Goal: Task Accomplishment & Management: Complete application form

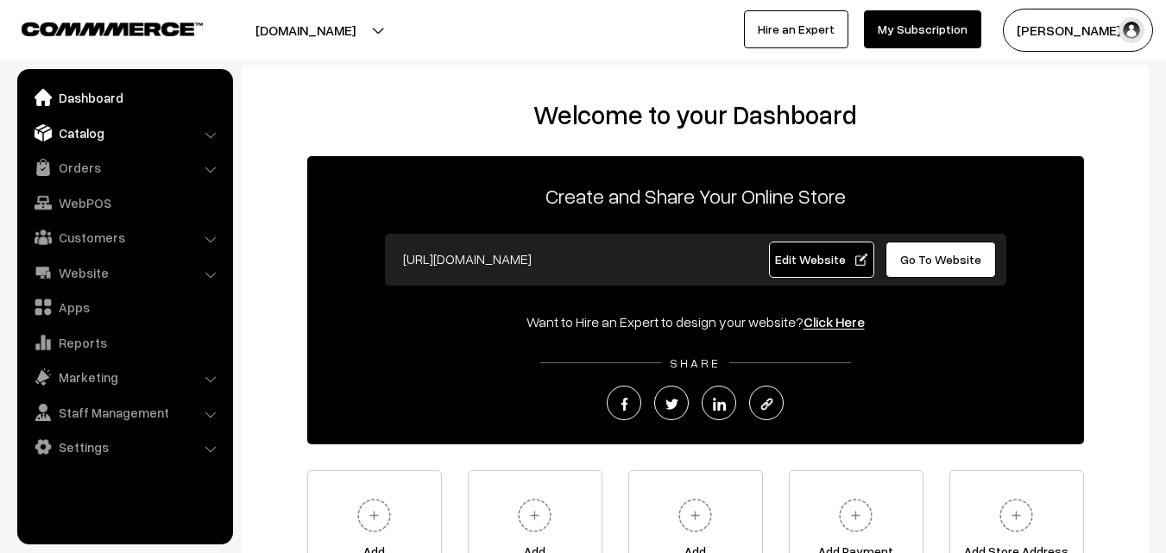
click at [80, 139] on link "Catalog" at bounding box center [124, 132] width 205 height 31
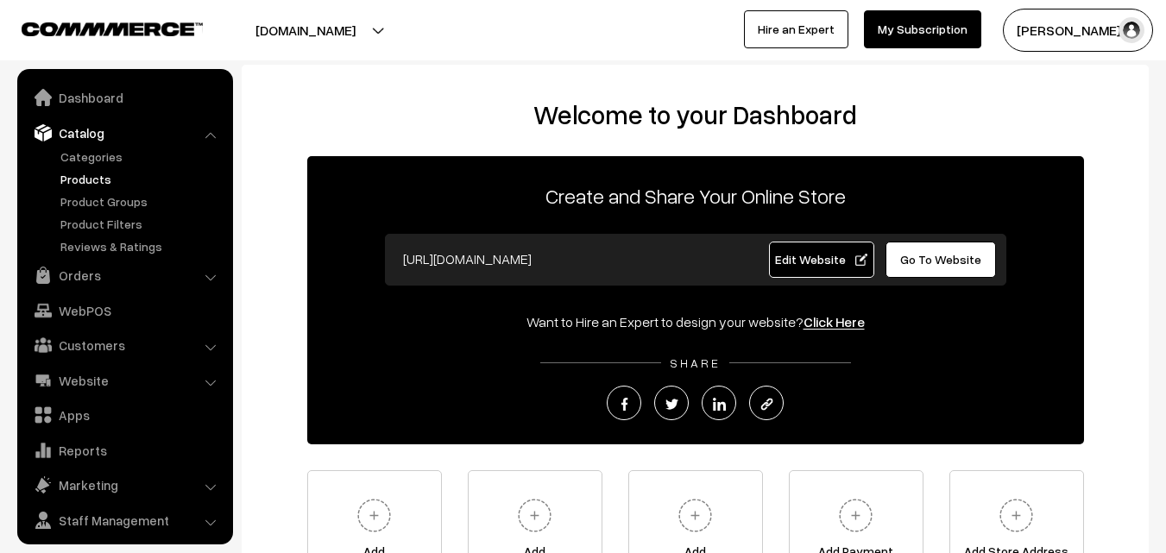
click at [92, 176] on link "Products" at bounding box center [141, 179] width 171 height 18
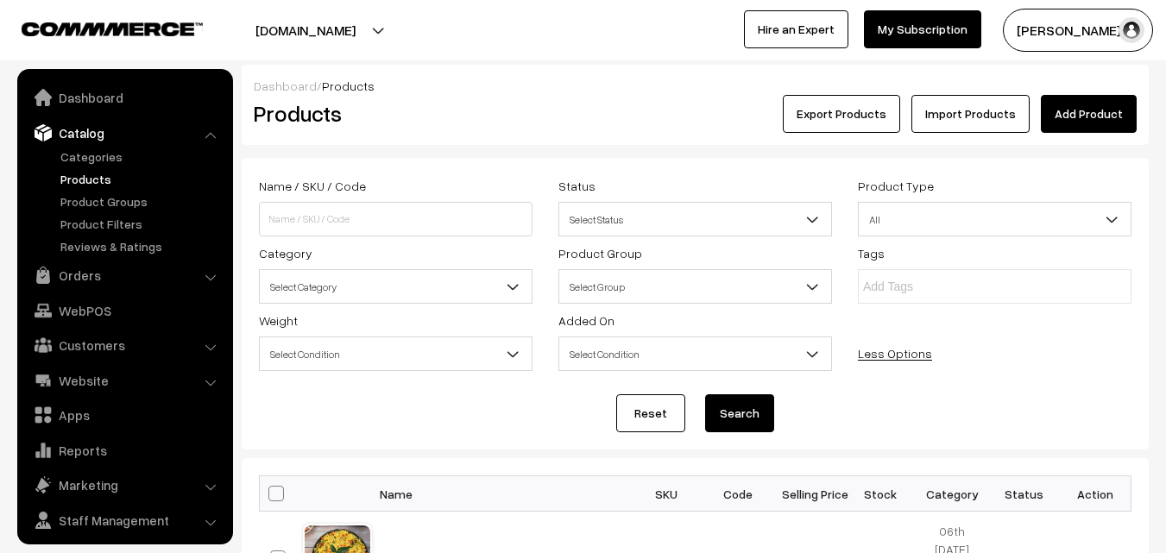
scroll to position [43, 0]
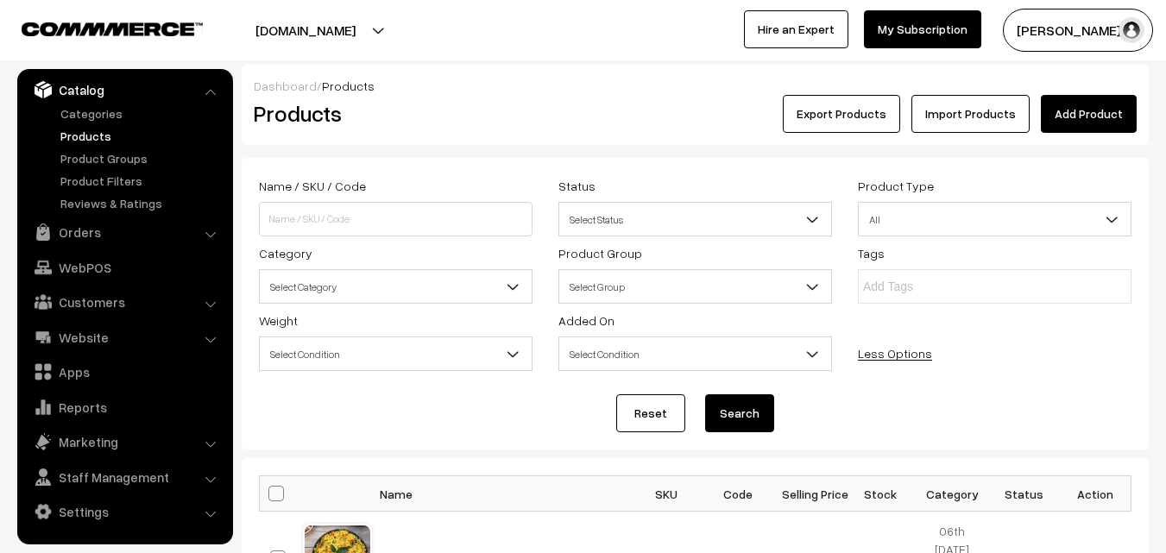
click at [350, 284] on span "Select Category" at bounding box center [396, 287] width 272 height 30
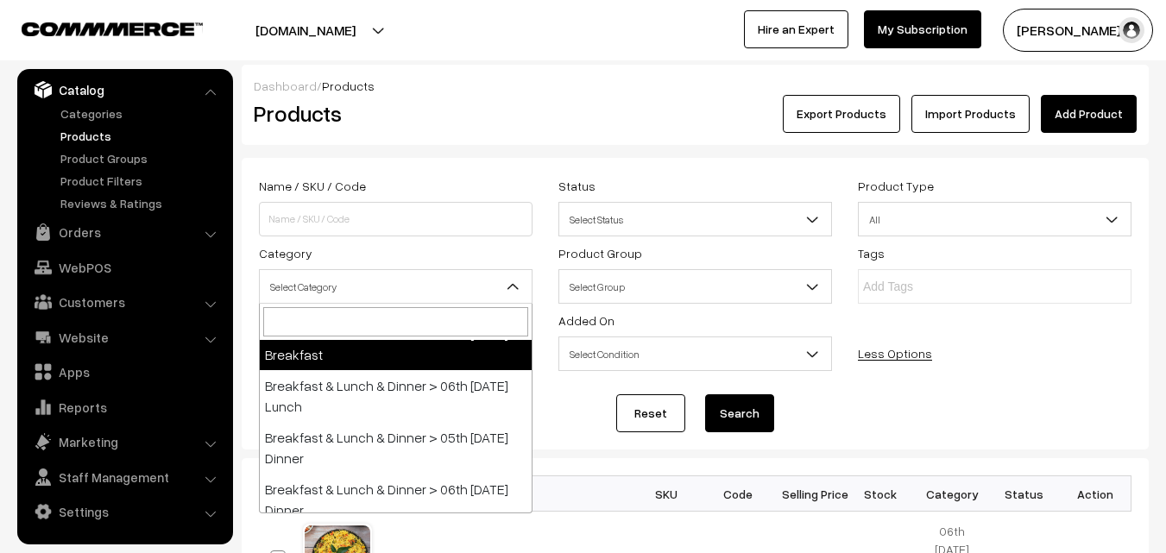
scroll to position [86, 0]
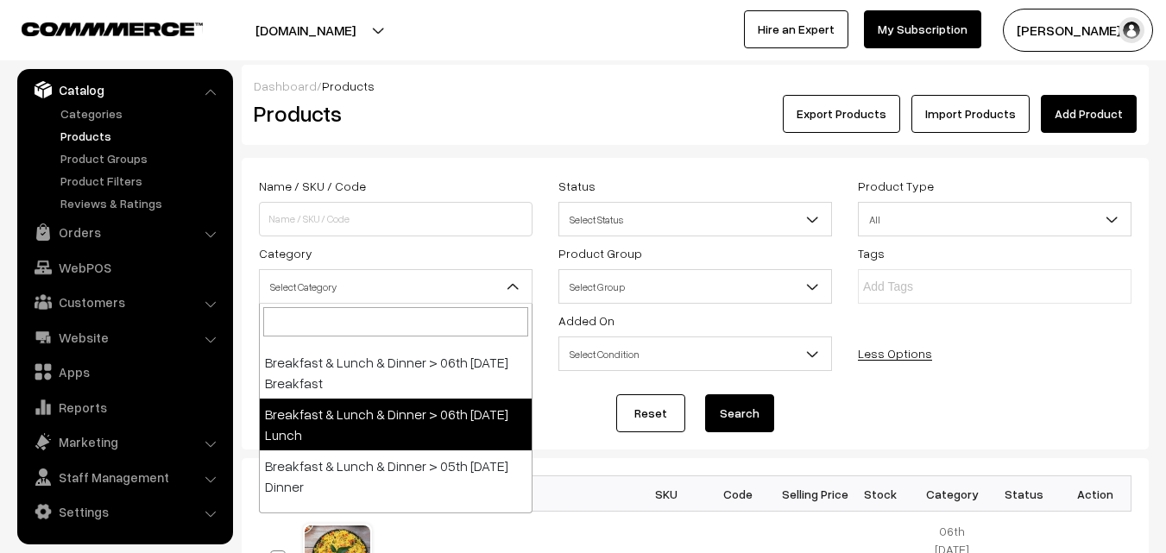
select select "95"
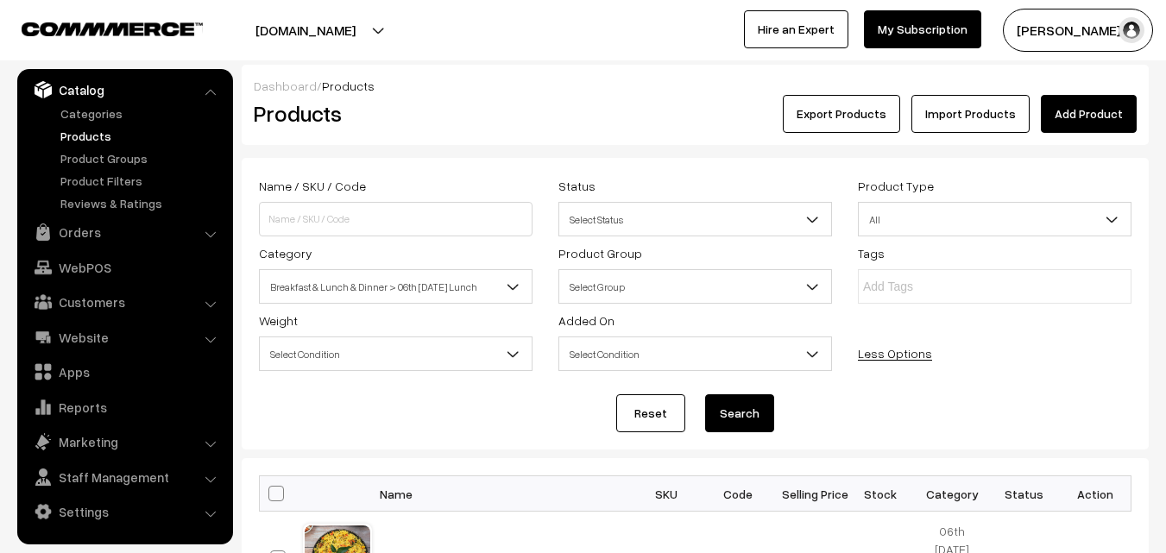
click at [736, 405] on button "Search" at bounding box center [739, 413] width 69 height 38
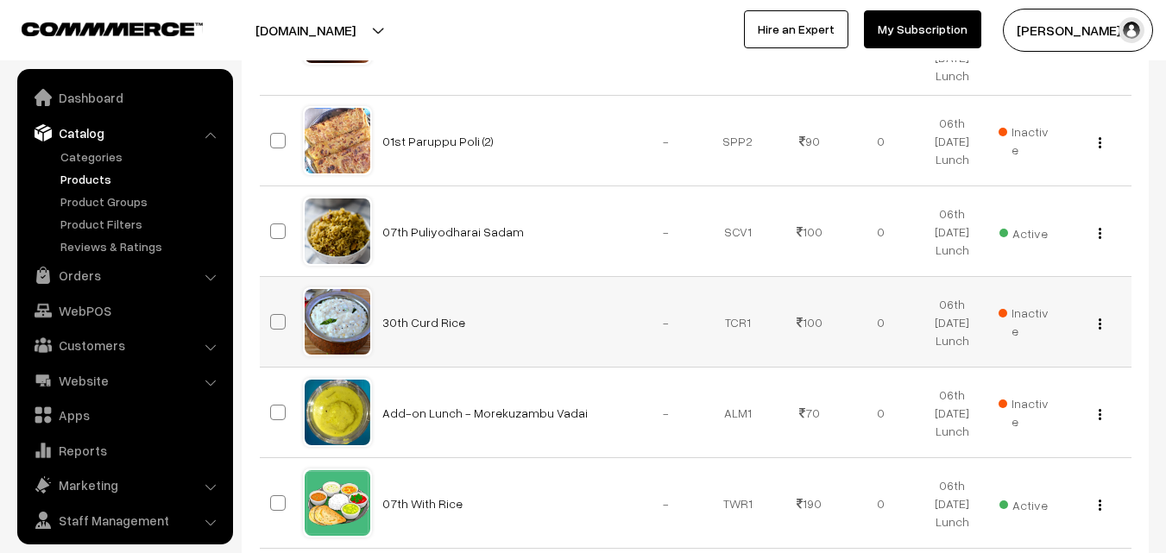
scroll to position [43, 0]
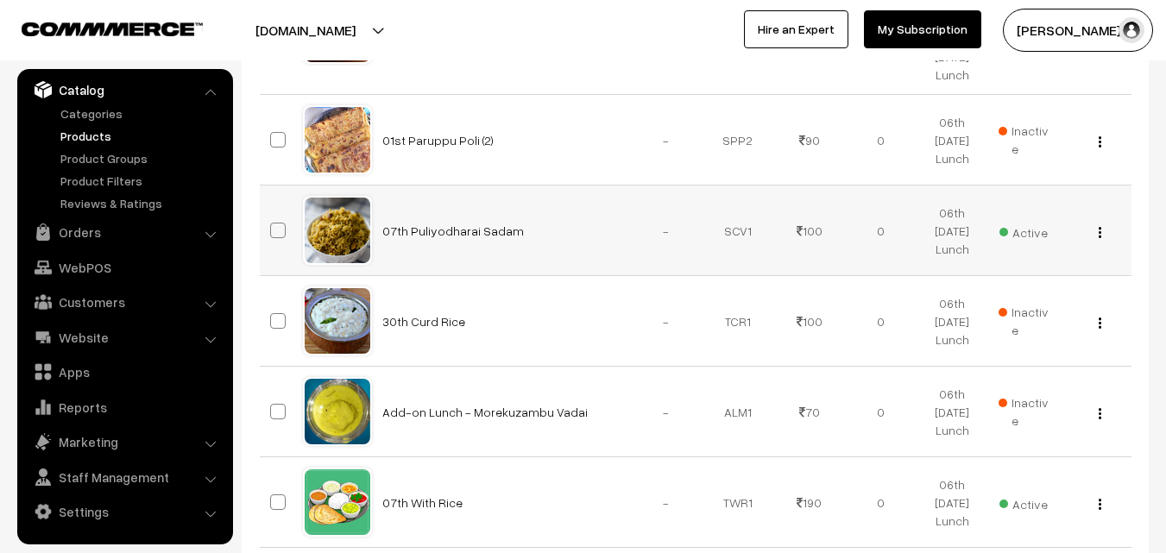
click at [1100, 235] on img "button" at bounding box center [1100, 232] width 3 height 11
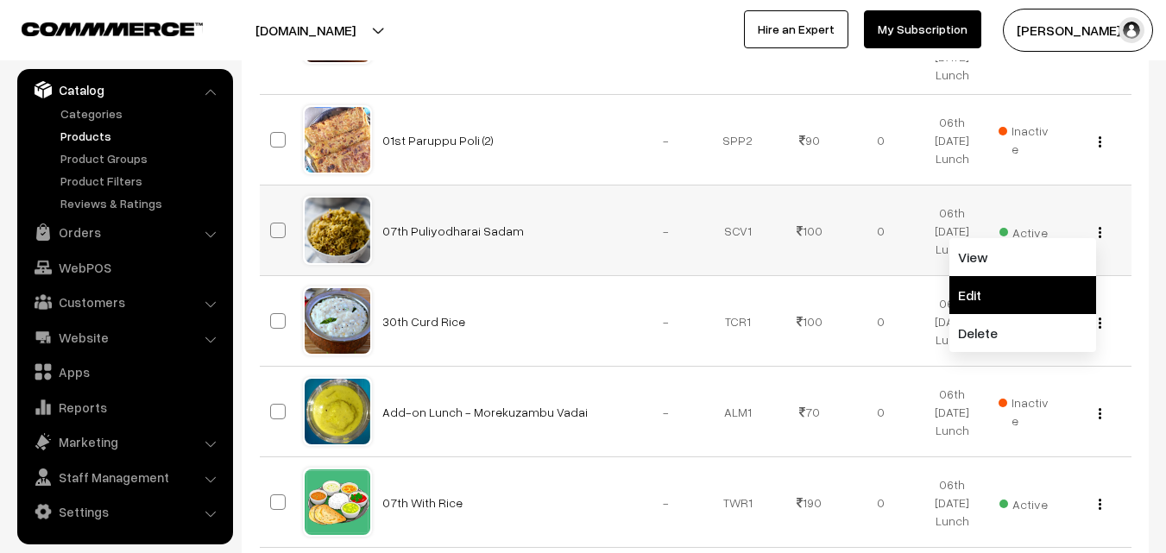
click at [1037, 280] on link "Edit" at bounding box center [1022, 295] width 147 height 38
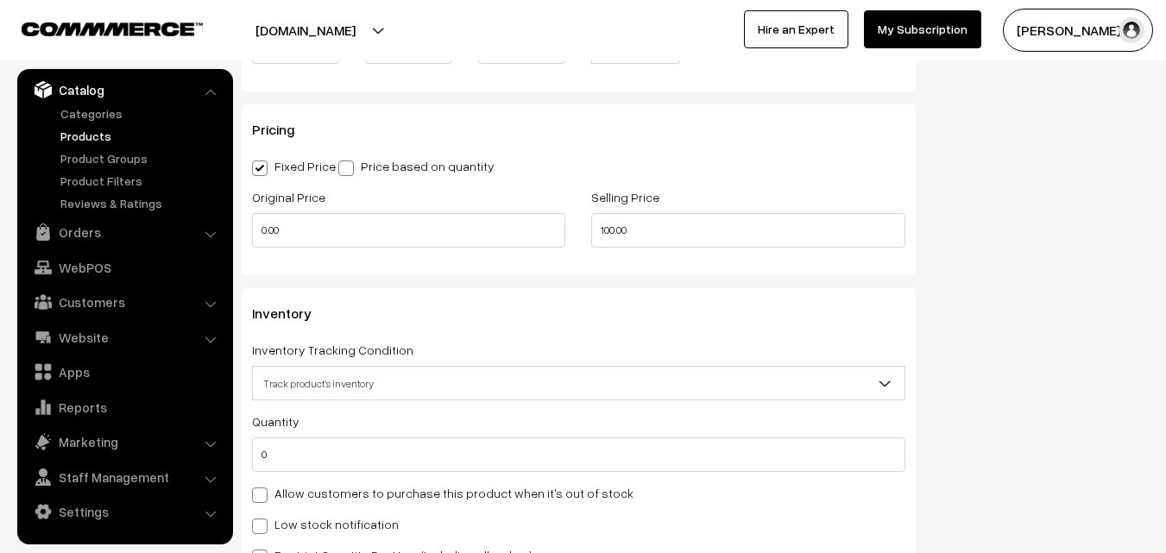
scroll to position [1467, 0]
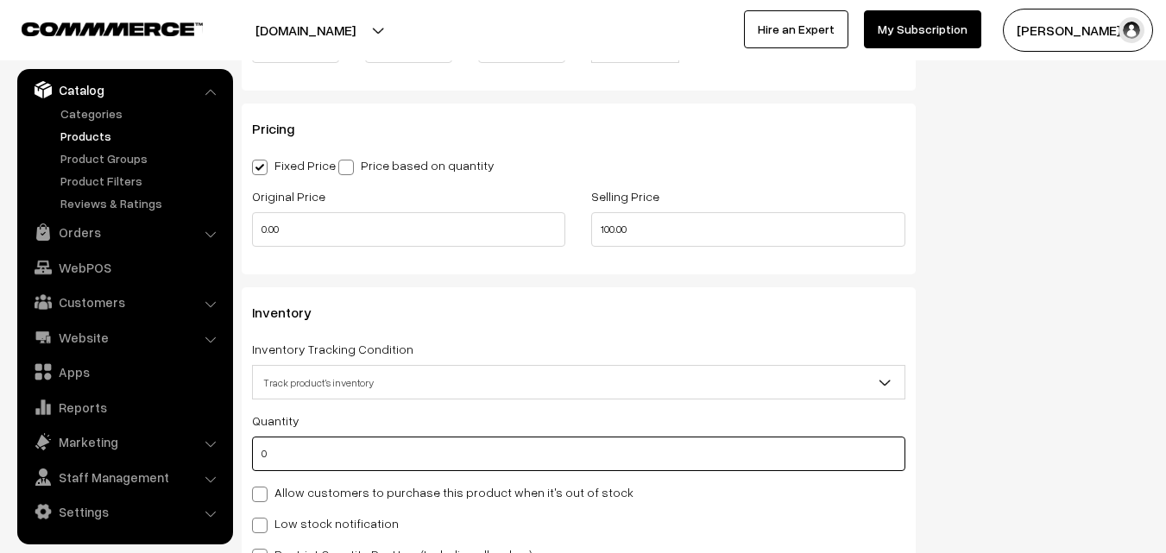
drag, startPoint x: 283, startPoint y: 446, endPoint x: 235, endPoint y: 439, distance: 48.8
drag, startPoint x: 320, startPoint y: 450, endPoint x: 223, endPoint y: 443, distance: 97.8
click at [224, 441] on body "Thank you for showing interest. Our team will call you shortly. Close annamfood…" at bounding box center [583, 101] width 1166 height 3137
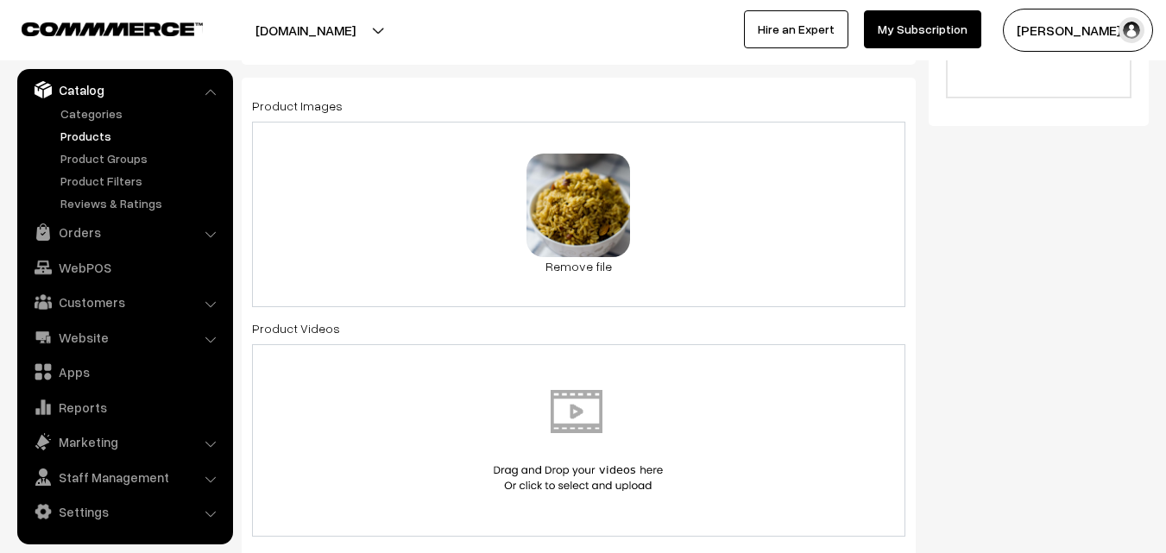
scroll to position [0, 0]
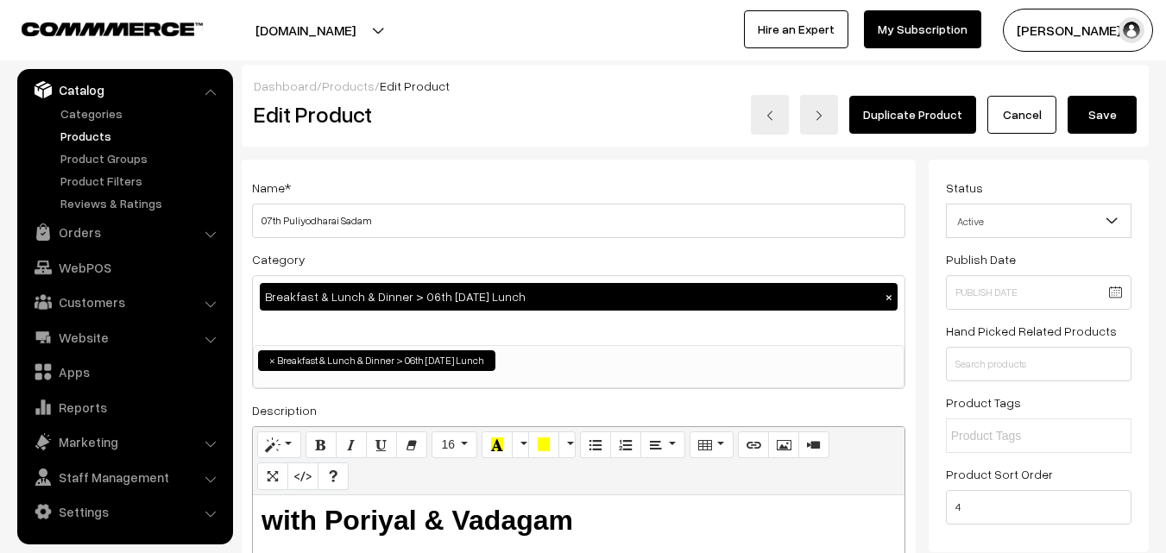
type input "2"
click at [1110, 119] on button "Save" at bounding box center [1102, 115] width 69 height 38
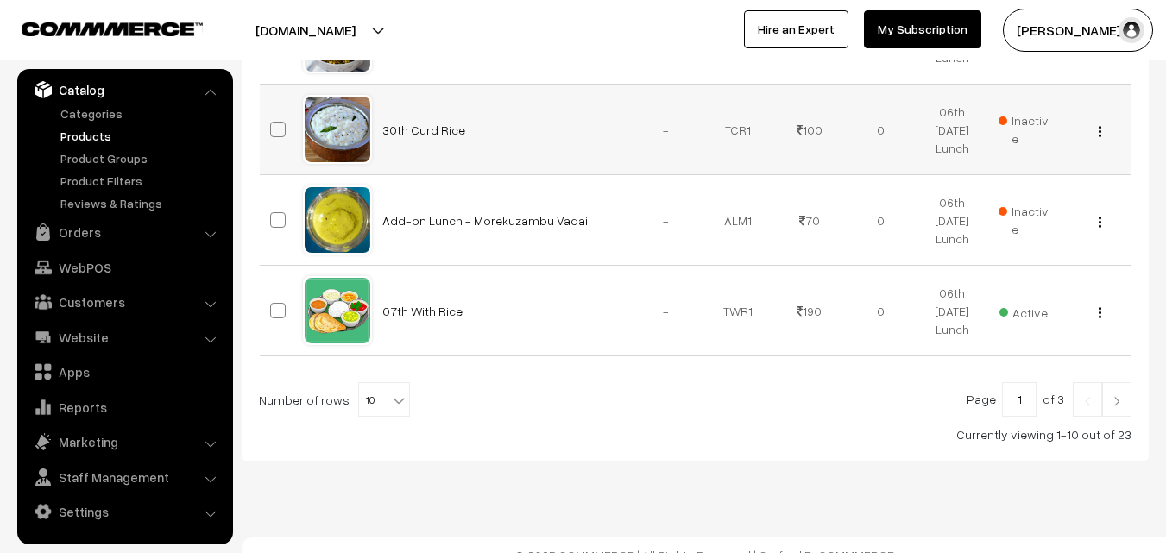
scroll to position [1161, 0]
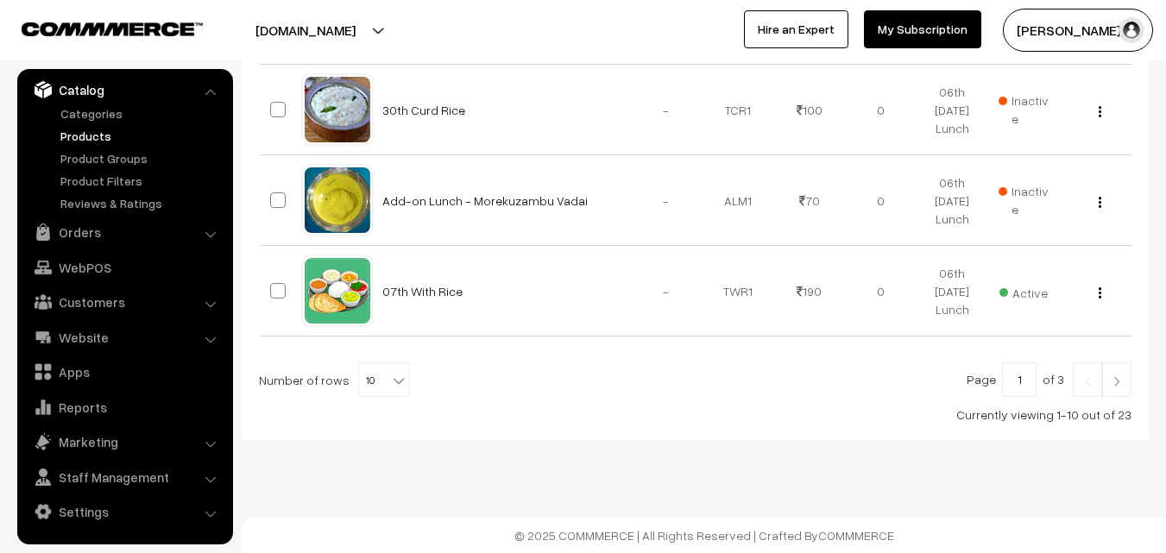
click at [363, 367] on span "10" at bounding box center [384, 380] width 50 height 35
select select "60"
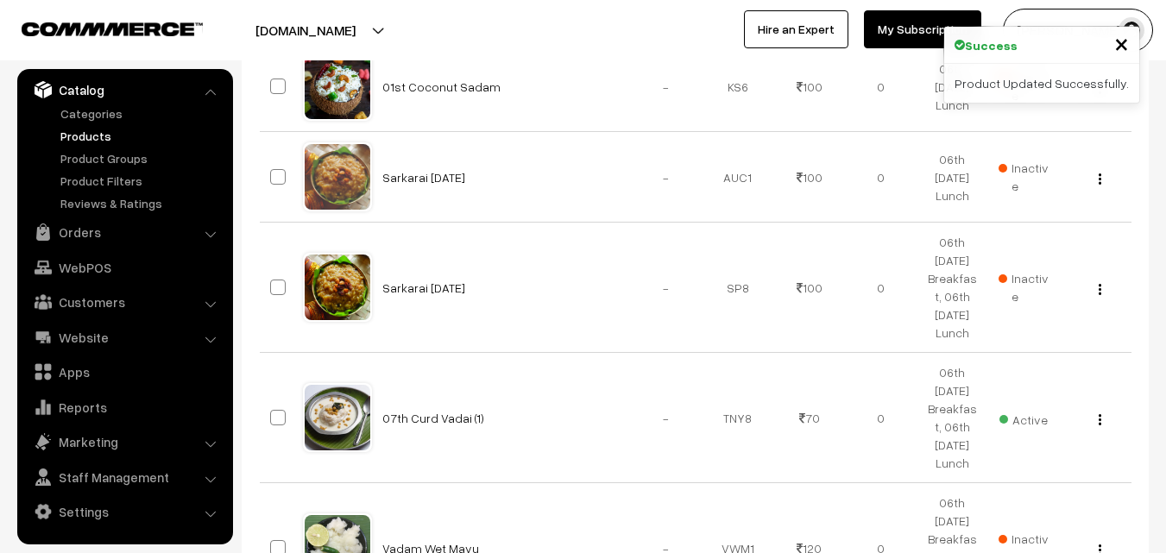
scroll to position [2158, 0]
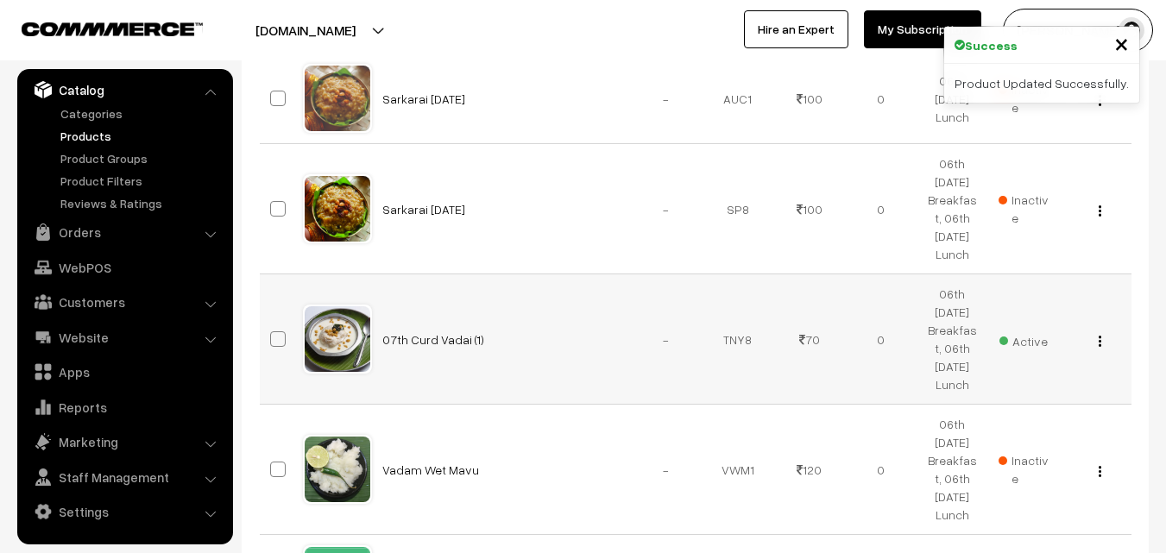
click at [1101, 339] on button "button" at bounding box center [1100, 341] width 4 height 14
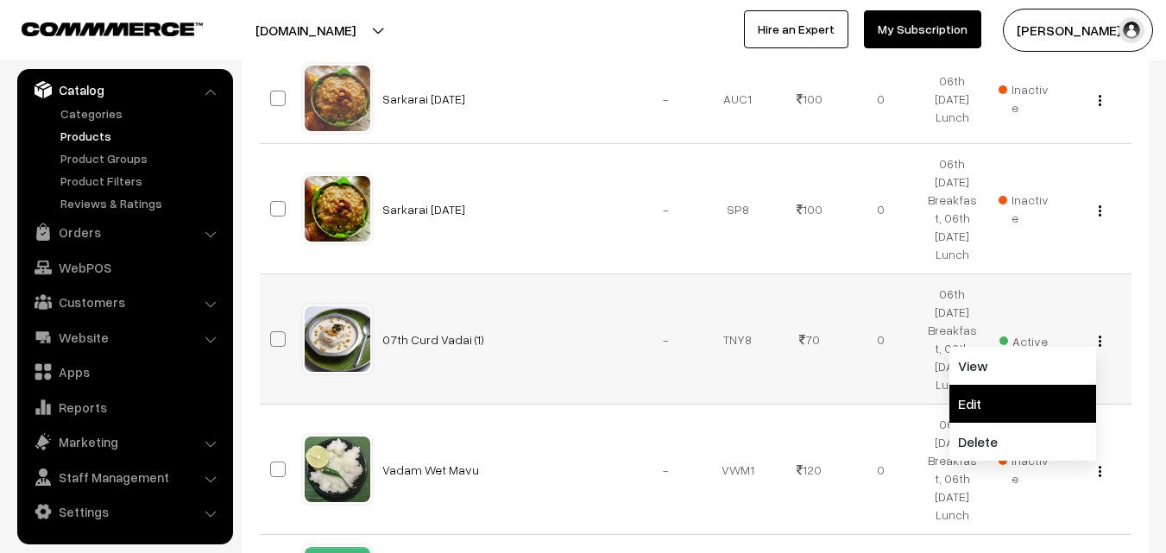
click at [1023, 396] on link "Edit" at bounding box center [1022, 404] width 147 height 38
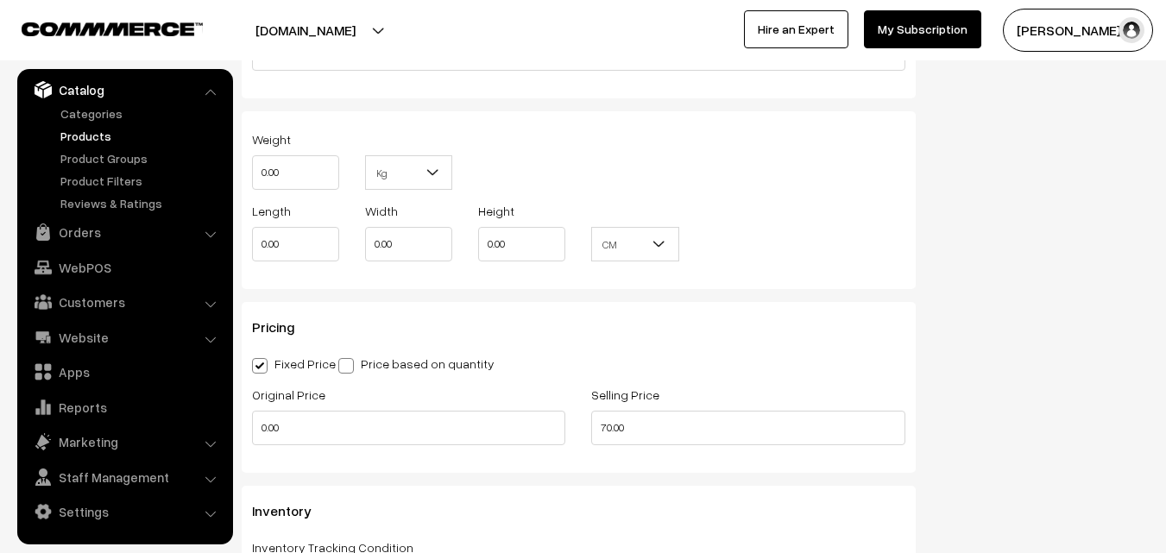
scroll to position [1467, 0]
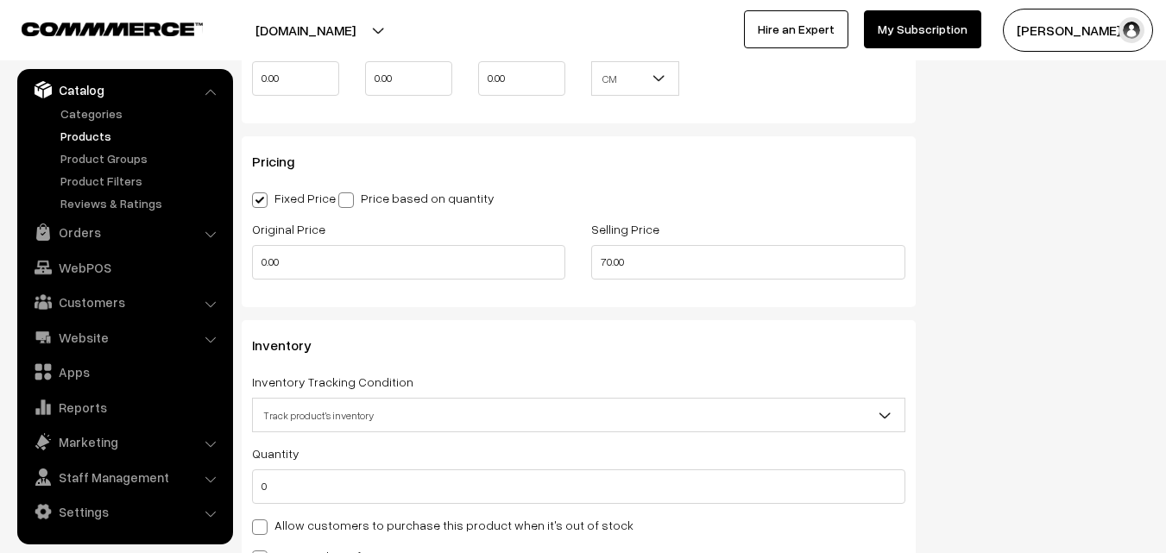
click at [301, 411] on span "Track product's inventory" at bounding box center [579, 415] width 652 height 30
click at [568, 403] on span "Track product's inventory" at bounding box center [579, 415] width 652 height 30
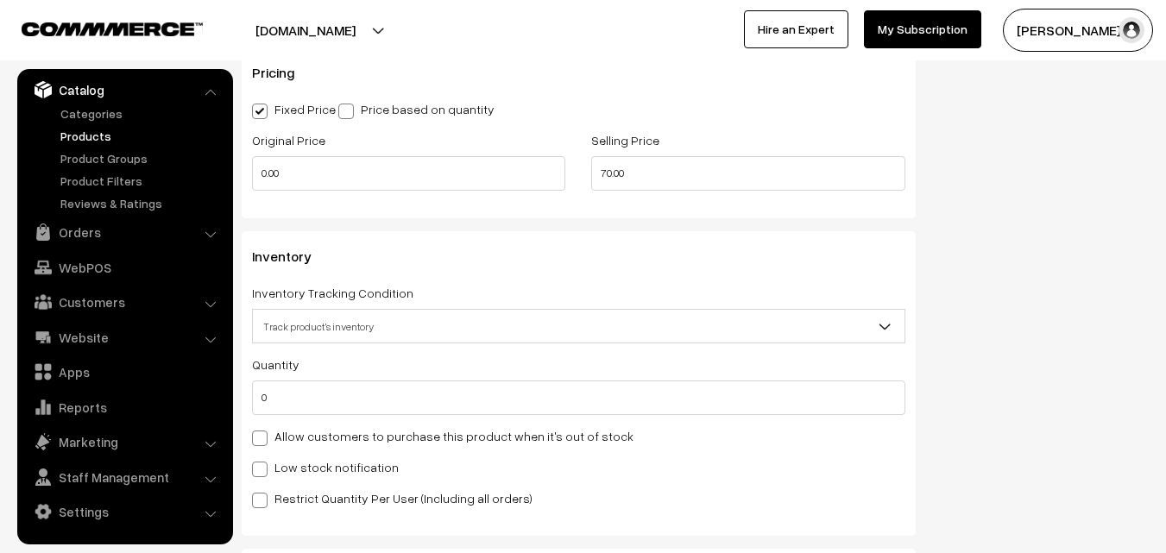
scroll to position [1640, 0]
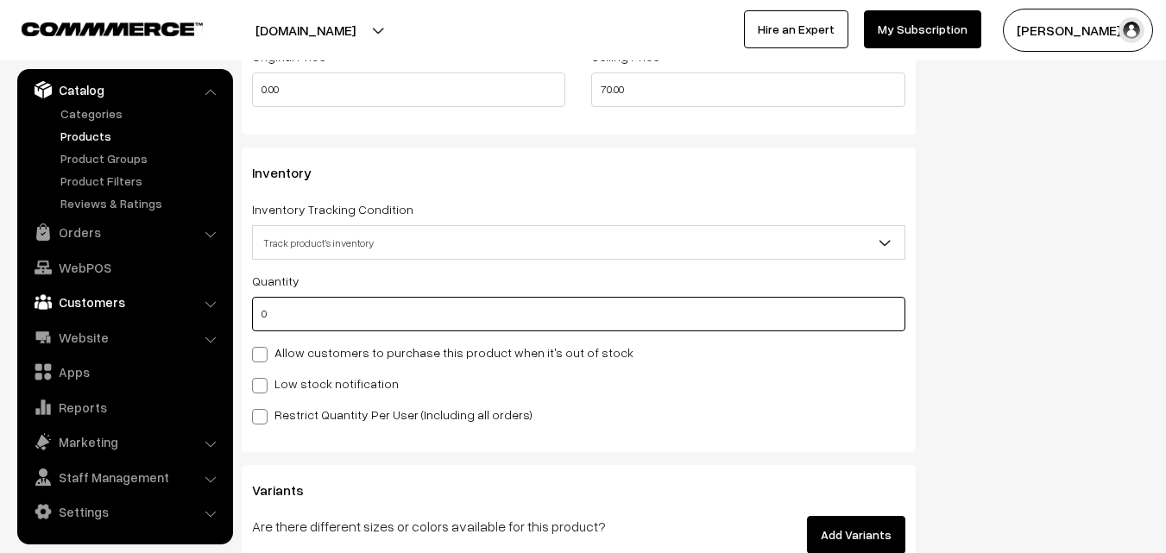
drag, startPoint x: 298, startPoint y: 310, endPoint x: 169, endPoint y: 311, distance: 128.6
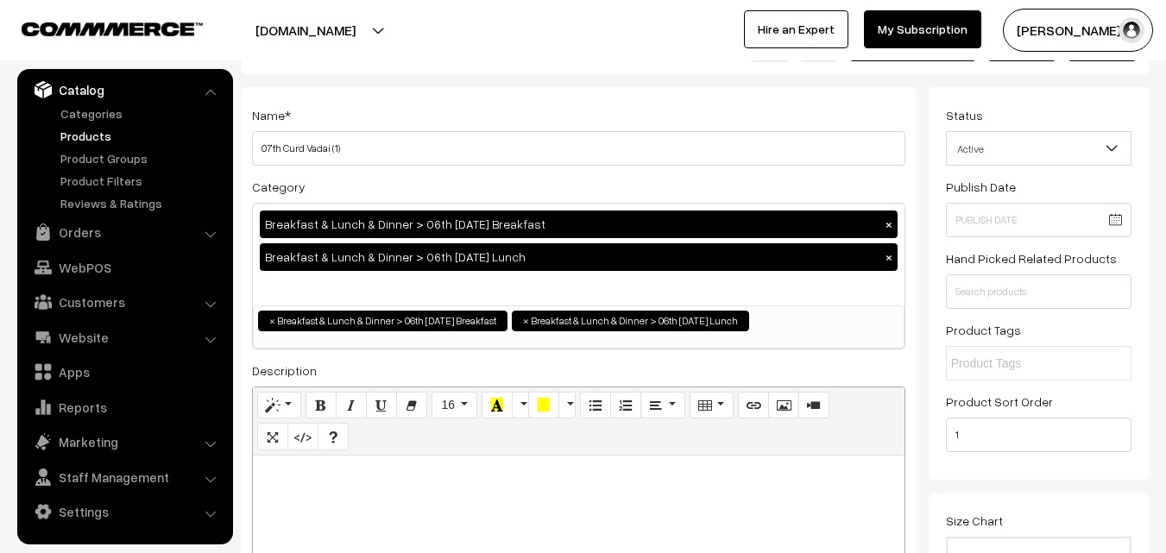
scroll to position [0, 0]
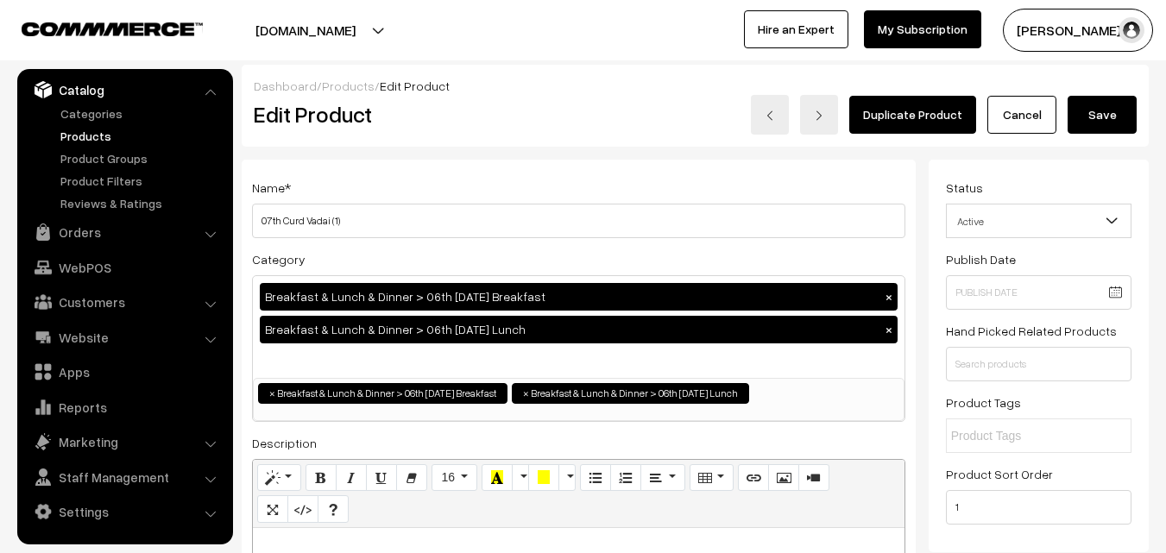
type input "1"
click at [1123, 121] on button "Save" at bounding box center [1102, 115] width 69 height 38
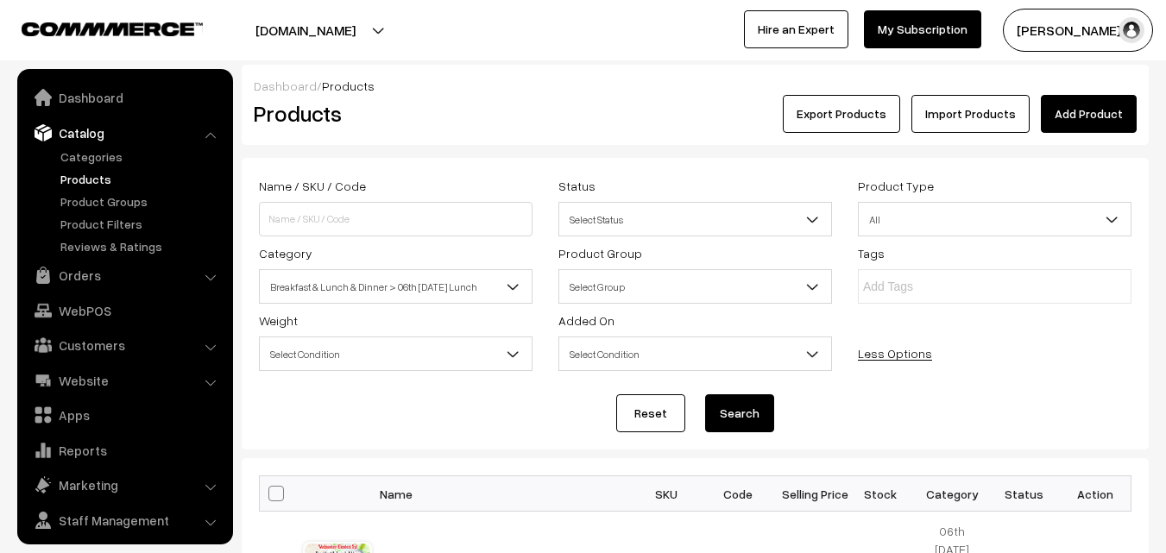
scroll to position [43, 0]
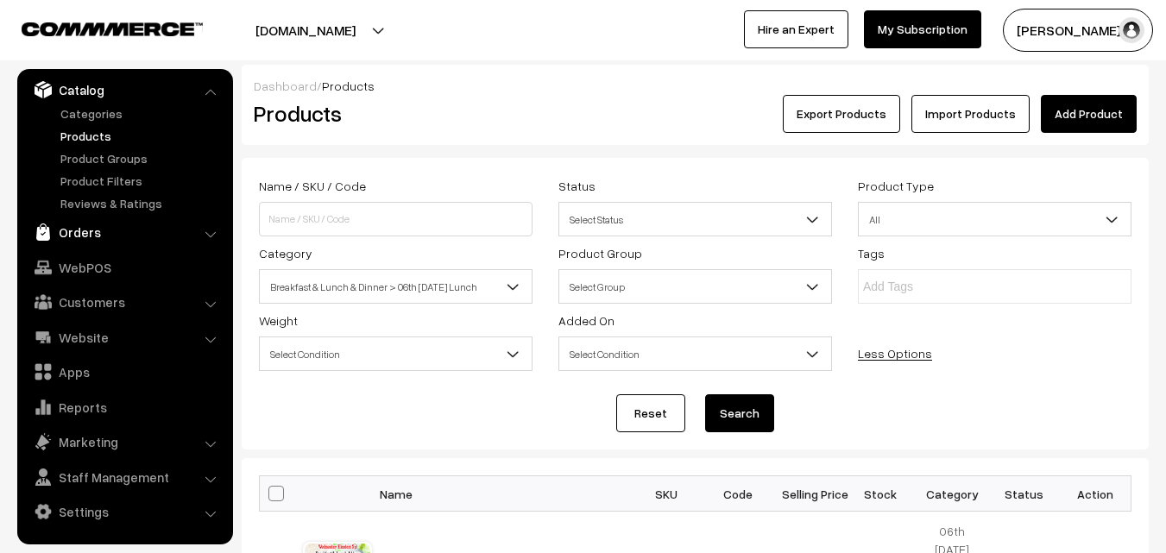
click at [88, 228] on link "Orders" at bounding box center [124, 232] width 205 height 31
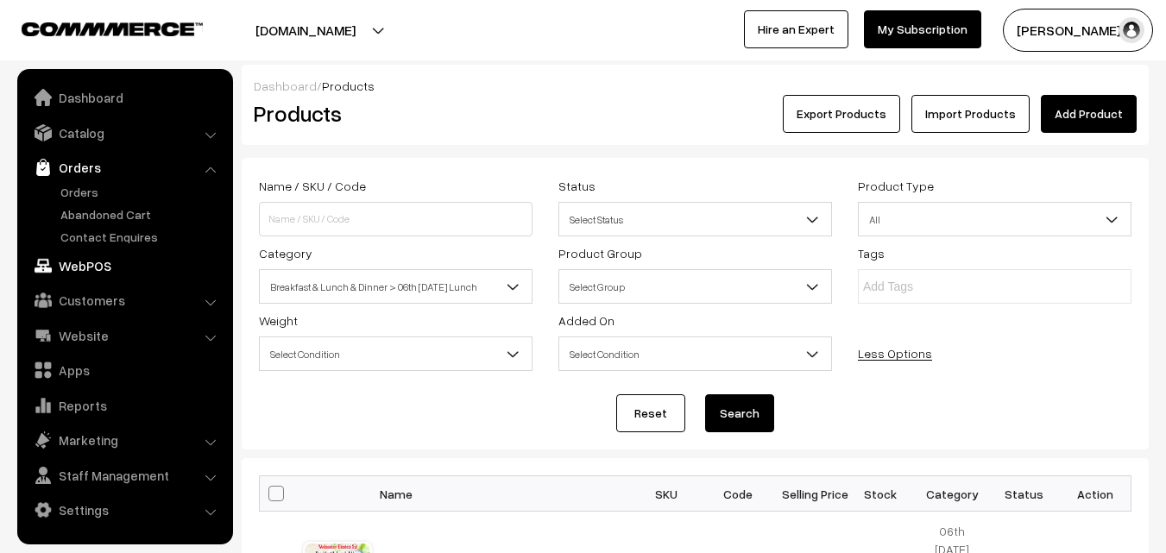
scroll to position [0, 0]
click at [86, 272] on link "WebPOS" at bounding box center [124, 265] width 205 height 31
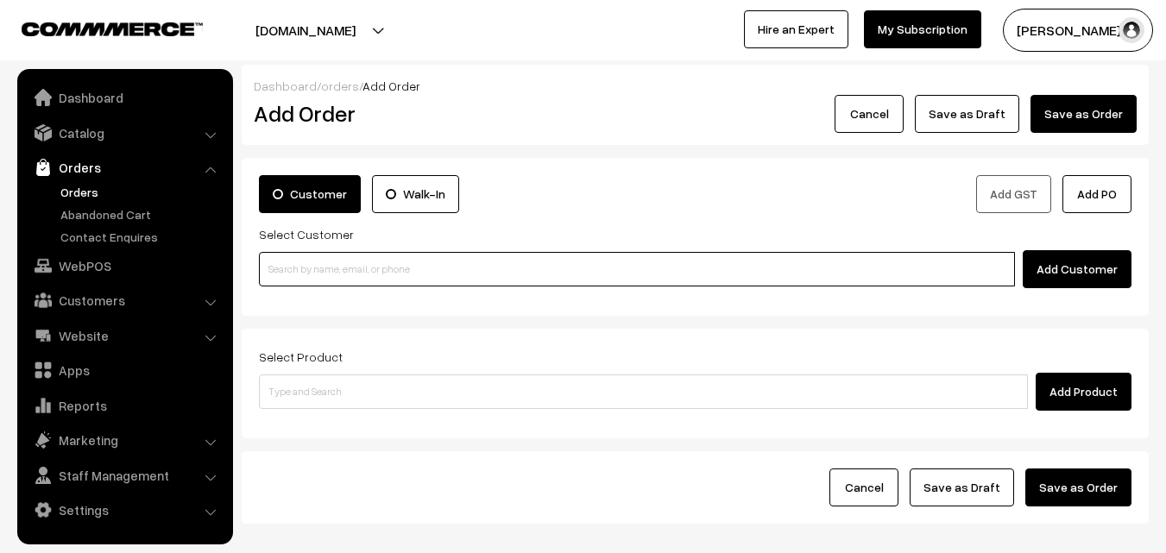
click at [308, 282] on input at bounding box center [637, 269] width 756 height 35
paste input "91766 09935"
click at [291, 262] on input "91766 09935" at bounding box center [637, 269] width 756 height 35
paste input
click at [299, 267] on input "91766 09935" at bounding box center [637, 269] width 756 height 35
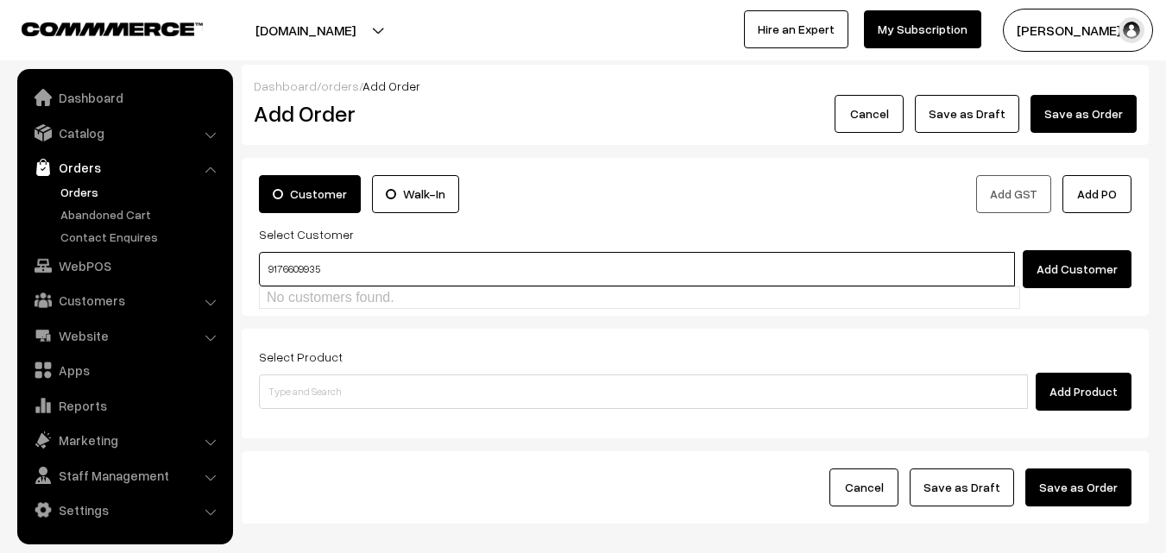
type input "9176609935"
paste input "9176609935"
type input "9176609935"
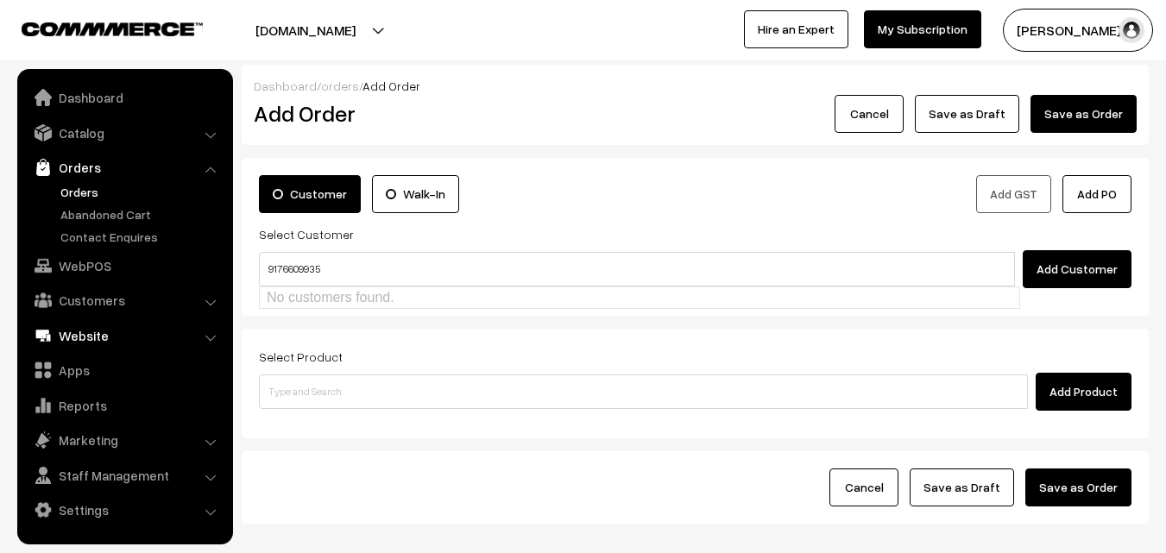
click at [80, 261] on link "WebPOS" at bounding box center [124, 265] width 205 height 31
click at [93, 320] on link "Website" at bounding box center [124, 335] width 205 height 31
click at [94, 320] on link "Website" at bounding box center [124, 335] width 205 height 31
click at [295, 268] on input "9176609935" at bounding box center [637, 269] width 756 height 35
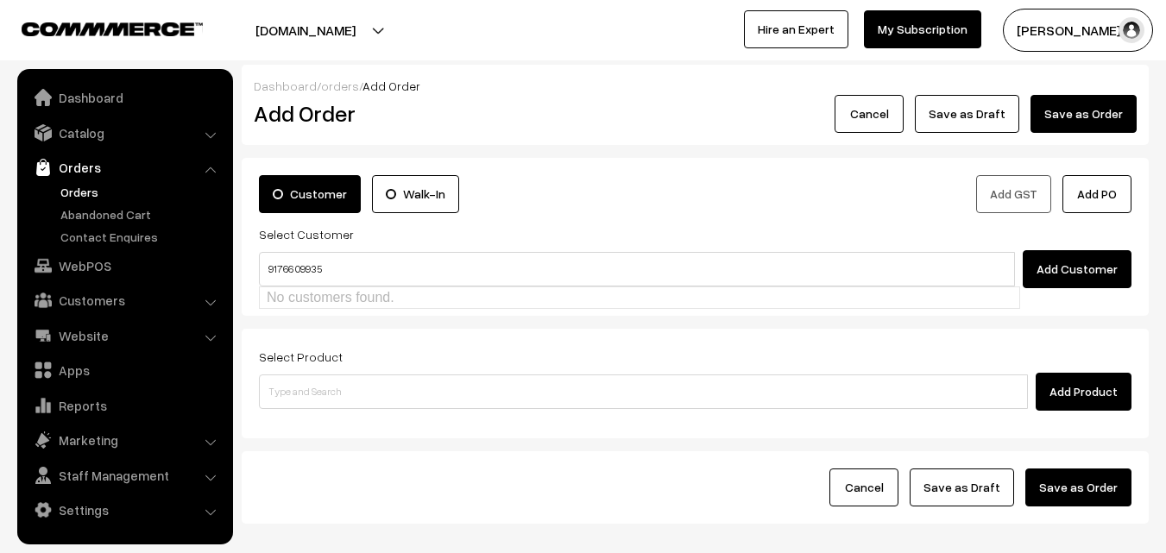
click at [301, 264] on input "91766 09935" at bounding box center [637, 269] width 756 height 35
type input "91766 0 9935"
click at [120, 268] on link "WebPOS" at bounding box center [124, 265] width 205 height 31
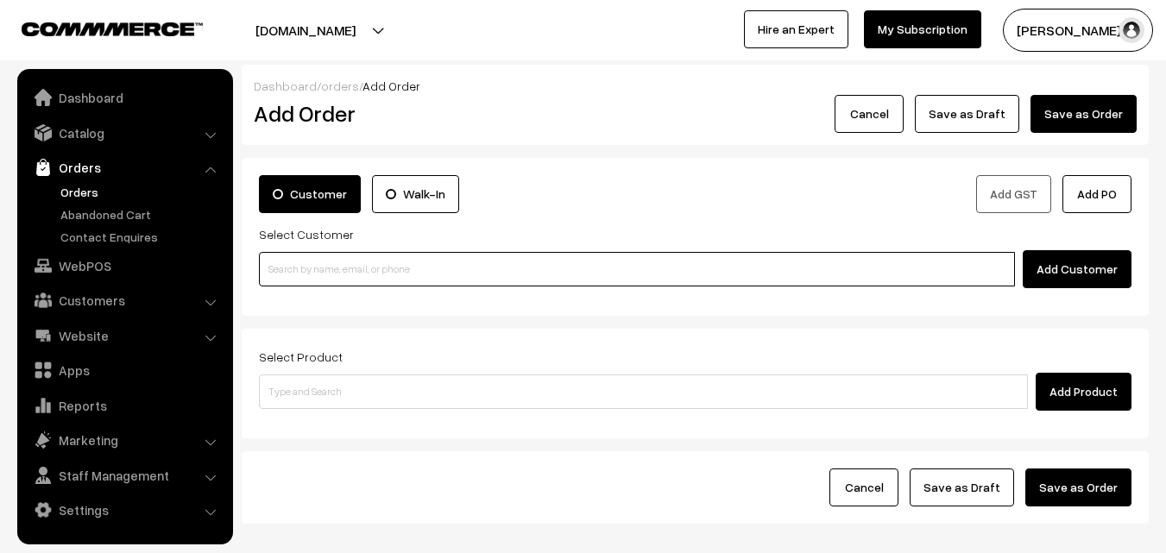
click at [293, 277] on input at bounding box center [637, 269] width 756 height 35
paste input "9176609935"
click at [293, 266] on input "9176609935" at bounding box center [637, 269] width 756 height 35
type input "91766 09935"
paste input "91766 09935"
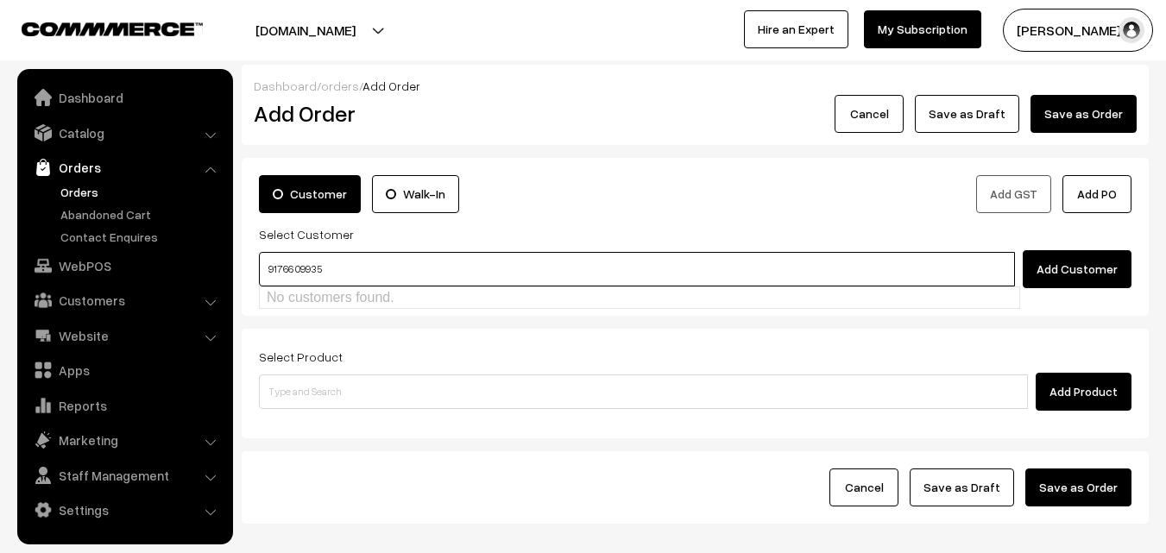
click at [295, 271] on input "91766 09935" at bounding box center [637, 269] width 756 height 35
type input "9176609935"
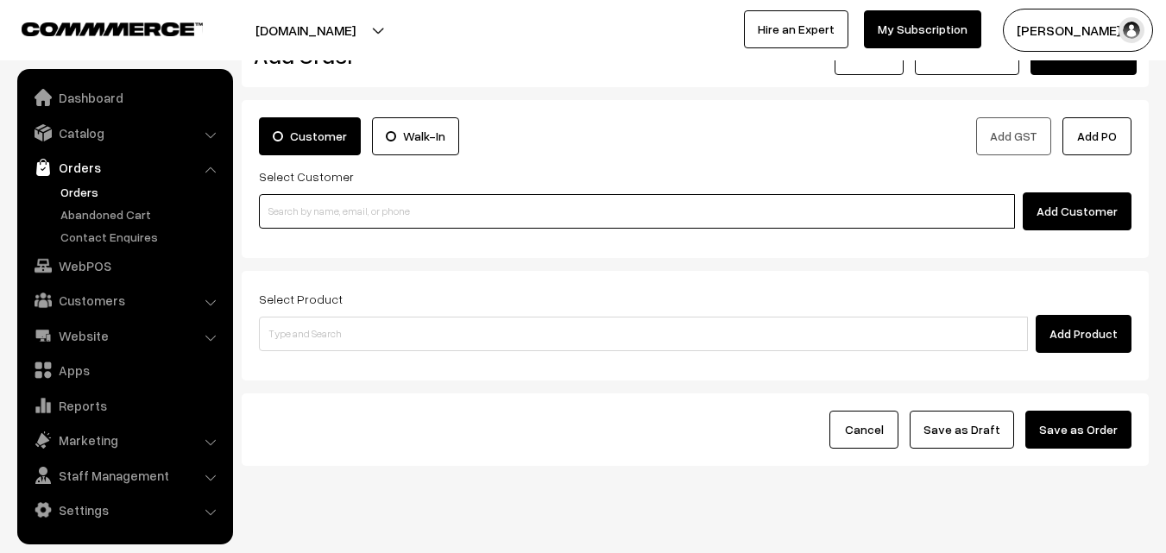
scroll to position [86, 0]
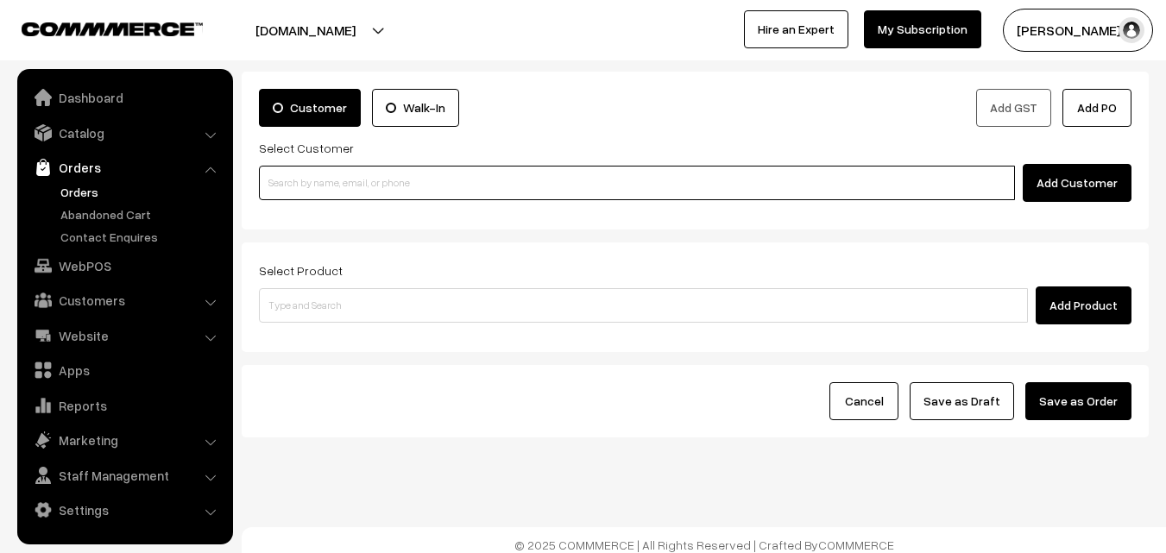
paste input "9176609935"
type input "9176609935"
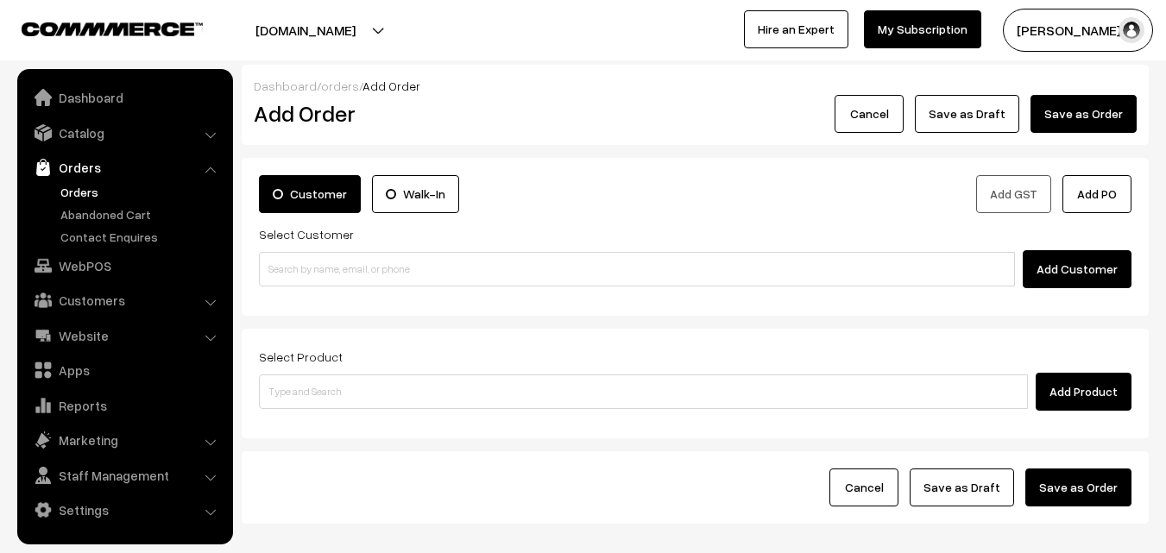
scroll to position [86, 0]
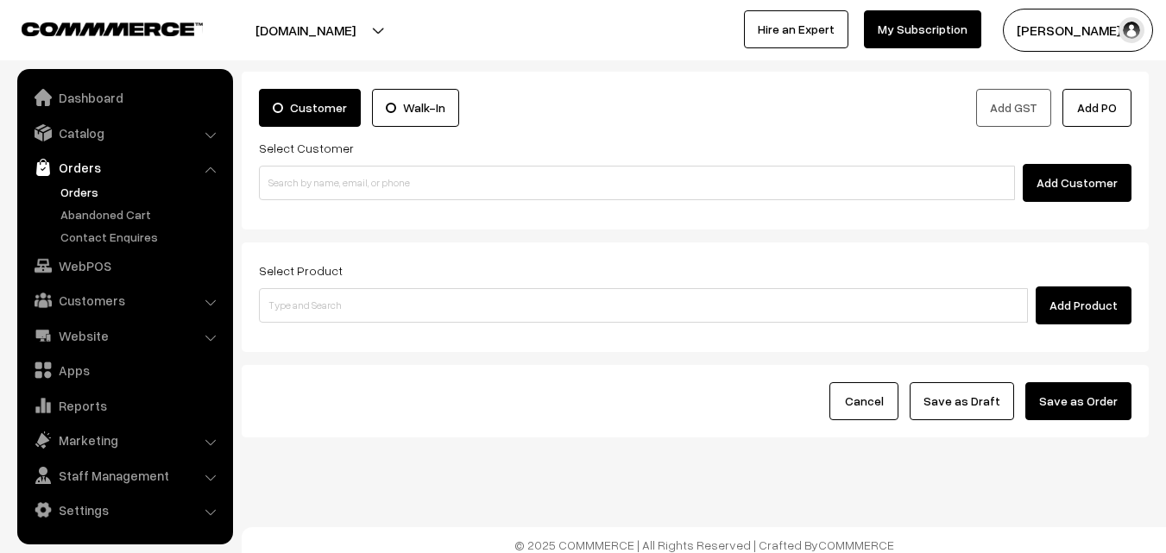
click at [564, 393] on div "Cancel Save as Draft Save as Order" at bounding box center [695, 401] width 873 height 38
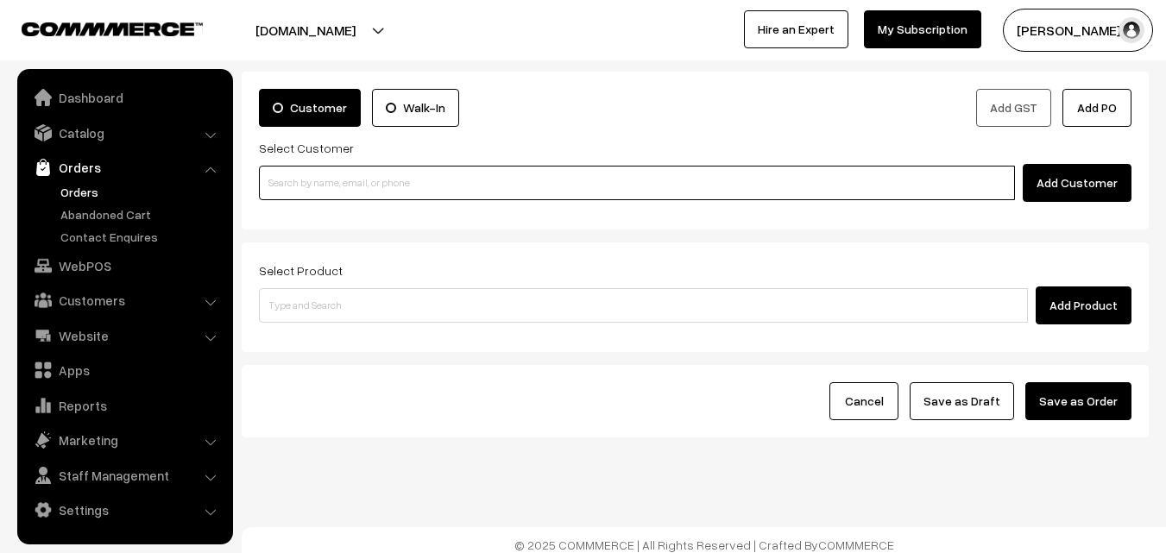
click at [299, 181] on input at bounding box center [637, 183] width 756 height 35
paste input "9176609935"
type input "9176609935"
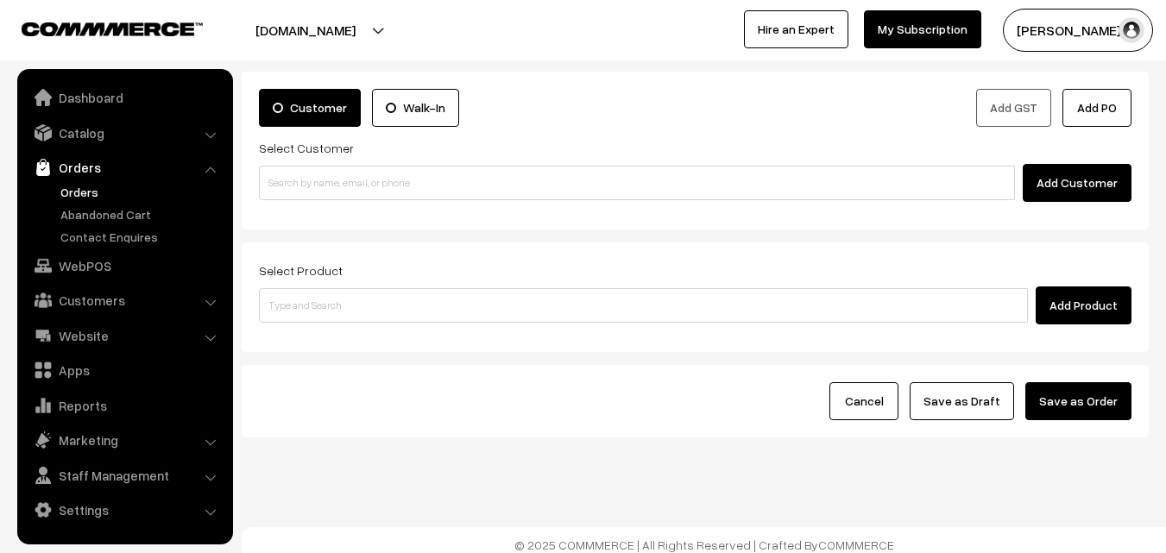
click at [87, 187] on link "Orders" at bounding box center [141, 192] width 171 height 18
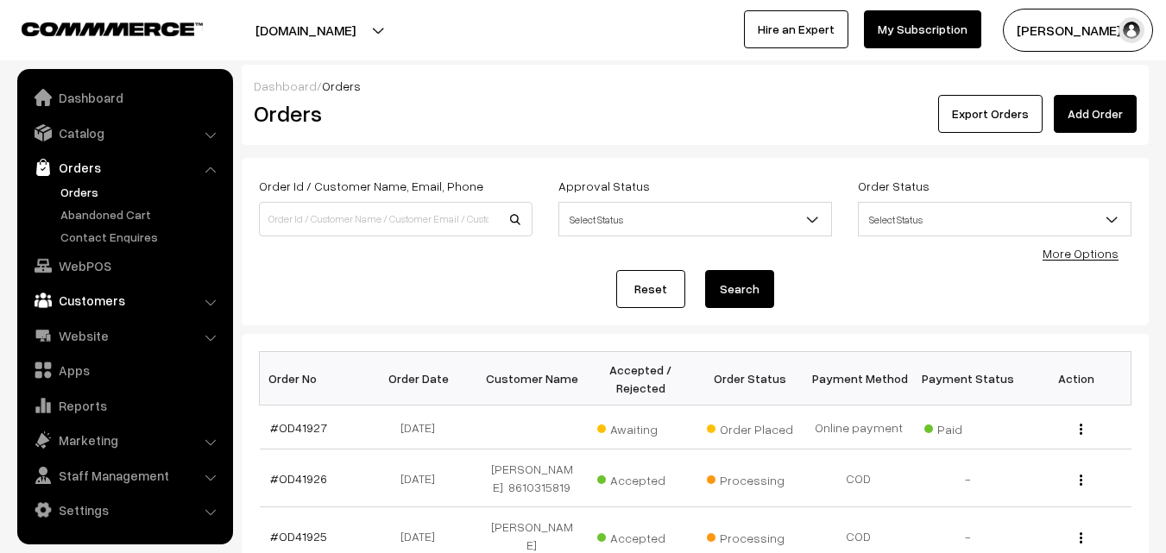
click at [110, 293] on link "Customers" at bounding box center [124, 300] width 205 height 31
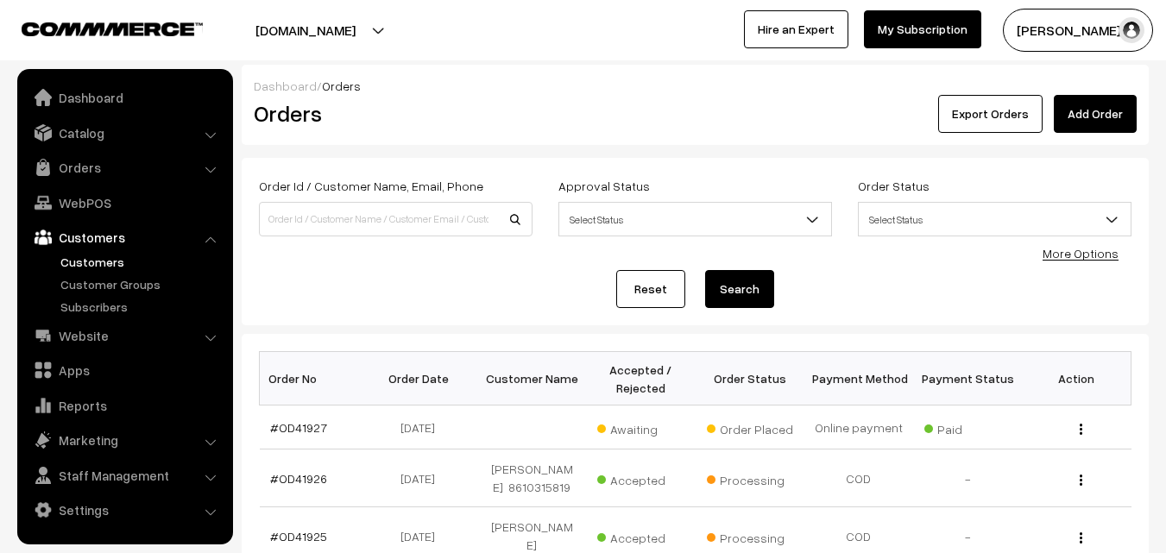
click at [98, 258] on link "Customers" at bounding box center [141, 262] width 171 height 18
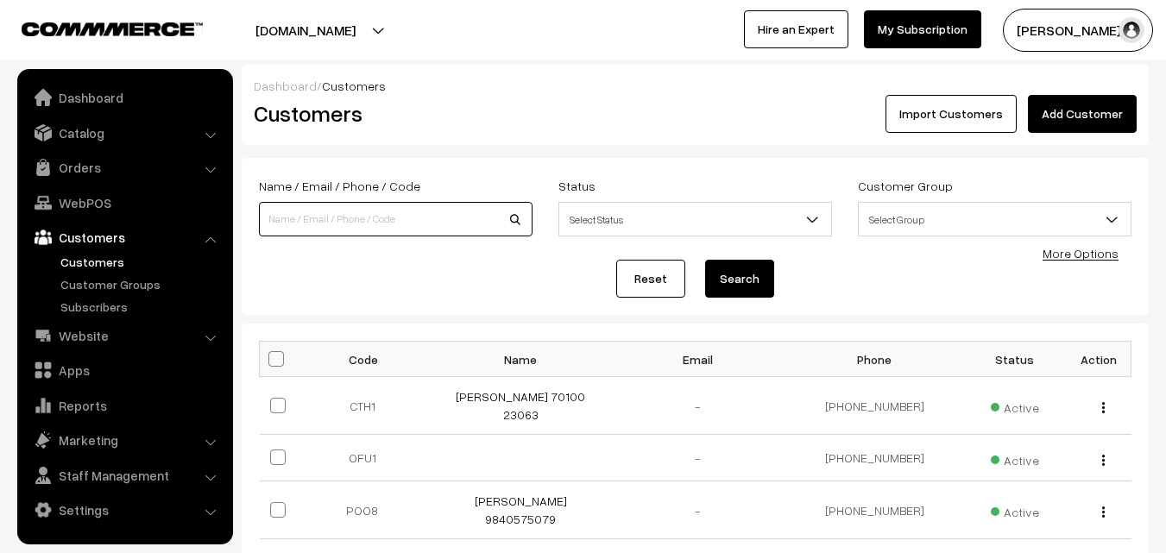
click at [324, 232] on input at bounding box center [396, 219] width 274 height 35
paste input "9176609935"
type input "9176609935"
click at [741, 274] on button "Search" at bounding box center [739, 279] width 69 height 38
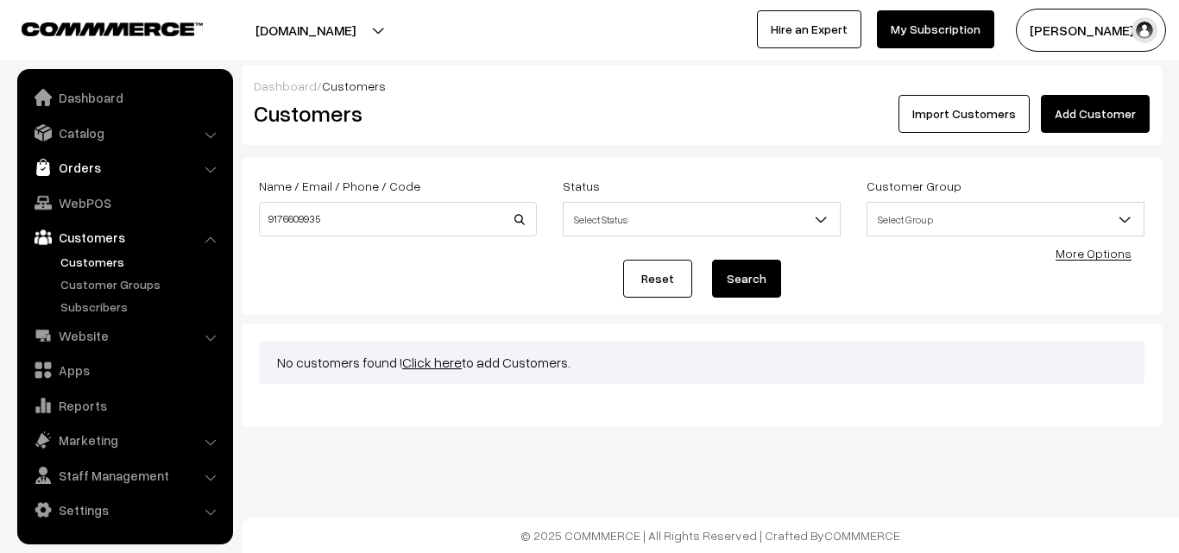
click at [91, 176] on link "Orders" at bounding box center [124, 167] width 205 height 31
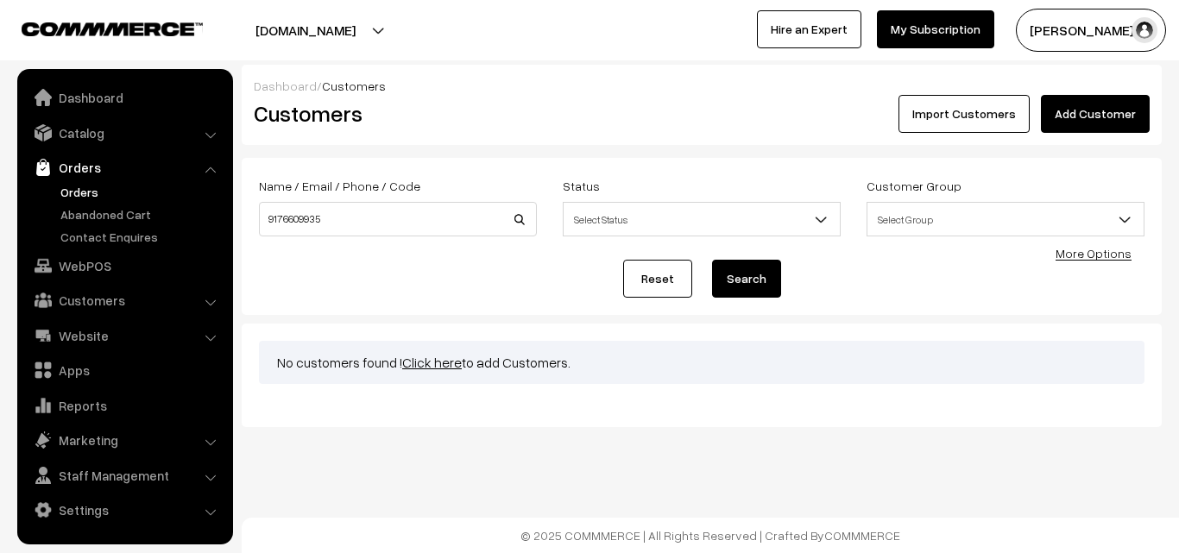
click at [91, 191] on link "Orders" at bounding box center [141, 192] width 171 height 18
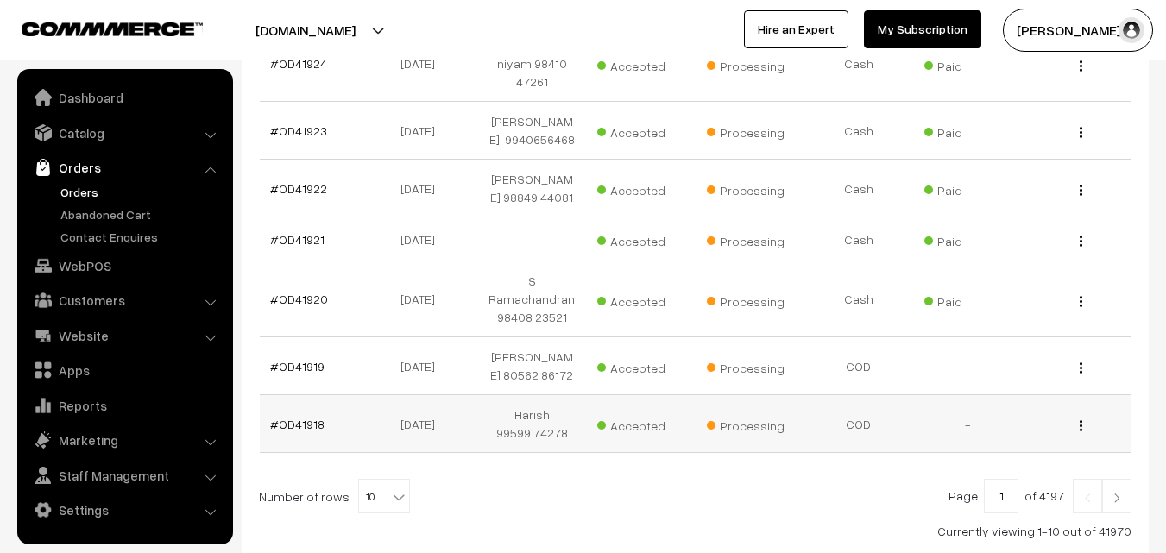
scroll to position [610, 0]
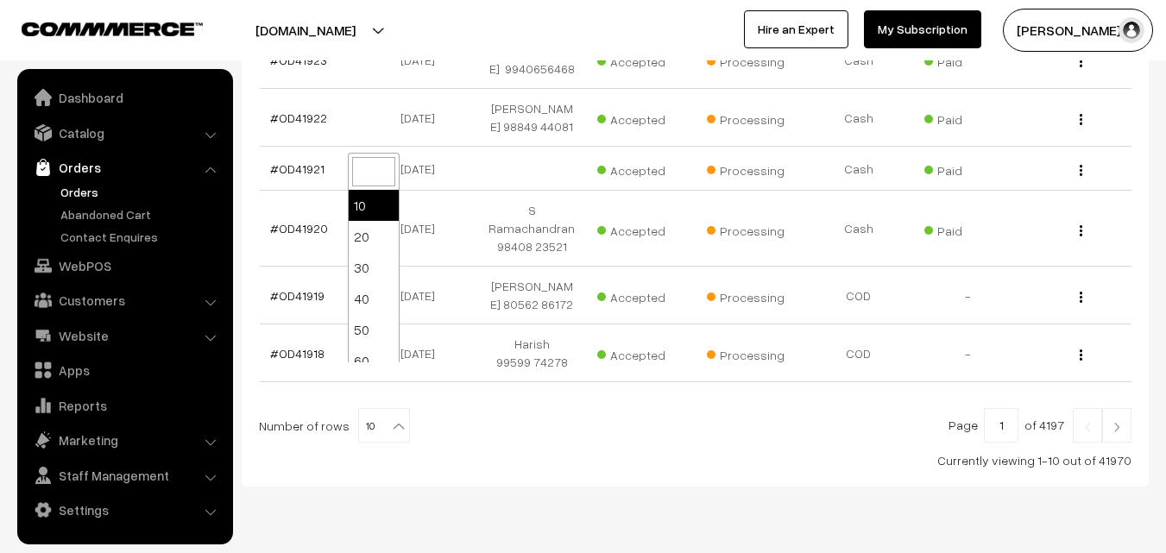
click at [358, 408] on span "10" at bounding box center [384, 425] width 52 height 35
select select "60"
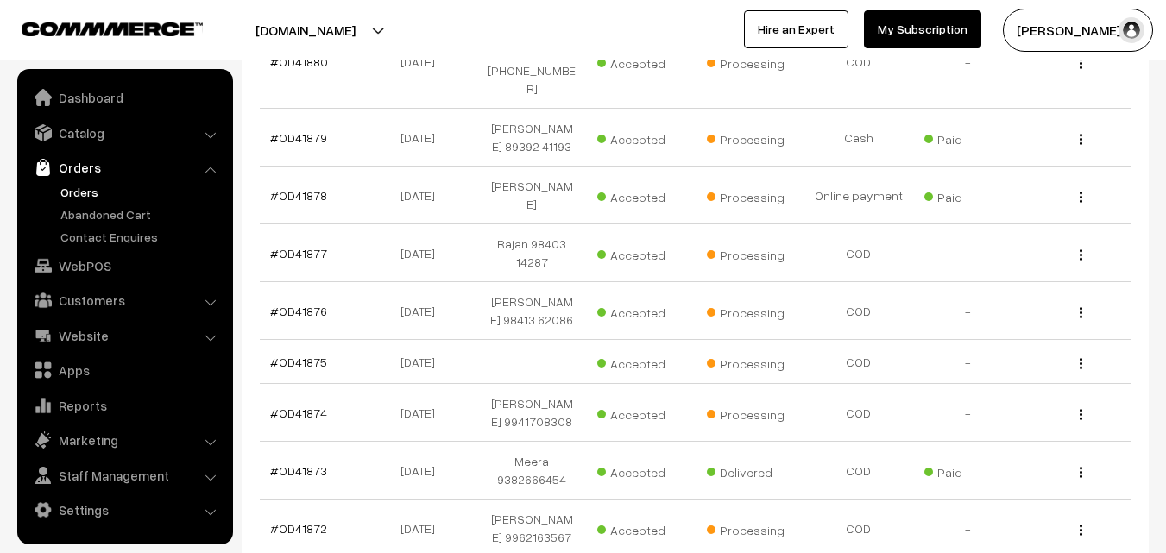
scroll to position [3514, 0]
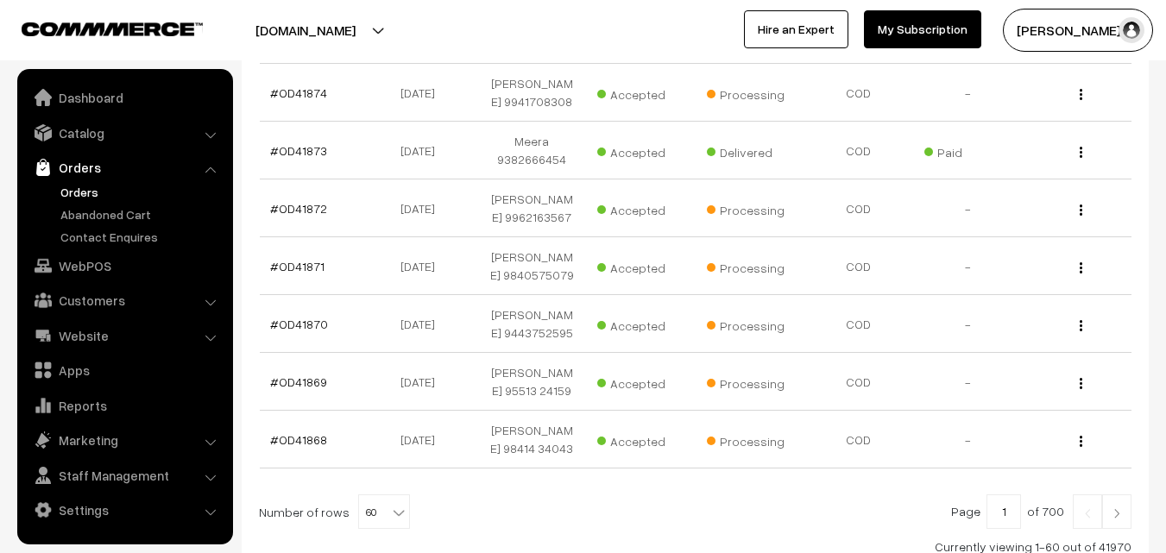
click at [392, 495] on span at bounding box center [400, 506] width 17 height 22
select select "100"
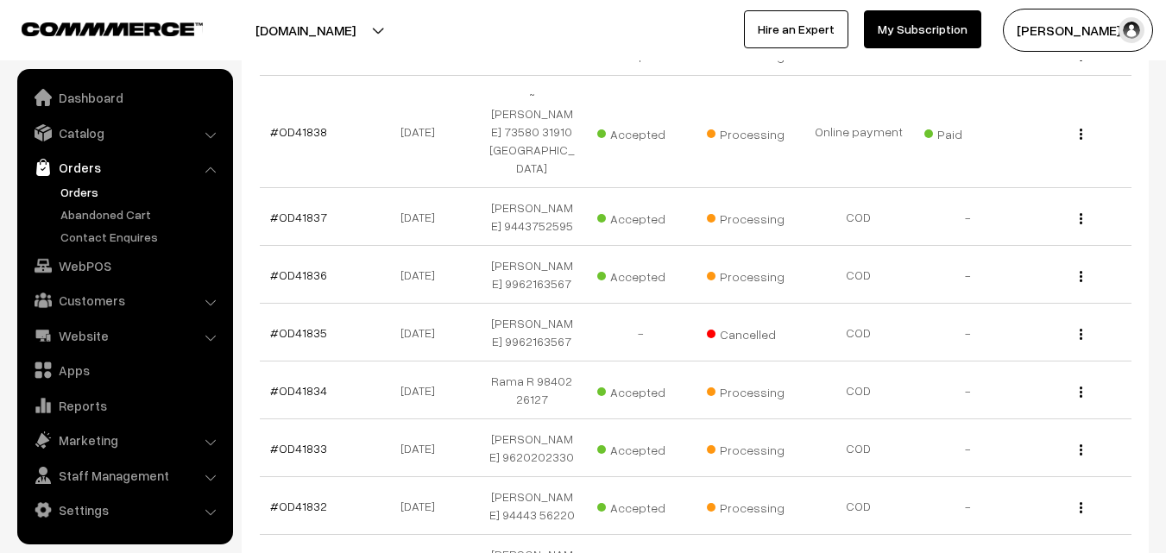
scroll to position [5916, 0]
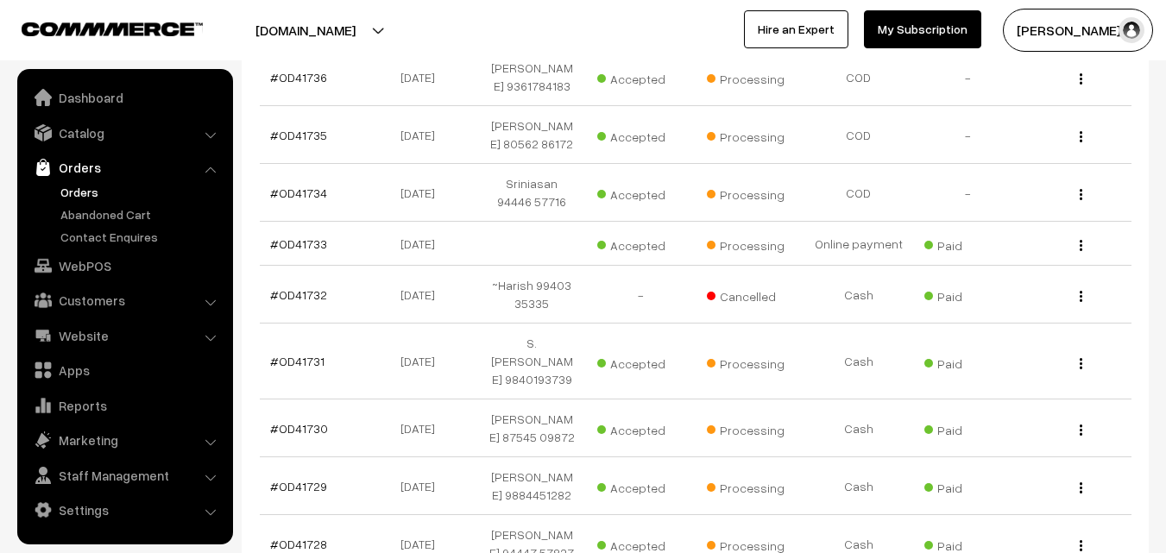
scroll to position [5715, 0]
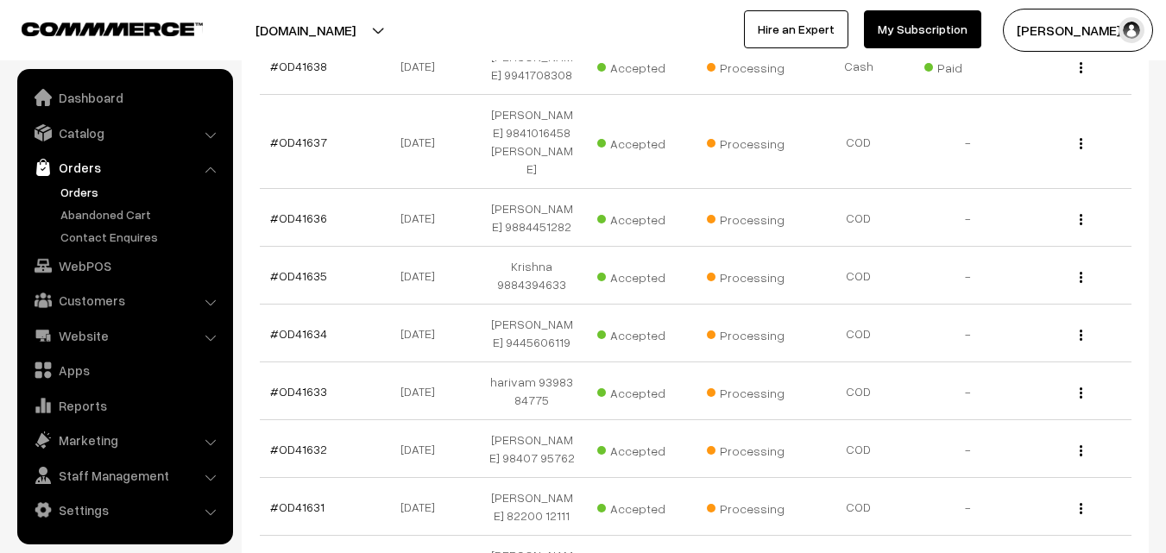
scroll to position [5861, 0]
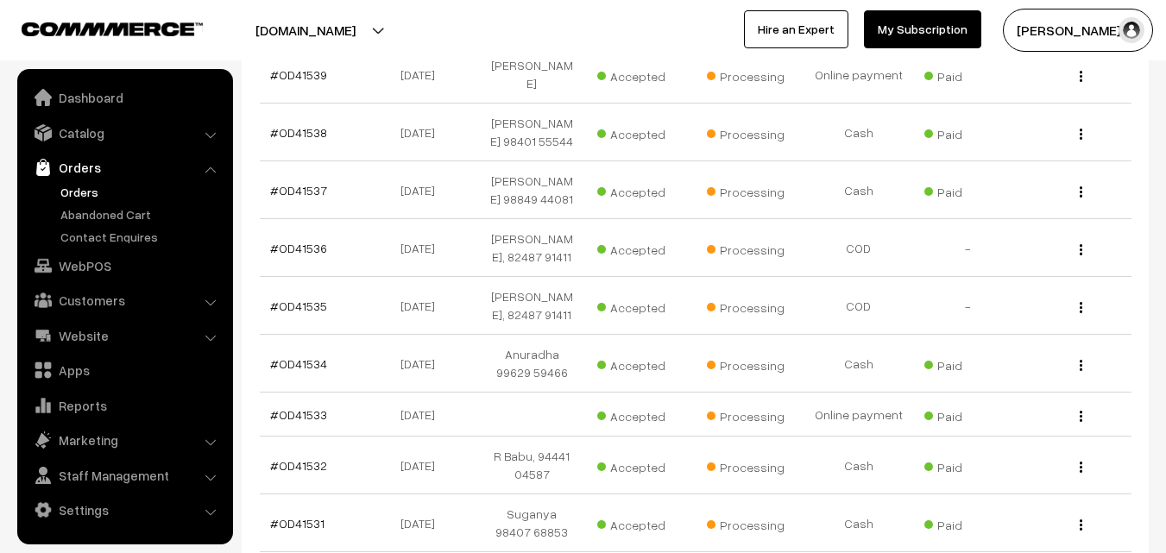
scroll to position [5747, 0]
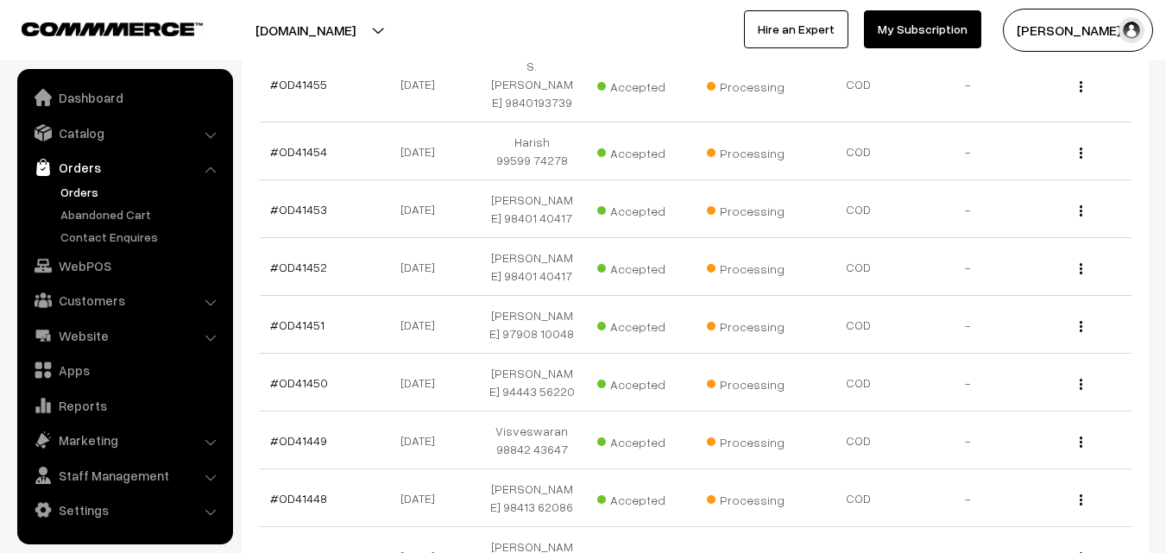
scroll to position [5738, 0]
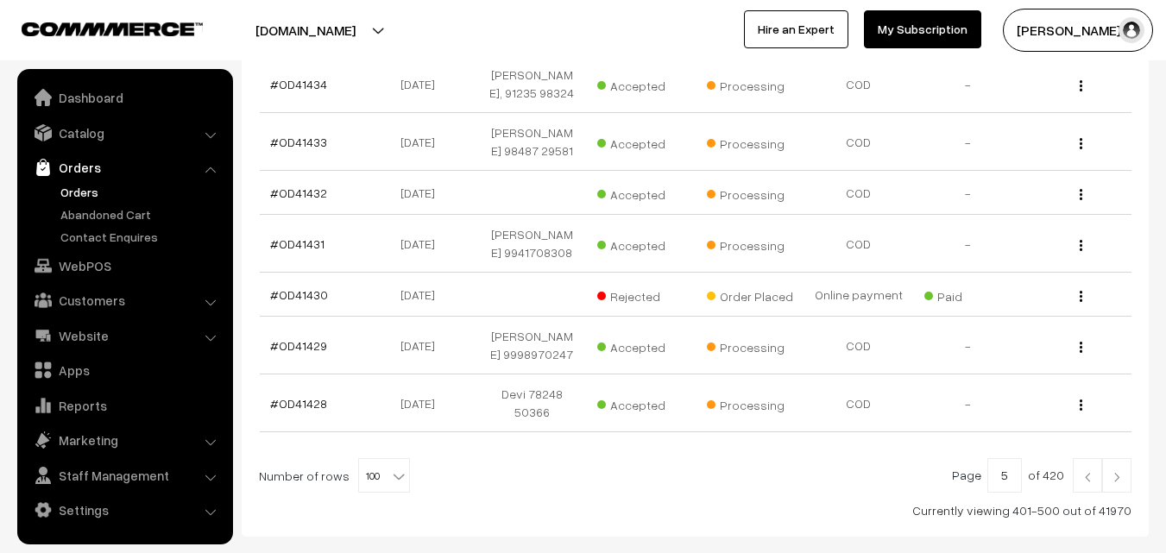
click at [1110, 472] on img at bounding box center [1117, 477] width 16 height 10
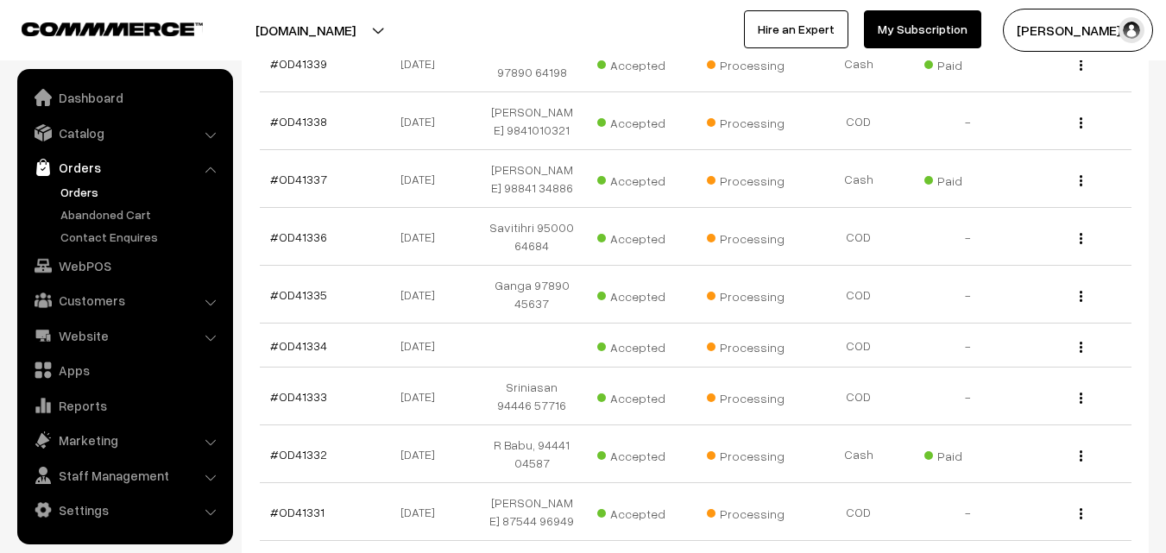
scroll to position [5851, 0]
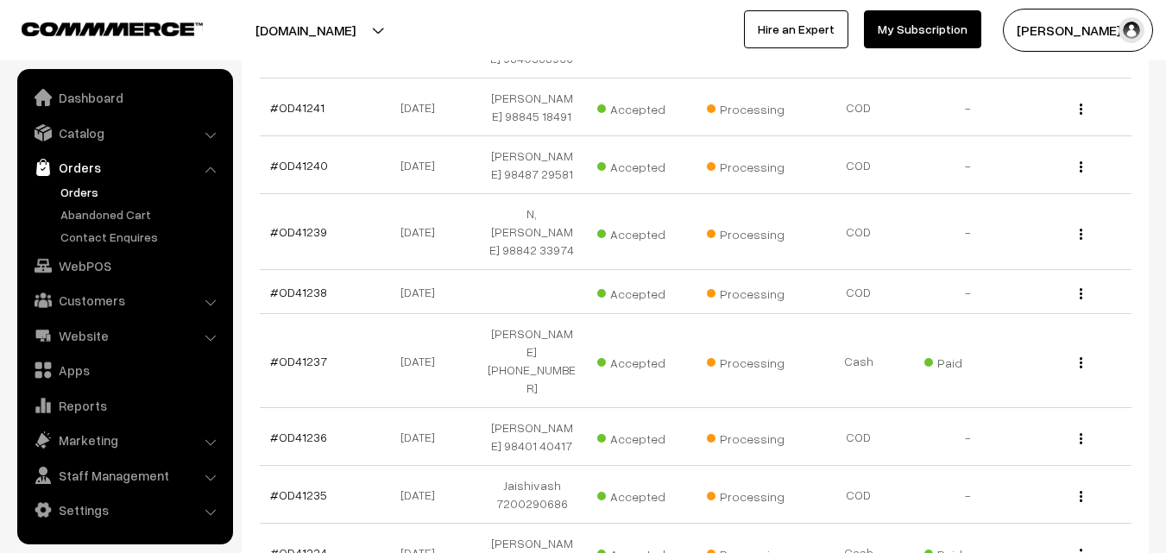
scroll to position [5765, 0]
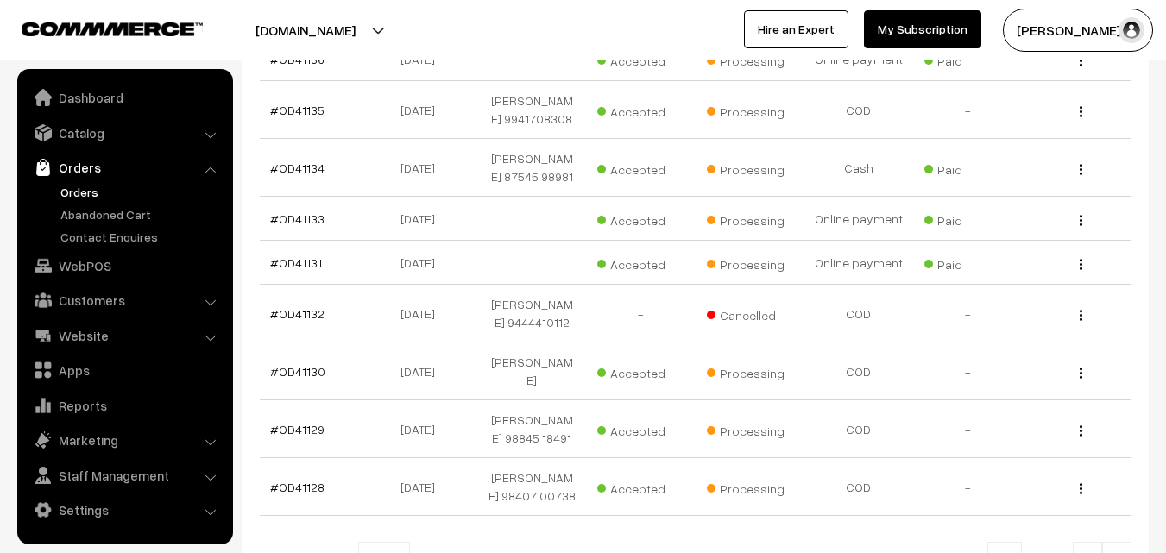
scroll to position [5715, 0]
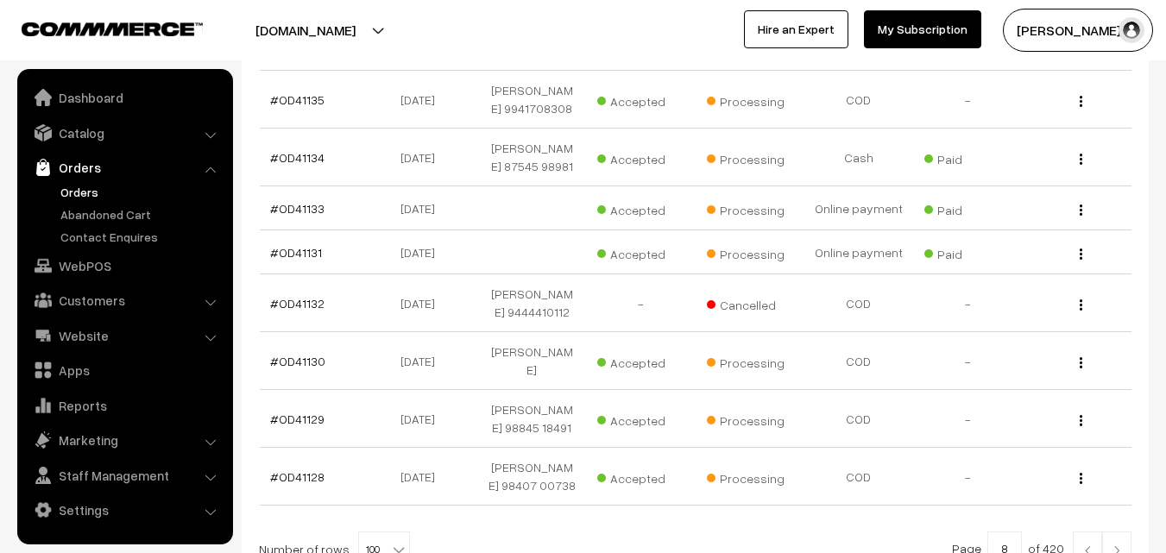
click at [1122, 532] on link at bounding box center [1116, 549] width 29 height 35
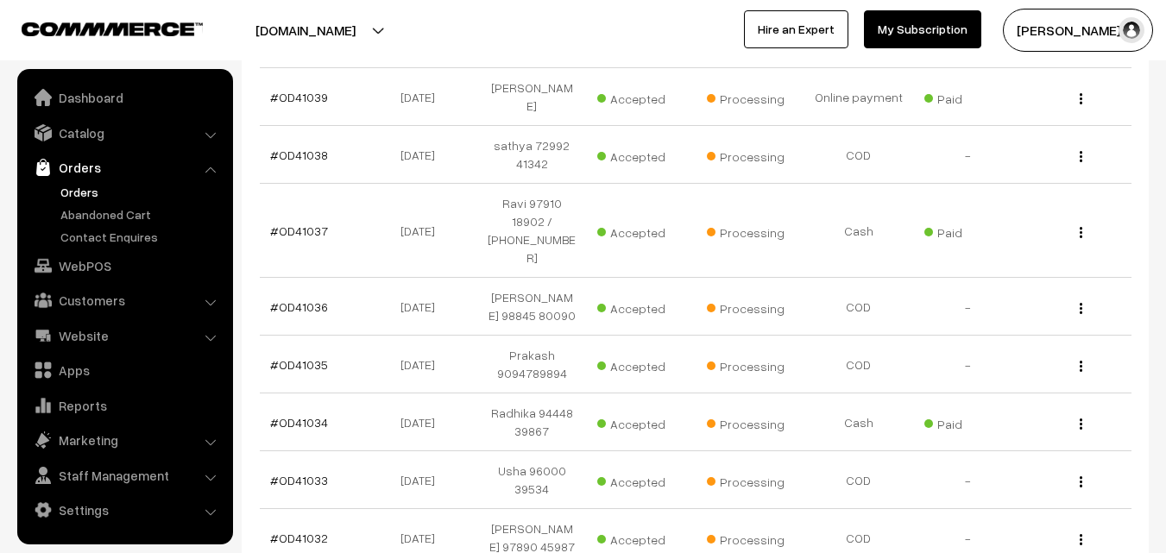
scroll to position [5769, 0]
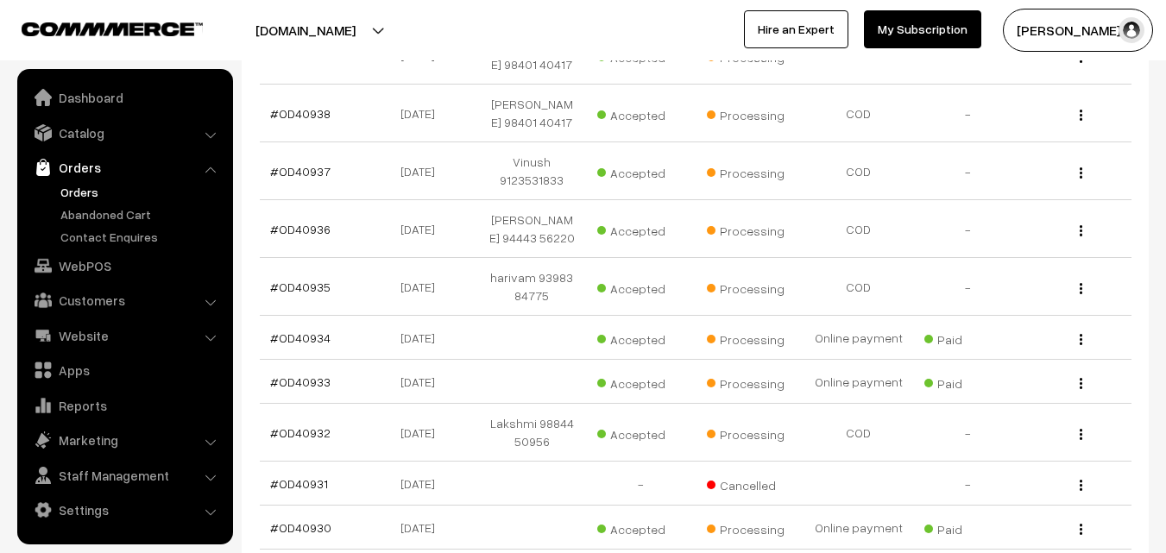
scroll to position [5682, 0]
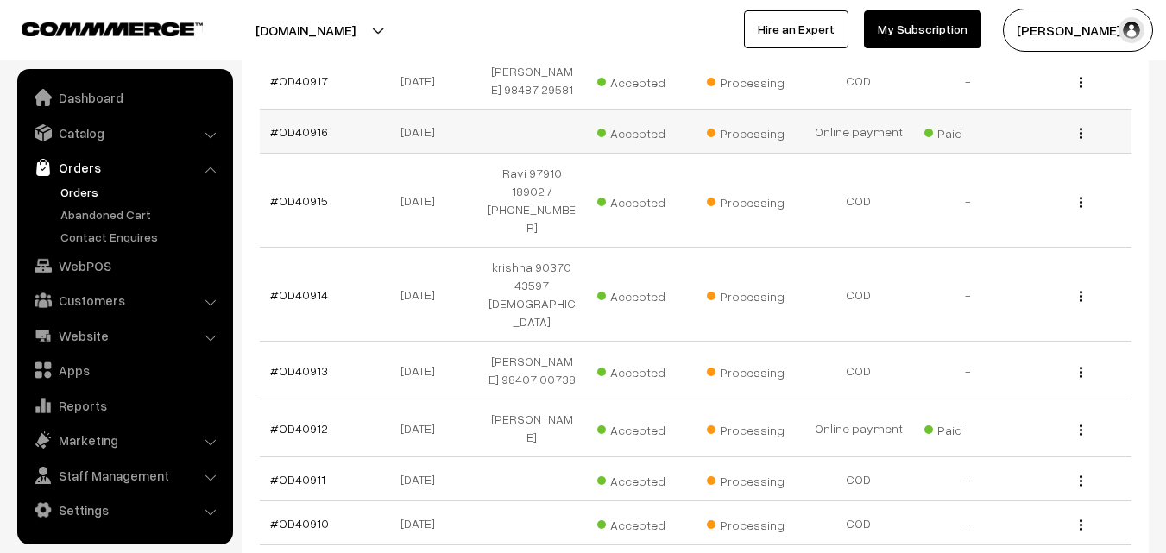
scroll to position [949, 0]
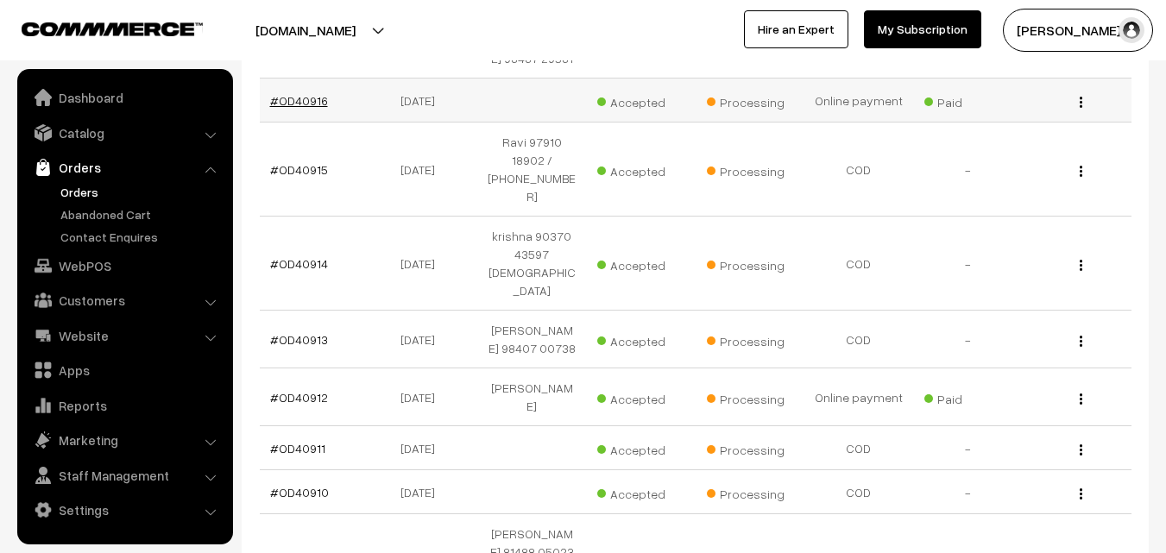
click at [308, 108] on link "#OD40916" at bounding box center [299, 100] width 58 height 15
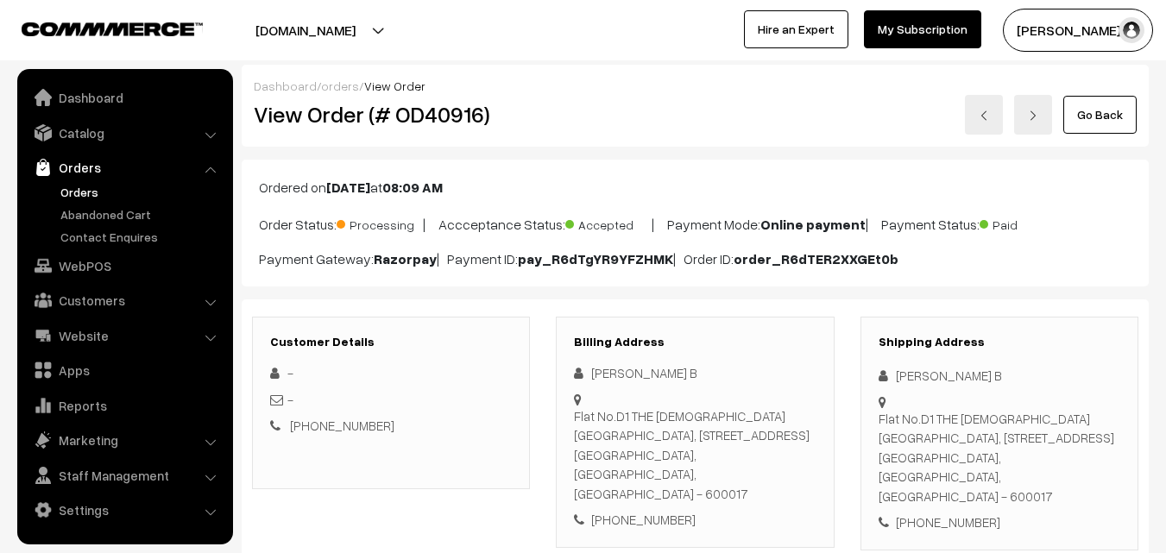
click at [991, 111] on link at bounding box center [984, 115] width 38 height 40
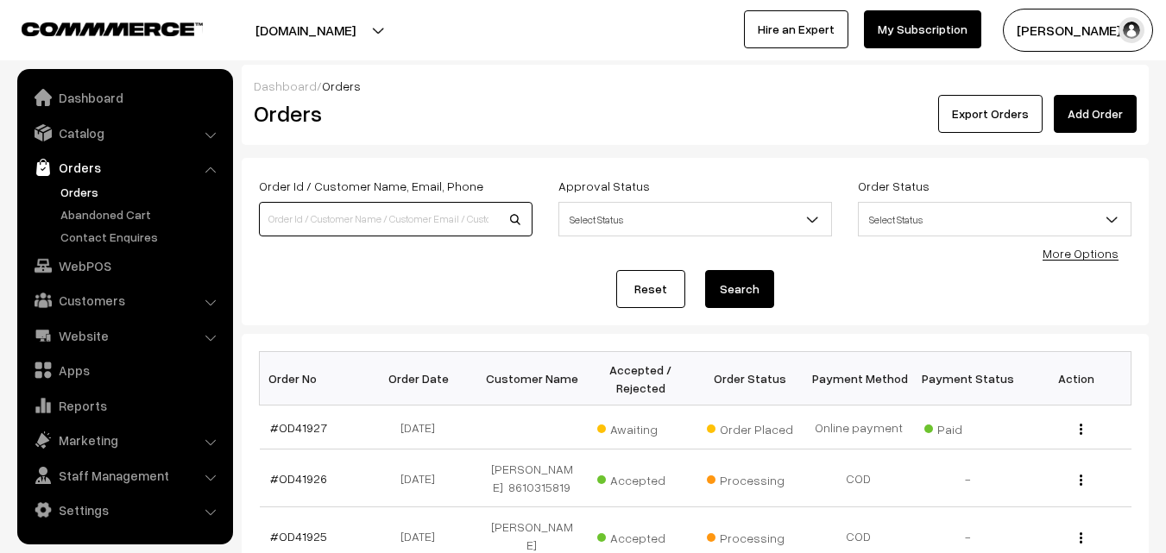
click at [312, 230] on input at bounding box center [396, 219] width 274 height 35
click at [331, 230] on input at bounding box center [396, 219] width 274 height 35
type input "OD41627"
click at [705, 270] on button "Search" at bounding box center [739, 289] width 69 height 38
click at [732, 287] on button "Search" at bounding box center [739, 289] width 69 height 38
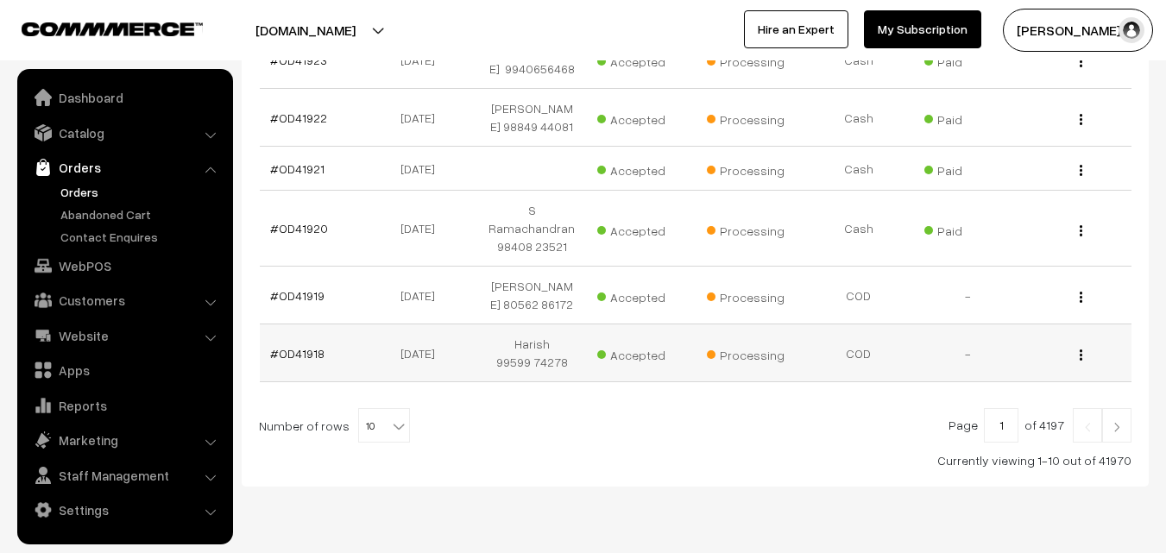
scroll to position [604, 0]
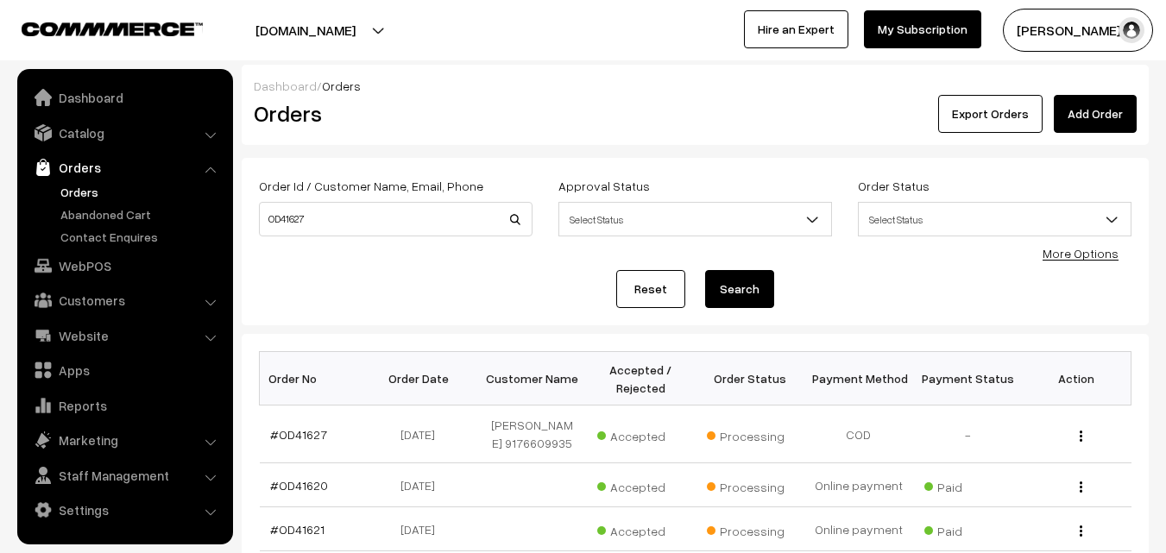
click at [376, 382] on th "Order Date" at bounding box center [423, 379] width 109 height 54
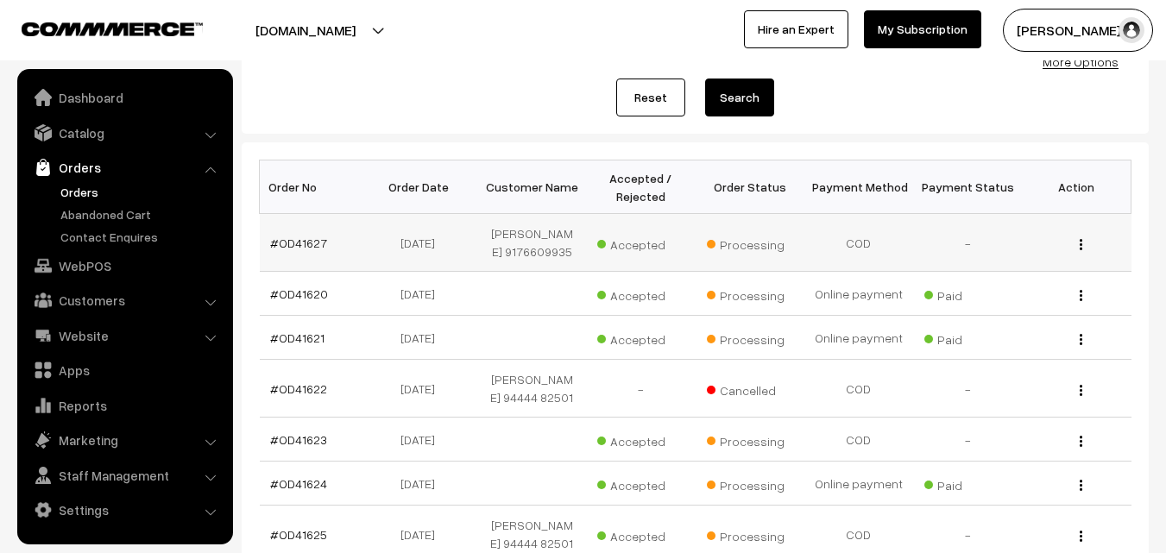
scroll to position [173, 0]
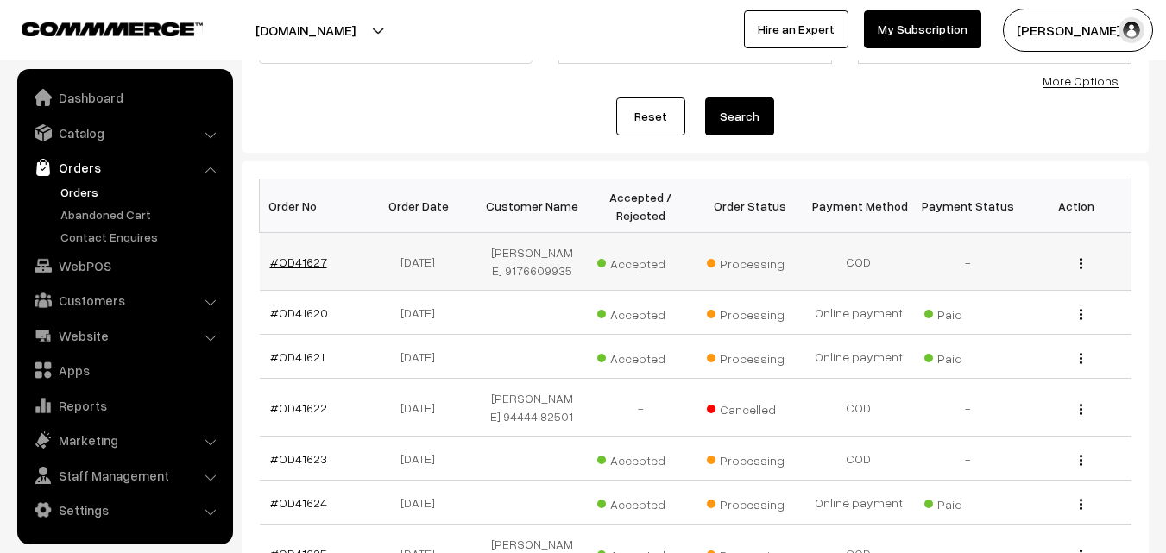
click at [299, 260] on link "#OD41627" at bounding box center [298, 262] width 57 height 15
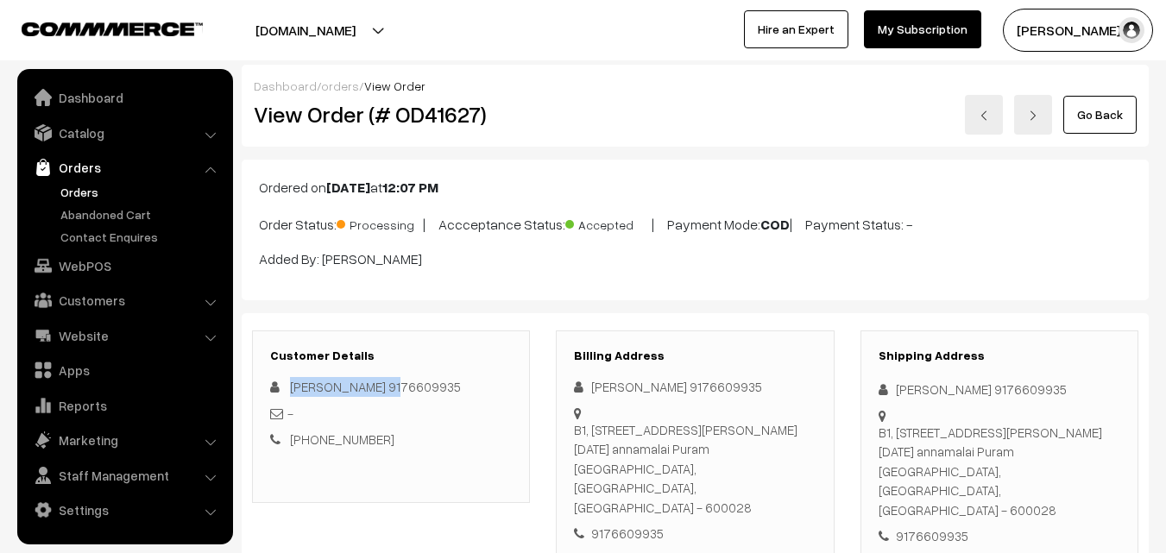
drag, startPoint x: 290, startPoint y: 387, endPoint x: 380, endPoint y: 385, distance: 89.8
click at [380, 385] on span "sandhiya kalidas 9176609935" at bounding box center [375, 387] width 171 height 16
copy span "sandhiya kalidas"
click at [104, 264] on link "WebPOS" at bounding box center [124, 265] width 205 height 31
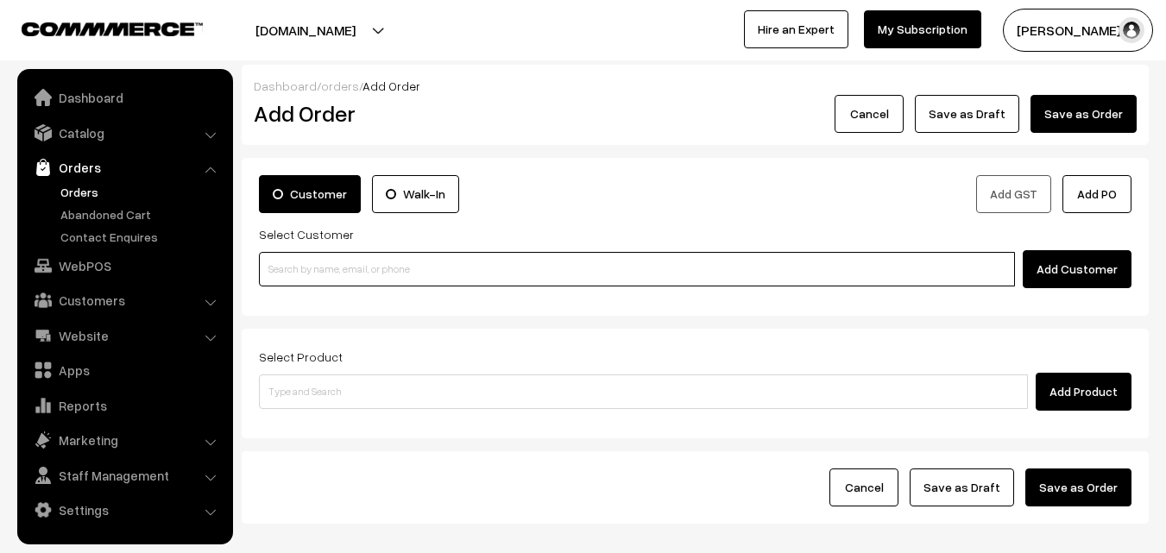
click at [332, 266] on input at bounding box center [637, 269] width 756 height 35
paste input "[PERSON_NAME]"
type input "sandhiya kalidas"
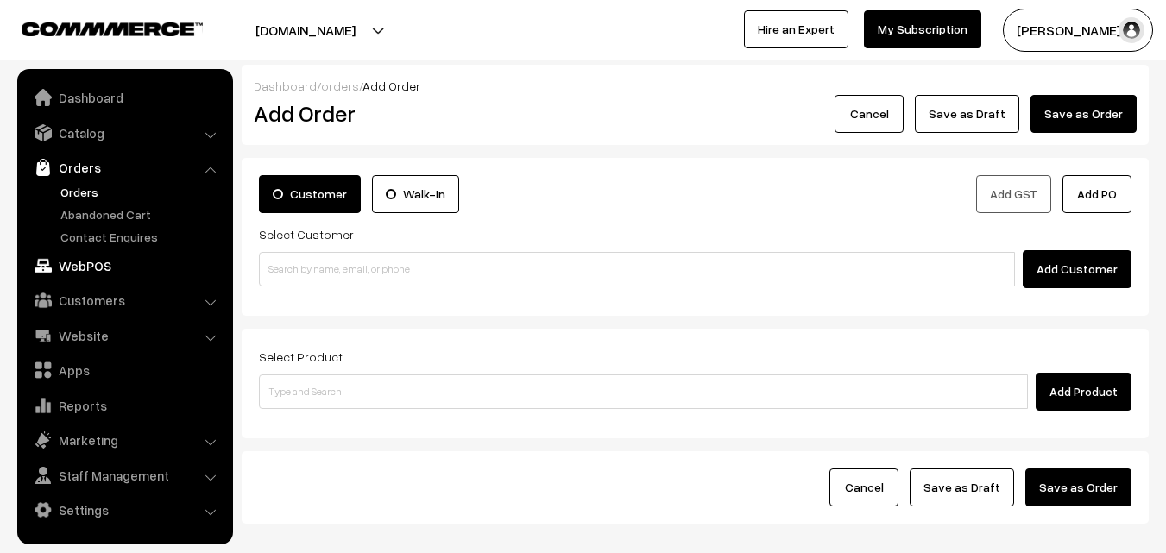
click at [109, 256] on link "WebPOS" at bounding box center [124, 265] width 205 height 31
click at [86, 267] on link "WebPOS" at bounding box center [124, 265] width 205 height 31
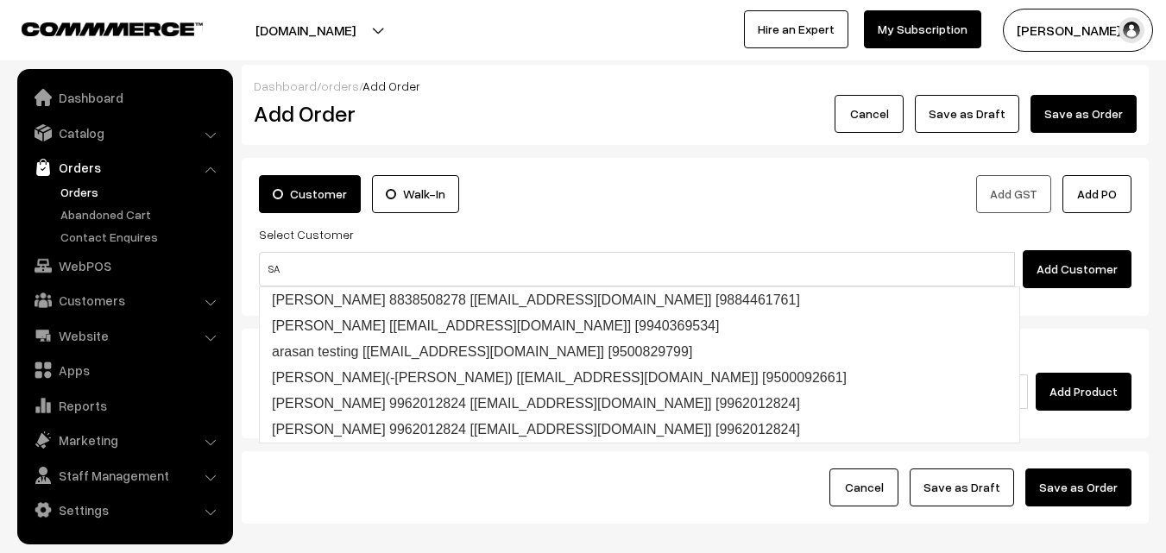
type input "S"
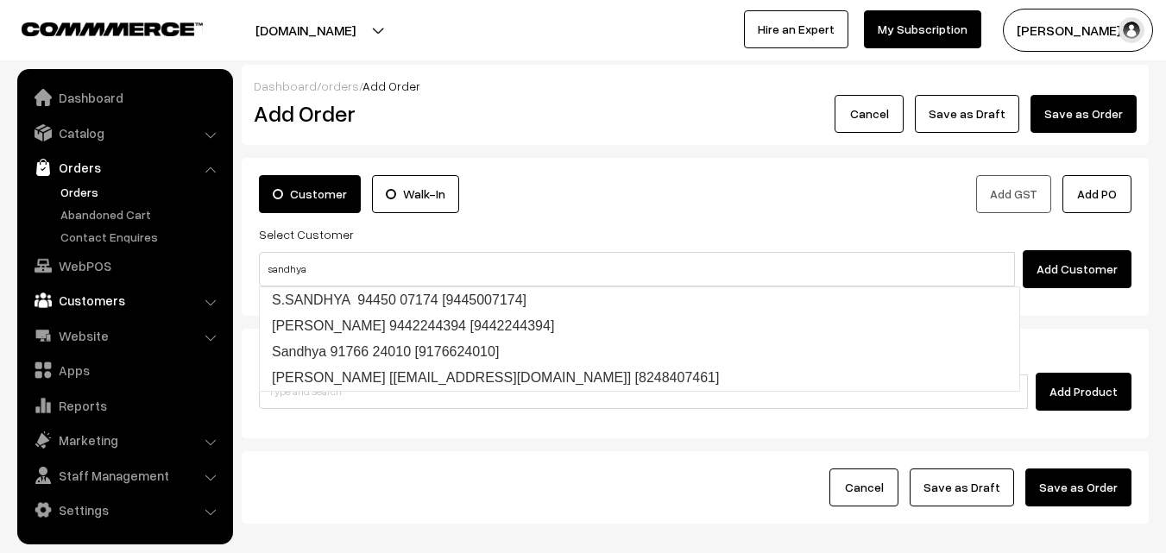
type input "sandhya"
click at [85, 306] on link "Customers" at bounding box center [124, 300] width 205 height 31
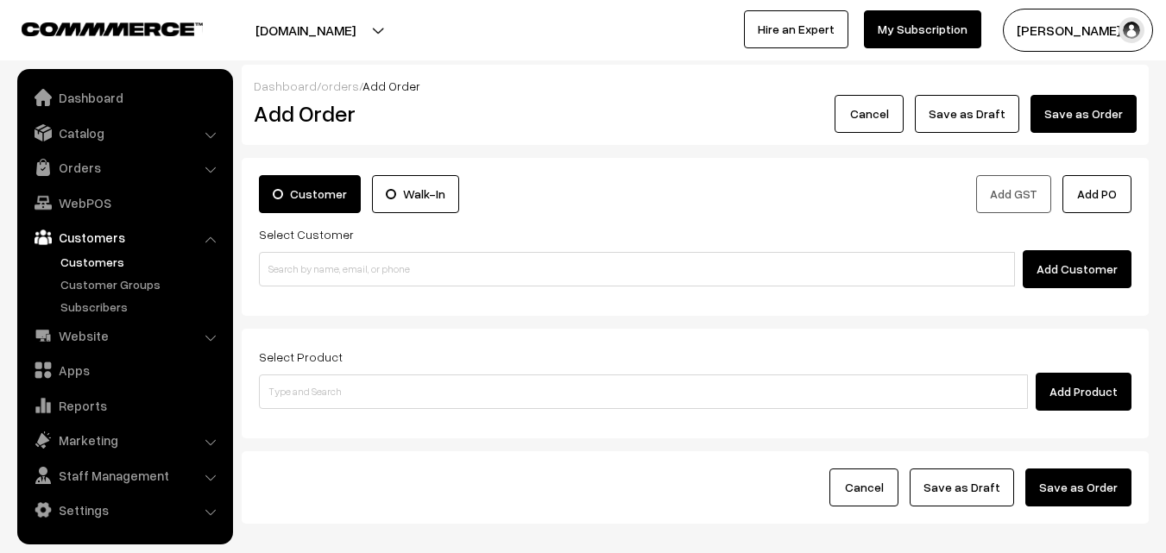
click at [115, 249] on link "Customers" at bounding box center [124, 237] width 205 height 31
click at [113, 256] on link "Customers" at bounding box center [141, 262] width 171 height 18
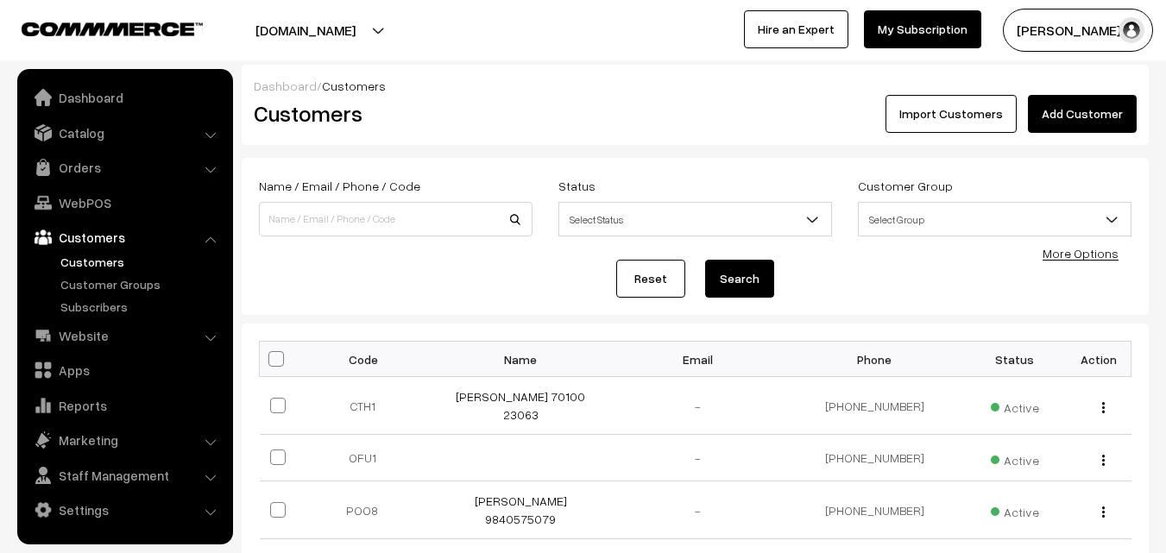
click at [1084, 107] on link "Add Customer" at bounding box center [1082, 114] width 109 height 38
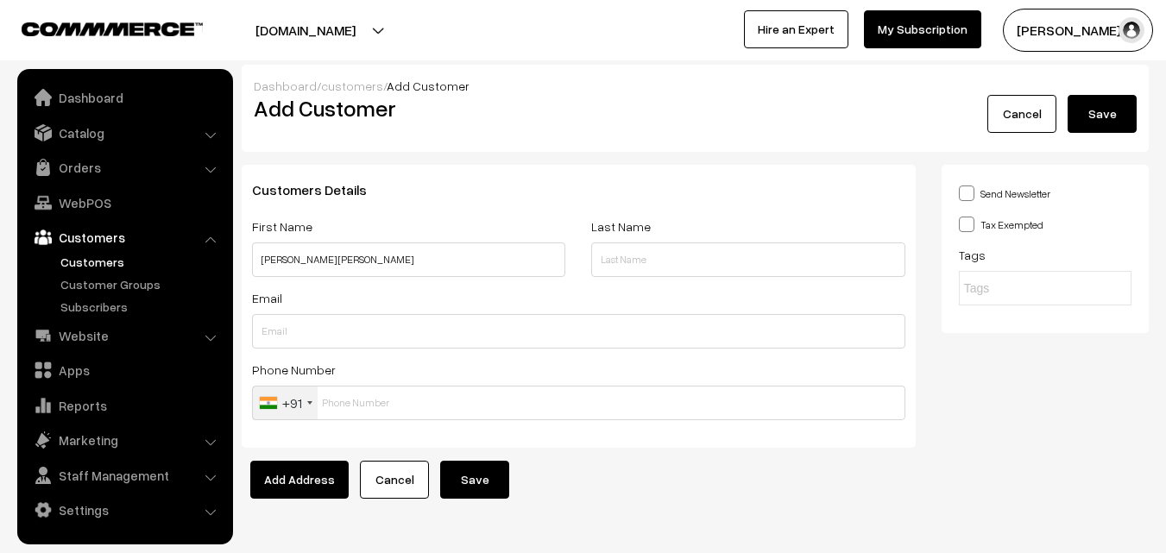
type input "Sandhya Kalidas sandhiya kalidas"
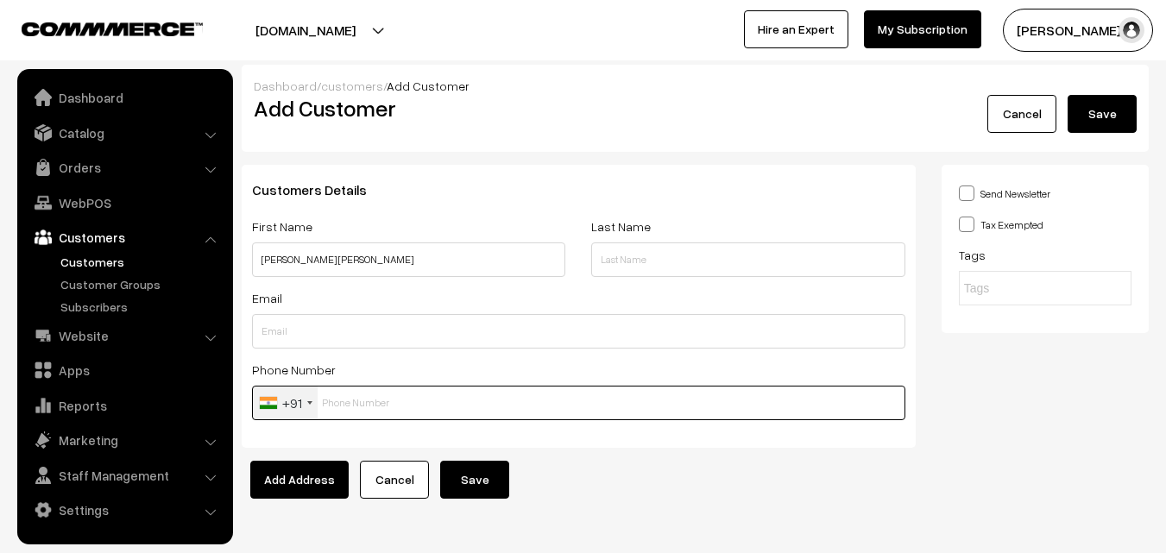
click at [365, 386] on input "text" at bounding box center [578, 403] width 653 height 35
paste input "sandhiya k"
type input "sandhiya k"
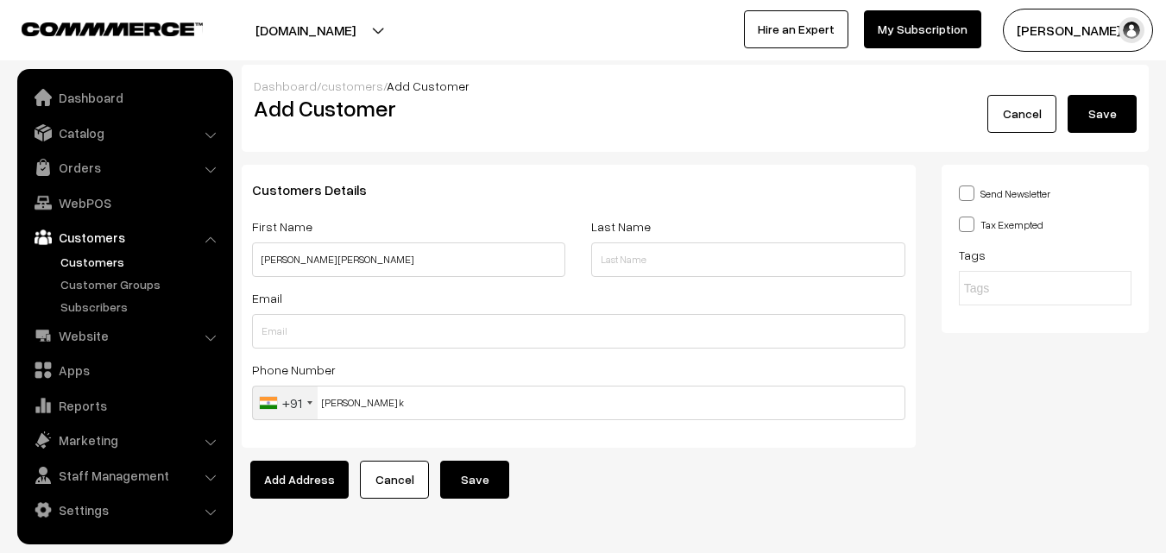
click at [469, 460] on div "Customers Details First Name Sandhya Kalidas sandhiya kalidas Last Name Email P…" at bounding box center [579, 313] width 700 height 296
drag, startPoint x: 421, startPoint y: 266, endPoint x: 354, endPoint y: 262, distance: 67.4
click at [354, 262] on input "Sandhya Kalidas sandhiya kalidas" at bounding box center [408, 260] width 313 height 35
paste input "91766 09935"
type input "[PERSON_NAME] 91766 09935"
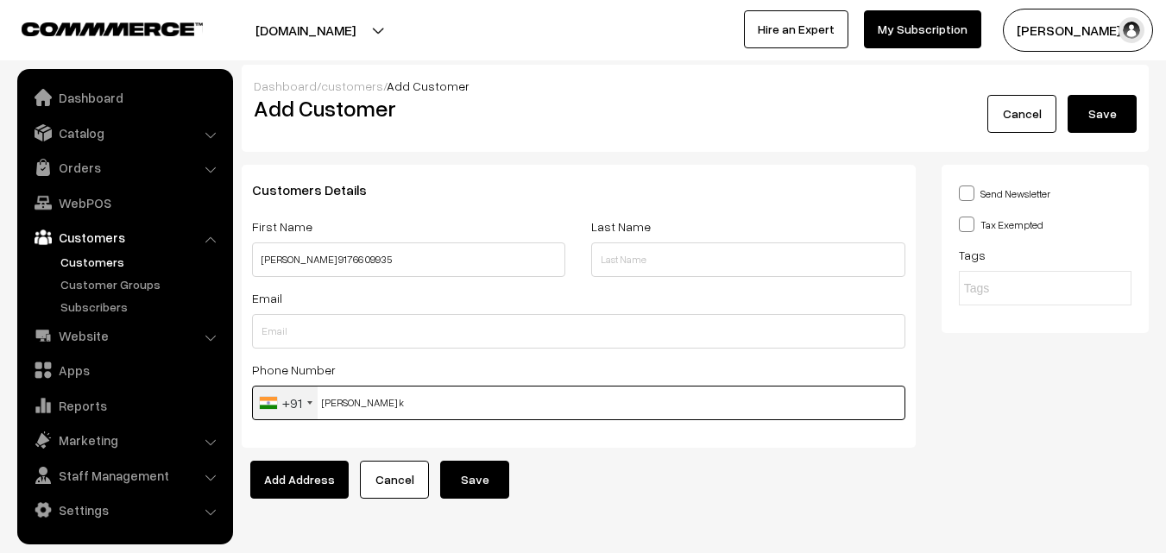
drag, startPoint x: 305, startPoint y: 400, endPoint x: 291, endPoint y: 397, distance: 14.2
click at [291, 397] on div "+91 United States +1 United Kingdom +44 Afghanistan (‫افغانستان‬‎) +93 Albania …" at bounding box center [578, 403] width 653 height 35
paste input "91766 0993"
click at [348, 398] on input "91766 0993" at bounding box center [578, 403] width 653 height 35
type input "9176609935"
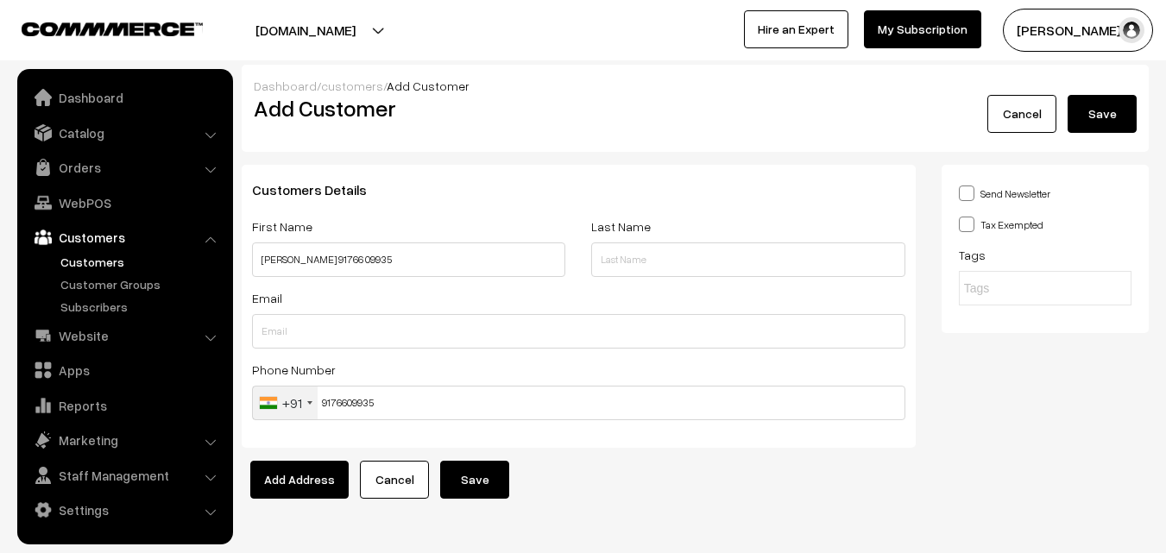
click at [448, 473] on button "Save" at bounding box center [474, 480] width 69 height 38
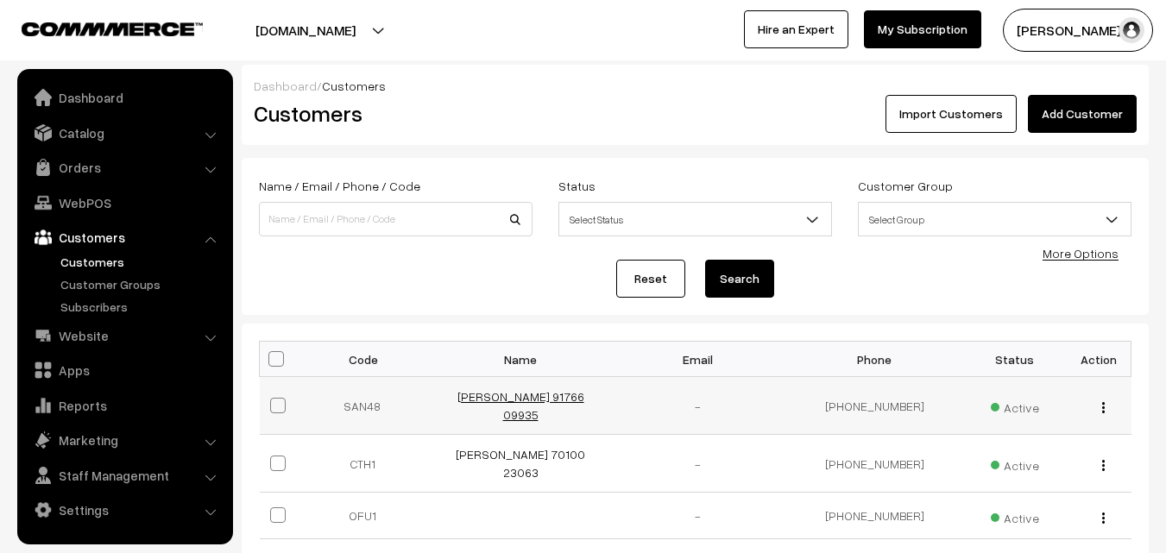
click at [523, 400] on link "[PERSON_NAME] 91766 09935" at bounding box center [520, 405] width 127 height 33
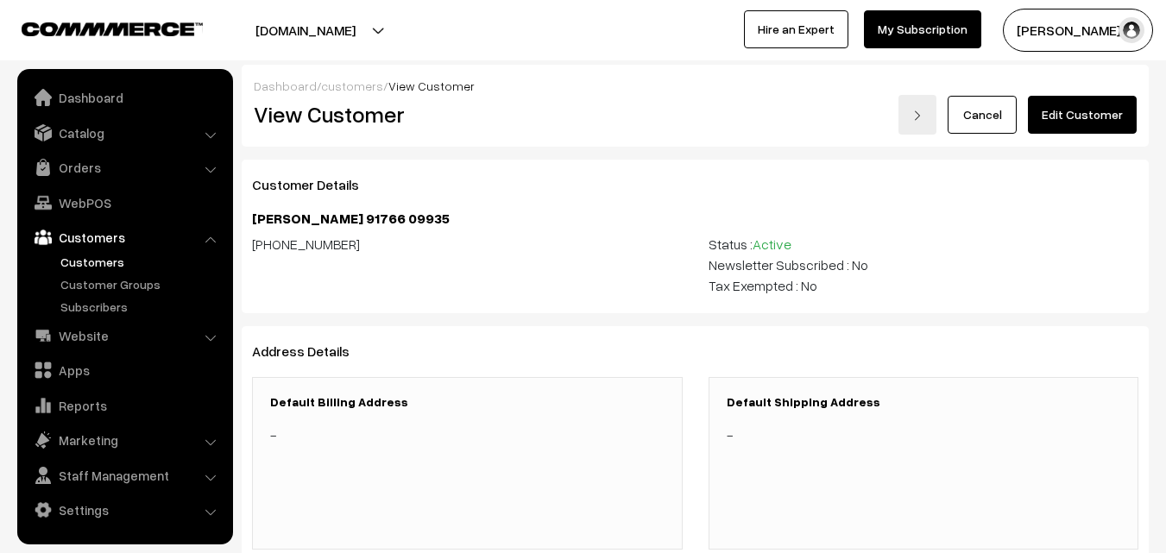
click at [1068, 124] on link "Edit Customer" at bounding box center [1082, 115] width 109 height 38
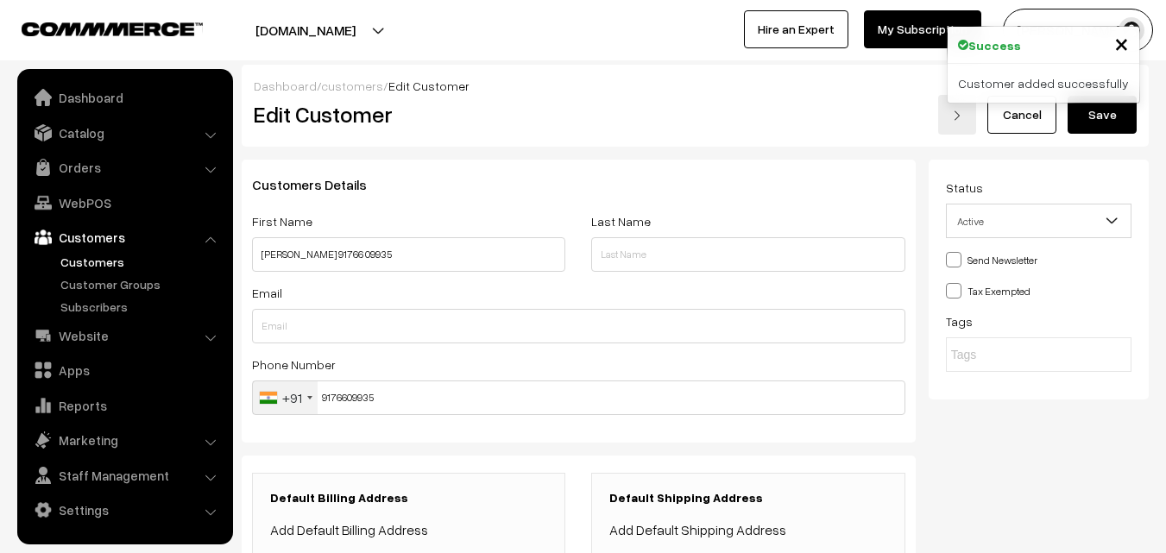
click at [388, 526] on link "Add Default Billing Address" at bounding box center [349, 529] width 158 height 17
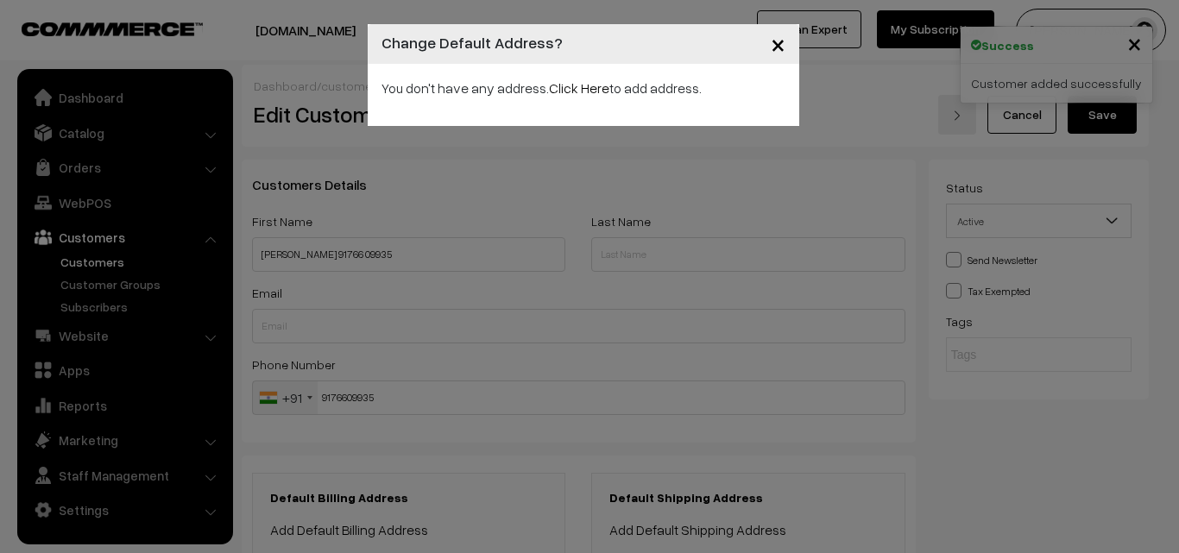
click at [573, 79] on p "You don't have any address. Click Here to add address." at bounding box center [583, 88] width 404 height 21
click at [573, 81] on link "Click Here" at bounding box center [579, 87] width 60 height 17
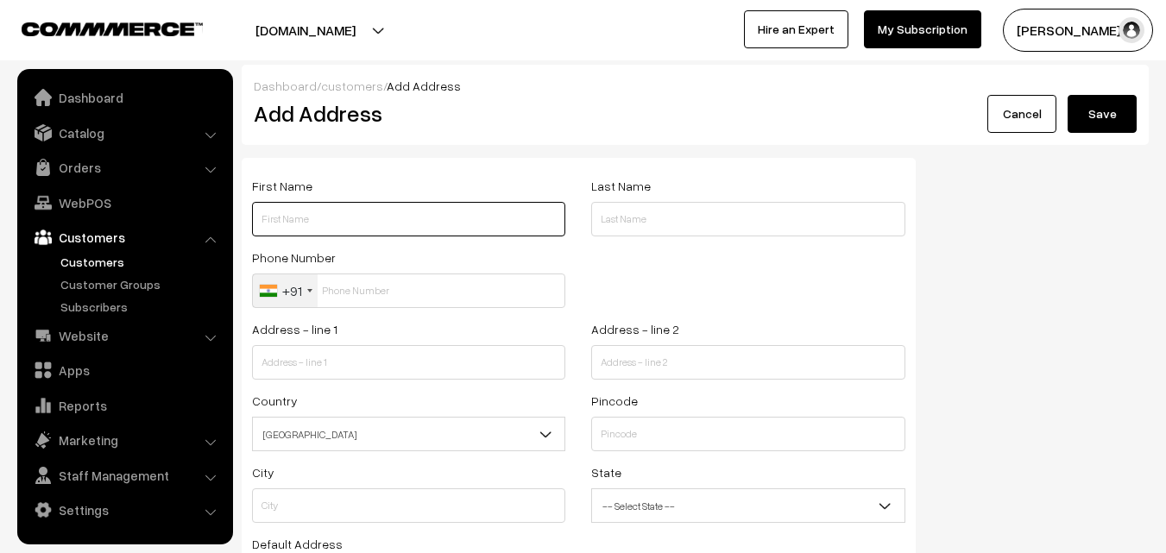
click at [327, 227] on input "text" at bounding box center [408, 219] width 313 height 35
type input "A"
type input "s"
type input "[PERSON_NAME] 91766 09935"
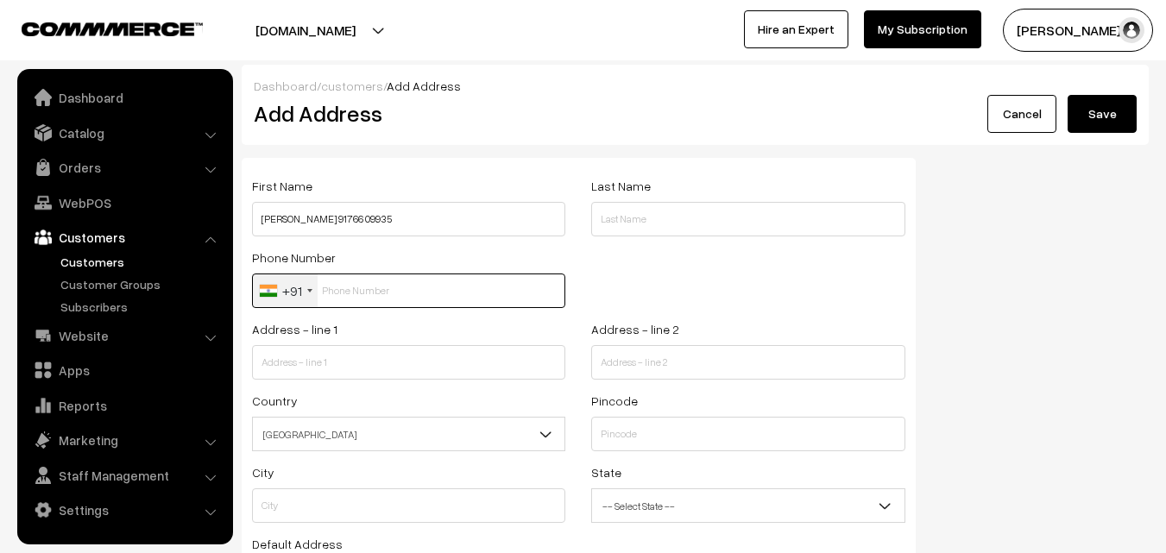
click at [359, 279] on input "text" at bounding box center [408, 291] width 313 height 35
paste input "91766 0993"
click at [347, 281] on input "91766 0993" at bounding box center [408, 291] width 313 height 35
type input "9176609935"
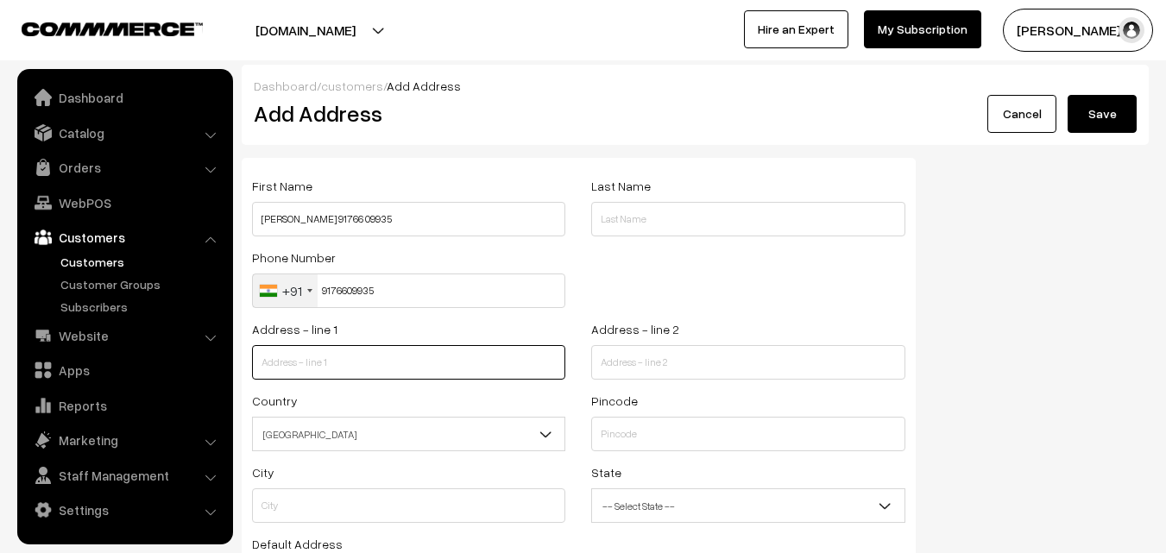
click at [327, 361] on input "text" at bounding box center [408, 362] width 313 height 35
paste input "B1, Hamsadhvani wing 1, Ragamalika apartments,"
type input "B1, Hamsadhvani wing 1, Ragamalika apartments,"
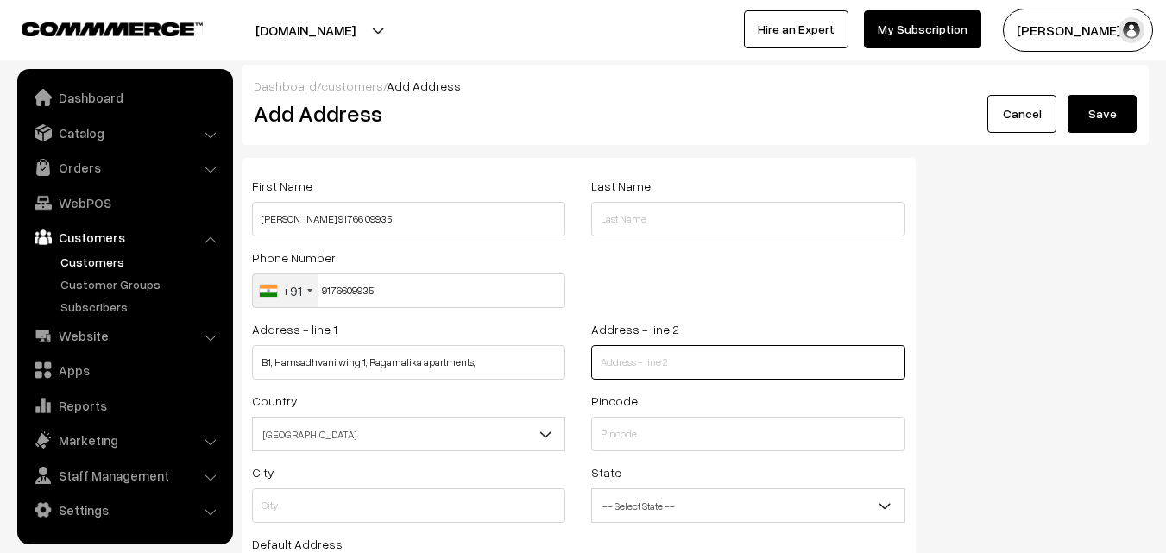
click at [635, 356] on input "text" at bounding box center [747, 362] width 313 height 35
paste input "Thiruvengadam Street, Raja annamalai Puram,"
type input "Thiruvengadam Street, Raja annamalai Puram,"
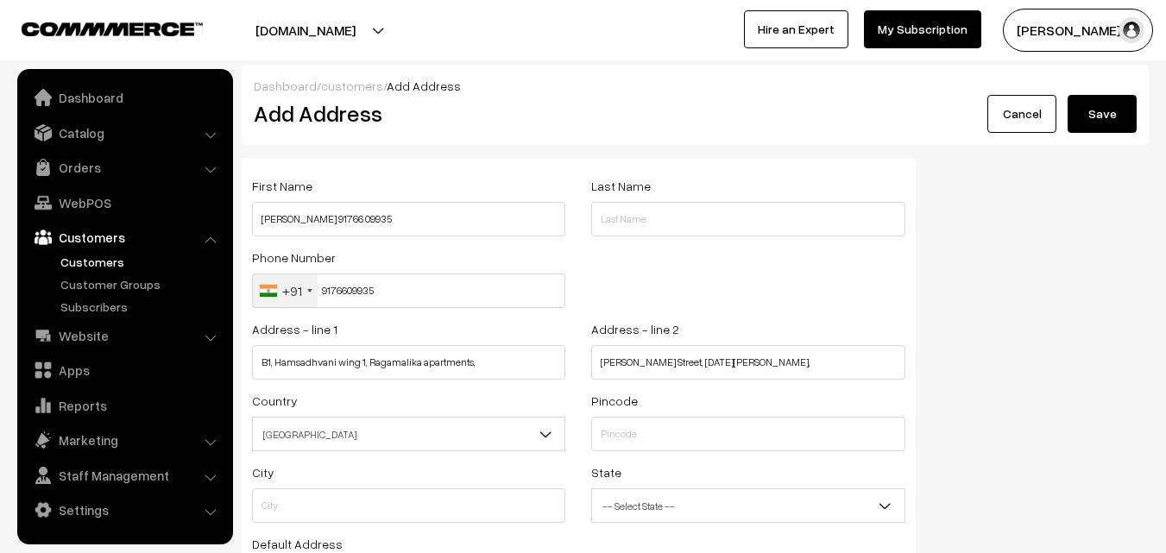
click at [652, 409] on div "Pincode" at bounding box center [747, 420] width 313 height 61
click at [652, 433] on input "text" at bounding box center [747, 434] width 313 height 35
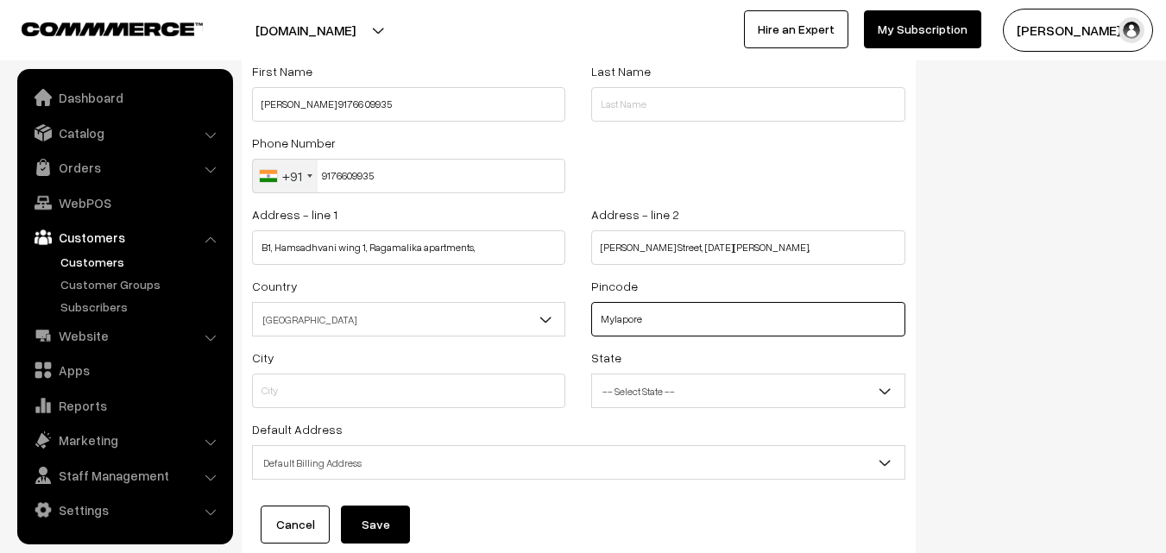
scroll to position [235, 0]
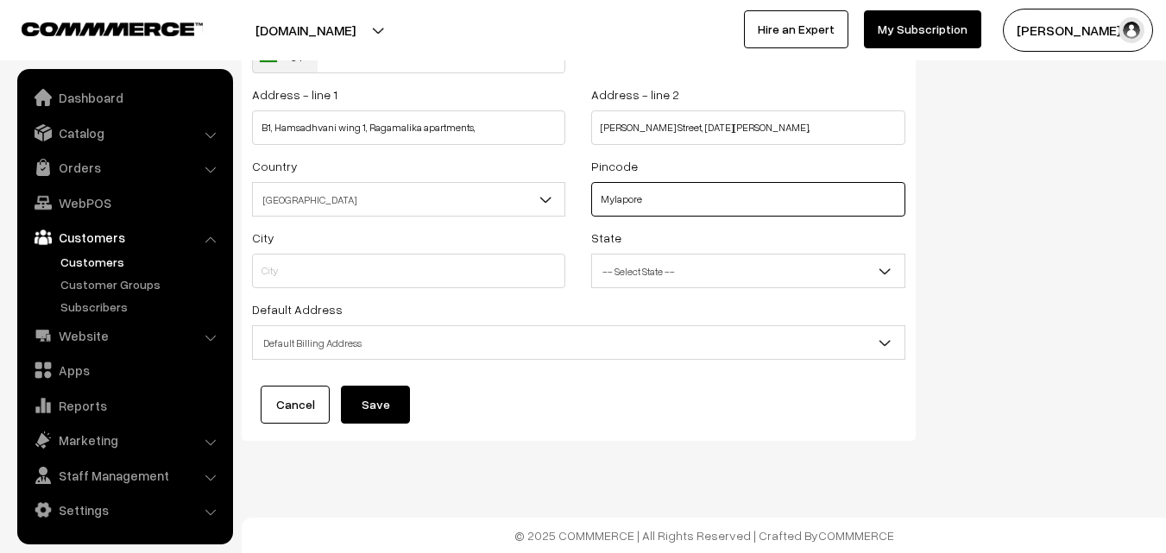
type input "Mylapore"
click at [647, 271] on span "-- Select State --" at bounding box center [748, 271] width 312 height 30
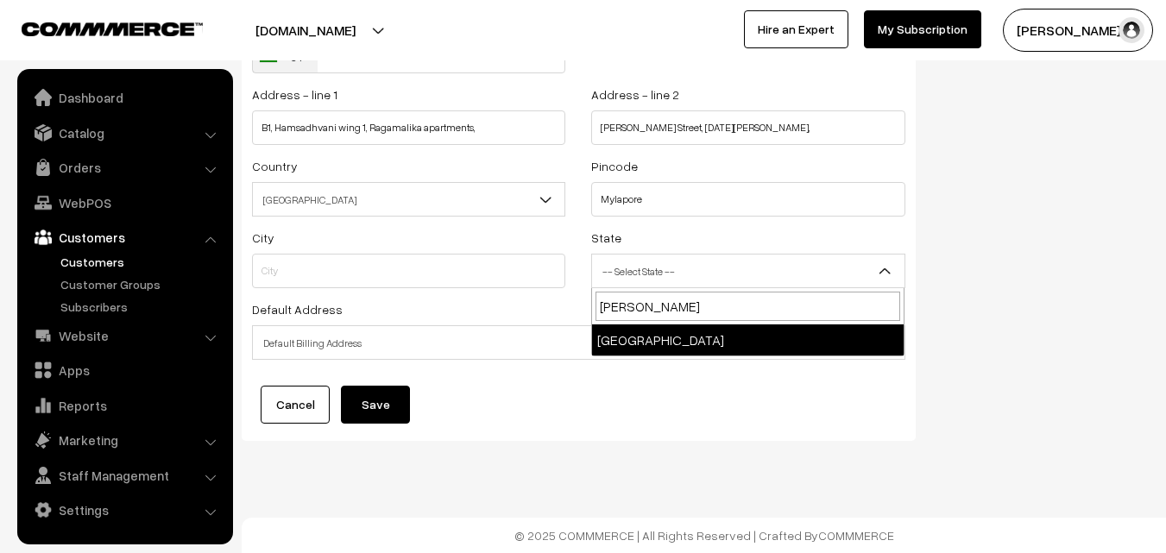
type input "tamil"
select select "Tamil Nadu"
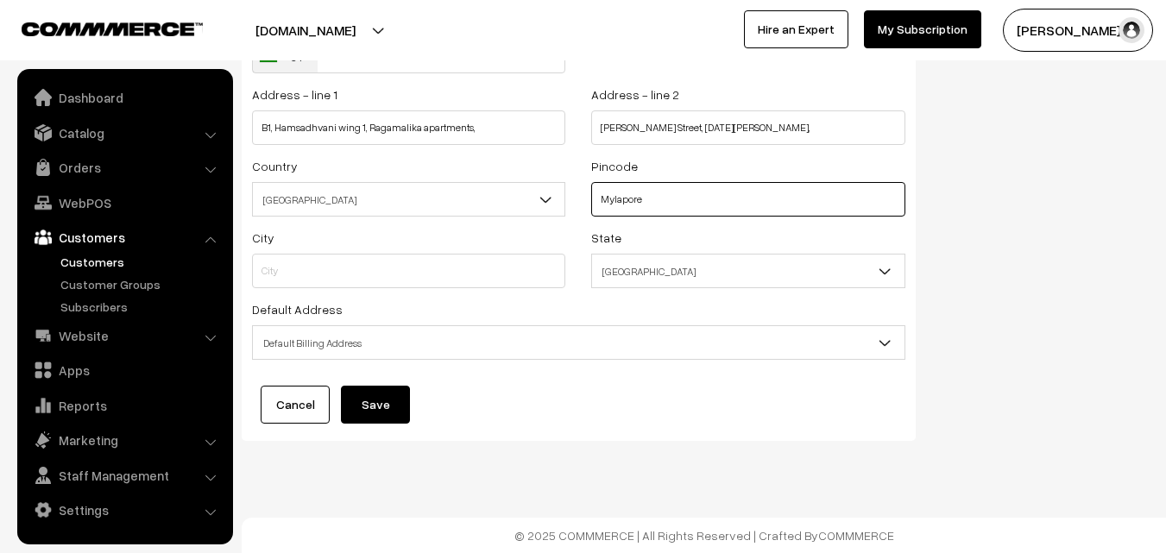
drag, startPoint x: 640, startPoint y: 209, endPoint x: 363, endPoint y: 173, distance: 279.4
click at [363, 173] on div "Country Select Afghanistan Albania Algeria American Samoa Andorra Angola Anguil…" at bounding box center [578, 191] width 679 height 72
type input "600005"
type input "Chennai"
type input "600005"
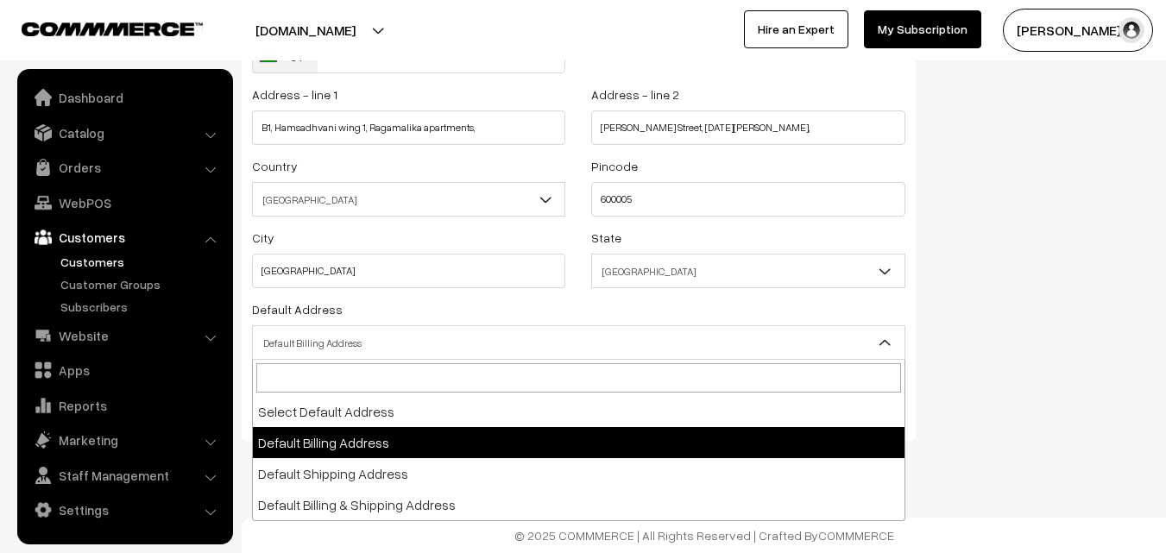
drag, startPoint x: 340, startPoint y: 345, endPoint x: 353, endPoint y: 375, distance: 32.1
click at [341, 345] on span "Default Billing Address" at bounding box center [579, 343] width 652 height 30
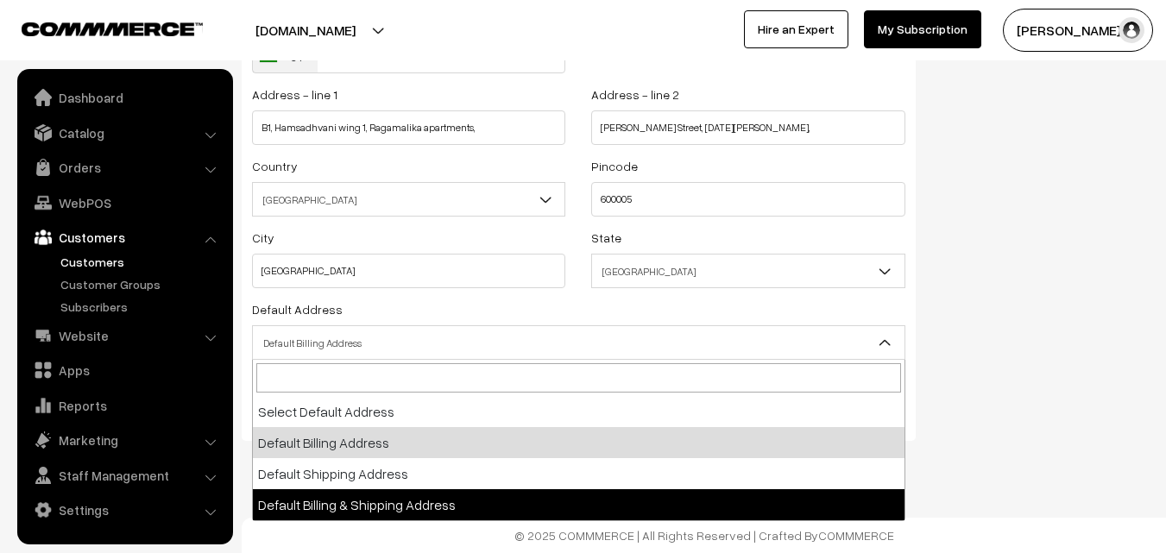
select select "3"
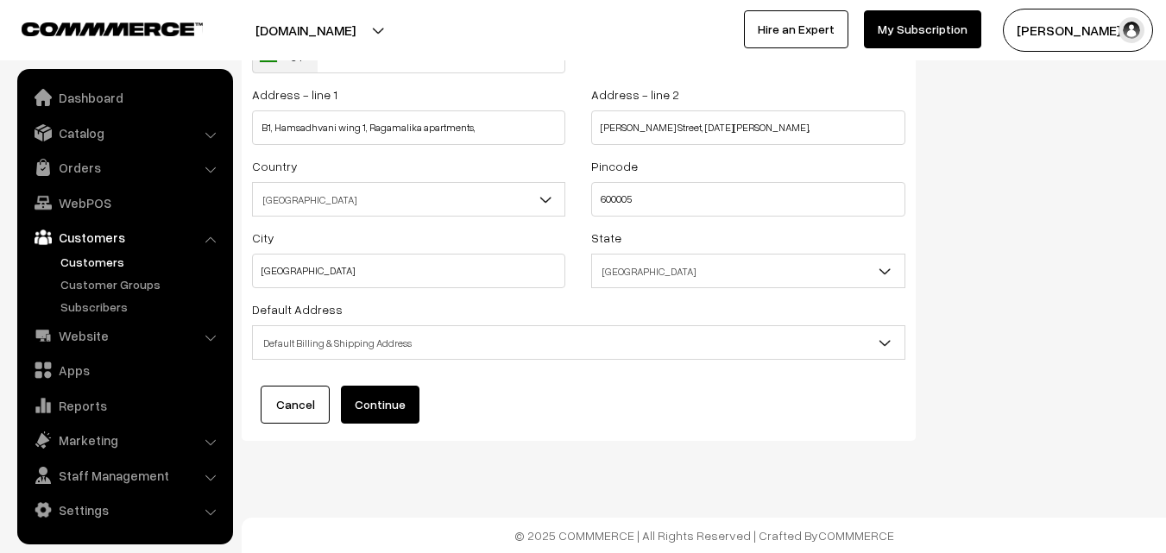
click at [354, 435] on div "First Name Sandhya Kalidas 91766 09935 Last Name Phone Number +91 United States…" at bounding box center [579, 182] width 674 height 518
click at [364, 423] on button "Continue" at bounding box center [380, 405] width 79 height 38
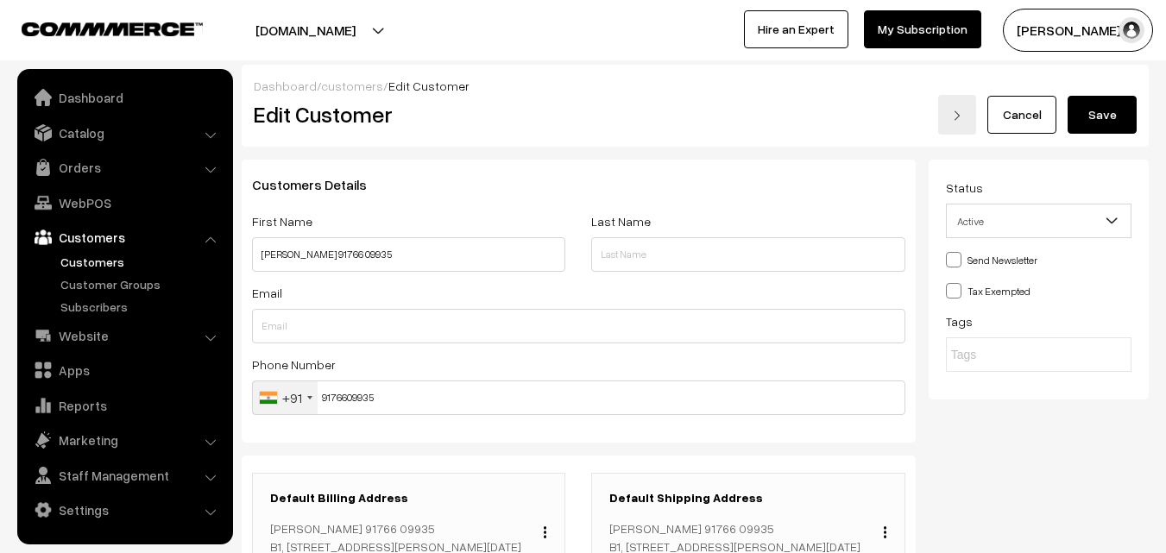
click at [1102, 110] on button "Save" at bounding box center [1102, 115] width 69 height 38
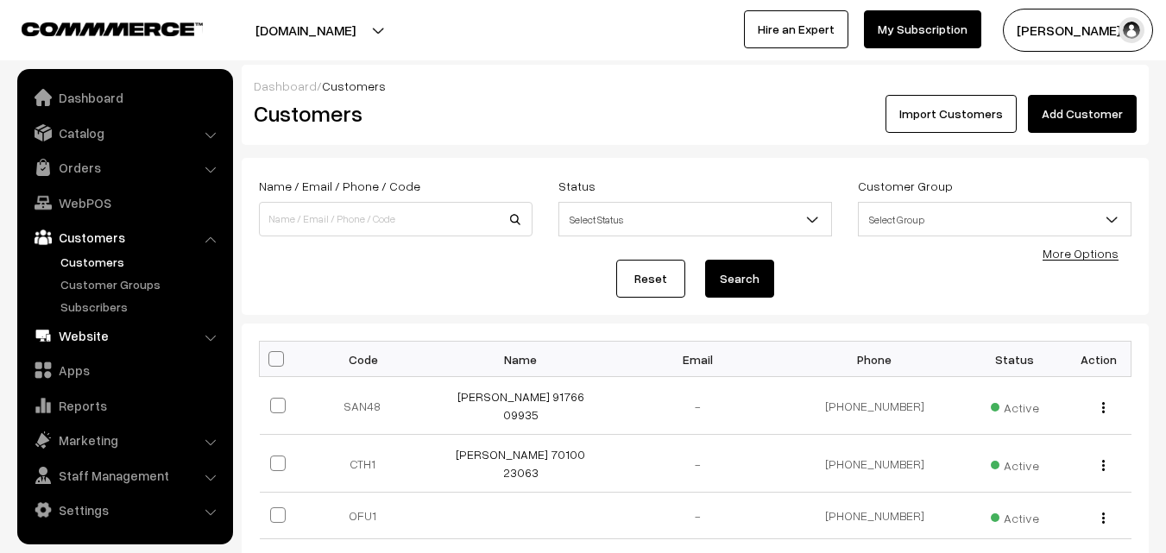
click at [85, 346] on link "Website" at bounding box center [124, 335] width 205 height 31
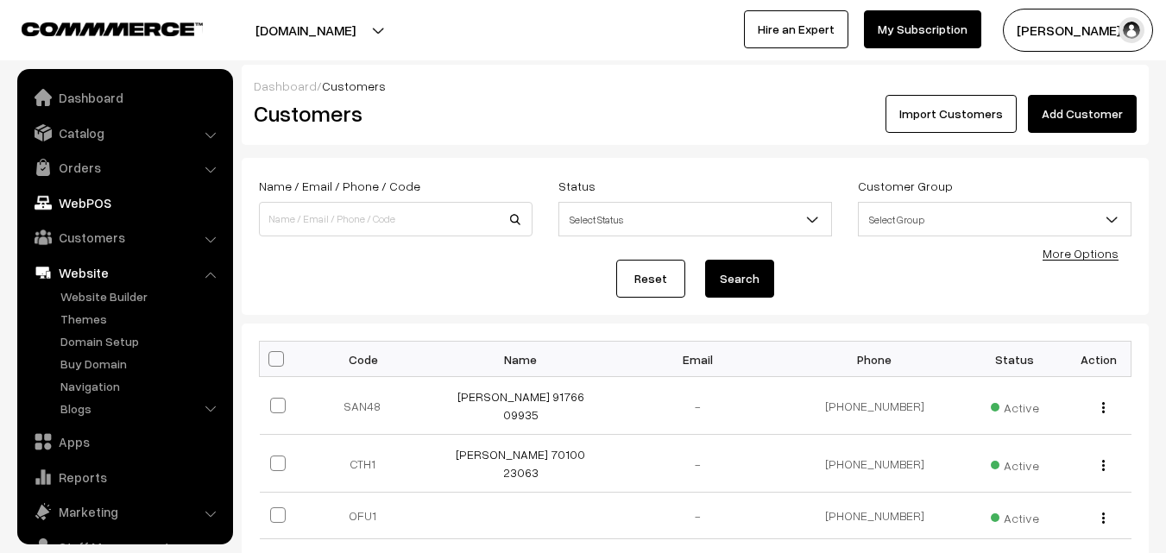
click at [96, 202] on link "WebPOS" at bounding box center [124, 202] width 205 height 31
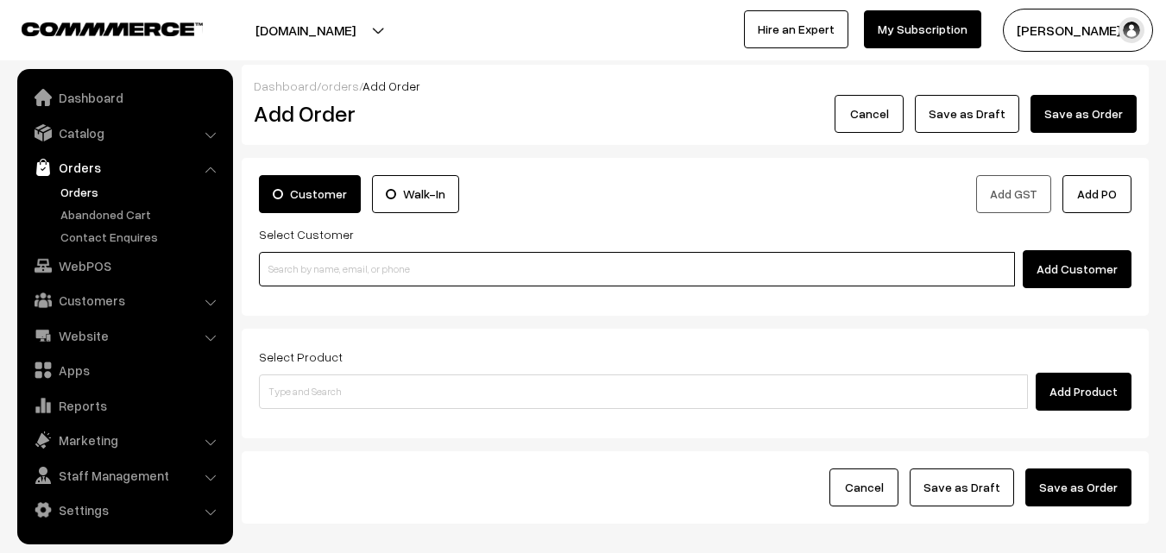
click at [356, 269] on input at bounding box center [637, 269] width 756 height 35
paste input "[PERSON_NAME] Street, [DATE][PERSON_NAME],"
type input "[PERSON_NAME] Street, [DATE][PERSON_NAME],"
paste input "95513 95516"
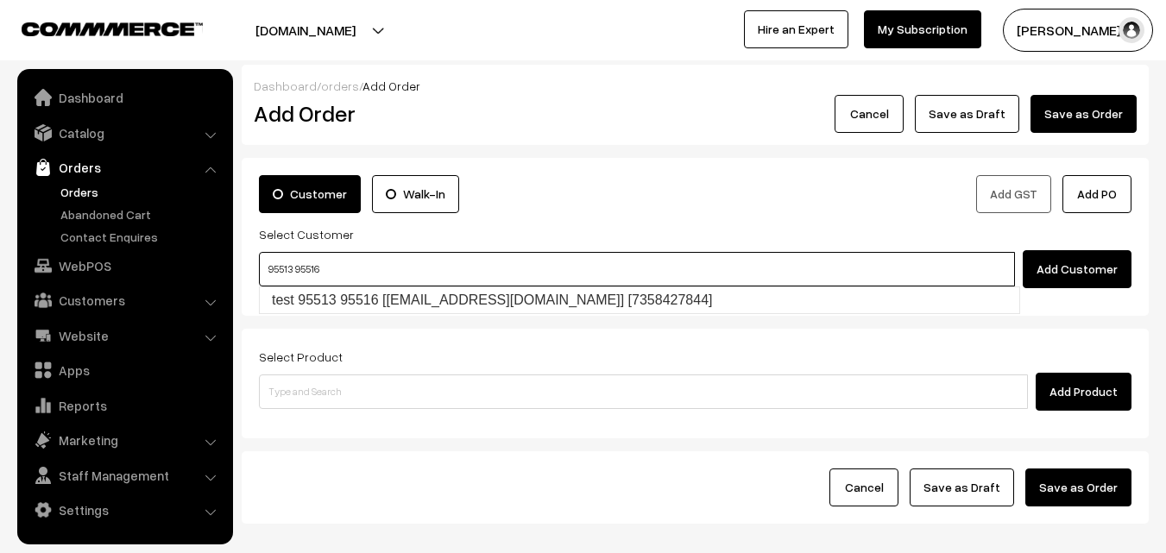
click at [301, 299] on link "test 95513 95516 [tes@gmaill.com] [7358427844]" at bounding box center [640, 300] width 760 height 26
type input "95513 95516"
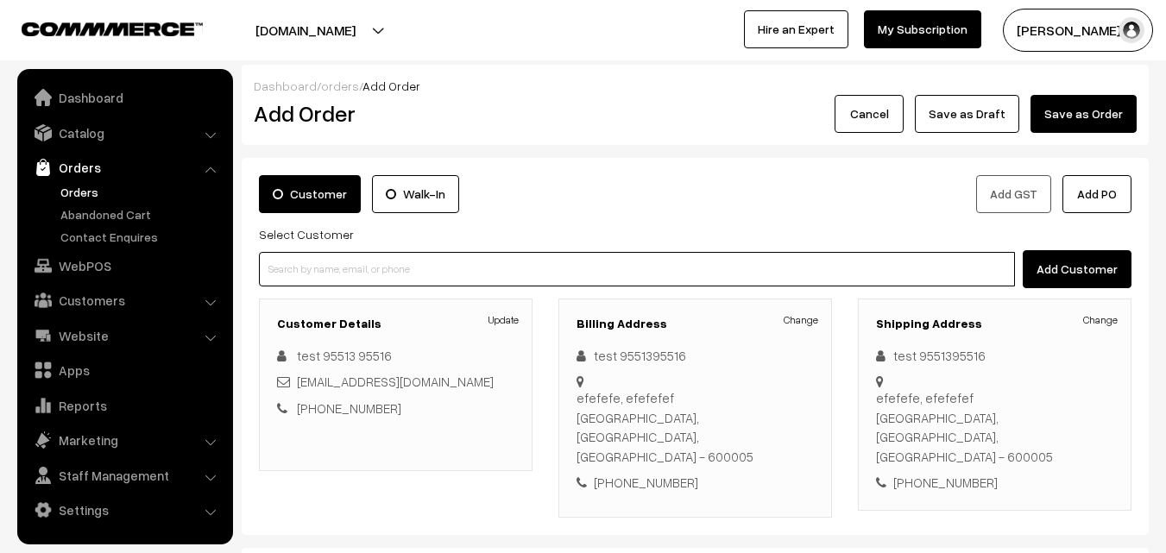
click at [350, 265] on input at bounding box center [637, 269] width 756 height 35
paste input "91766 09935"
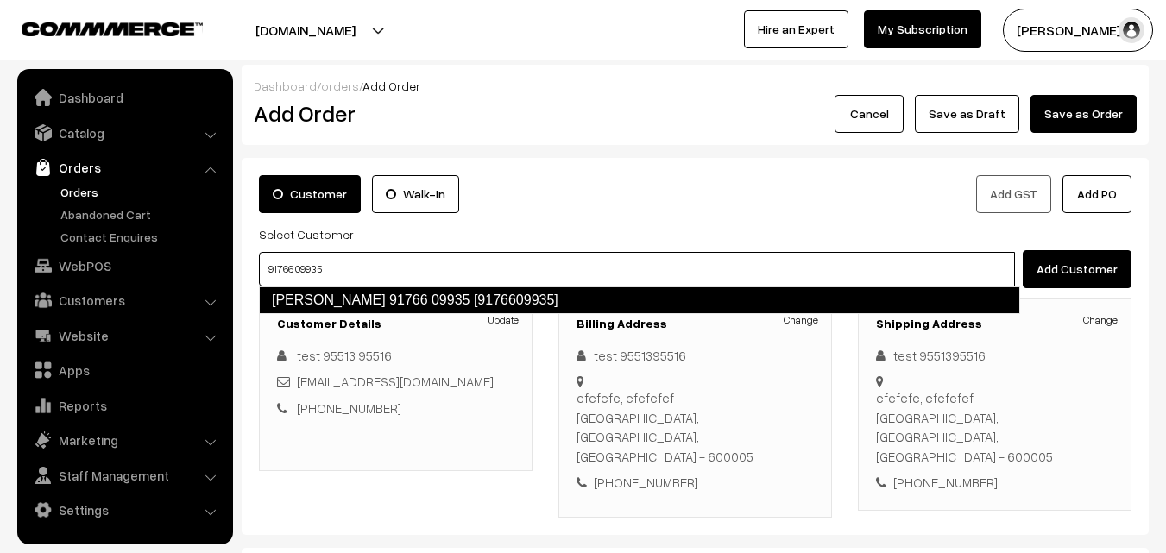
click at [295, 293] on link "Sandhya Kalidas 91766 09935 [9176609935]" at bounding box center [639, 301] width 761 height 28
type input "91766 09935"
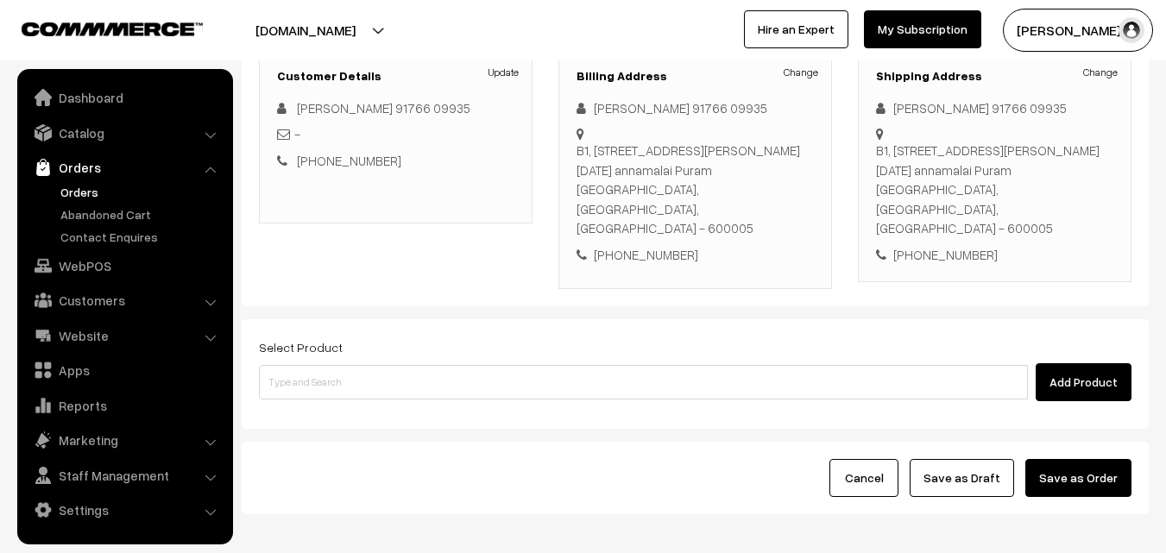
scroll to position [259, 0]
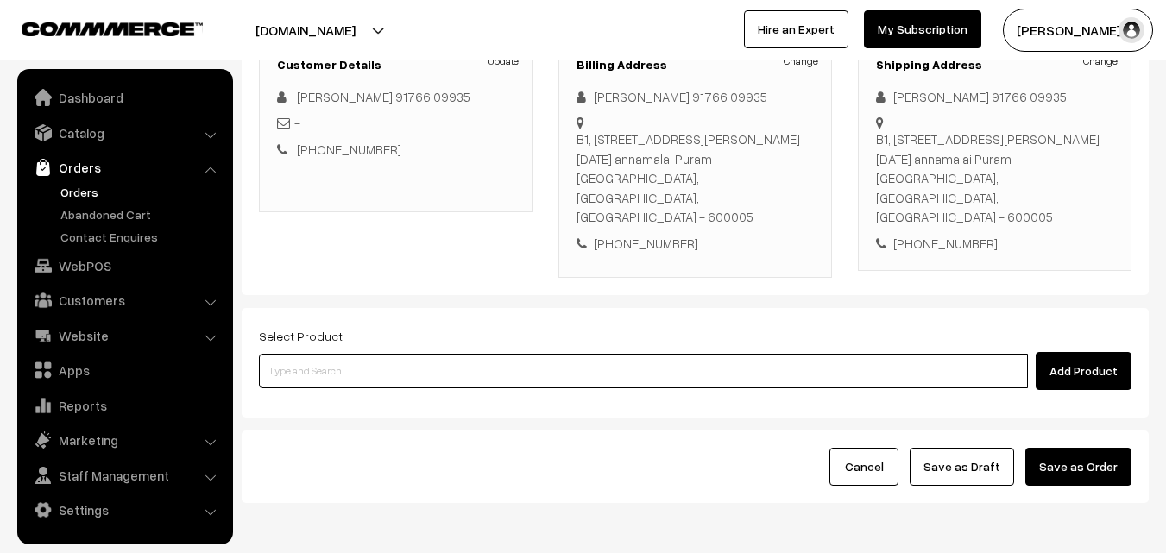
click at [382, 358] on input at bounding box center [643, 371] width 769 height 35
type input "puli"
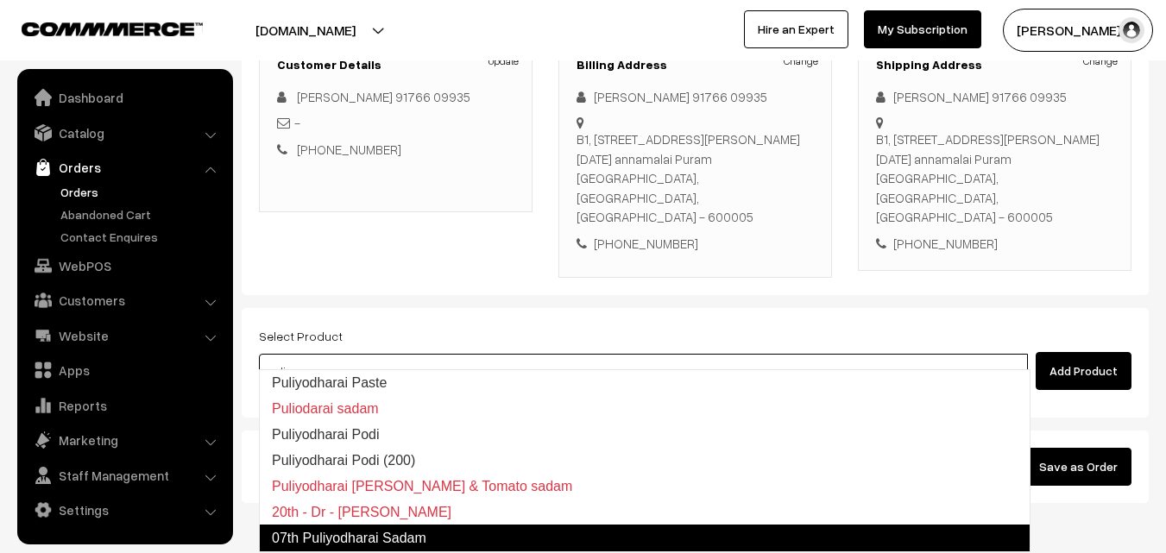
click at [374, 534] on link "07th Puliyodharai Sadam" at bounding box center [645, 539] width 772 height 28
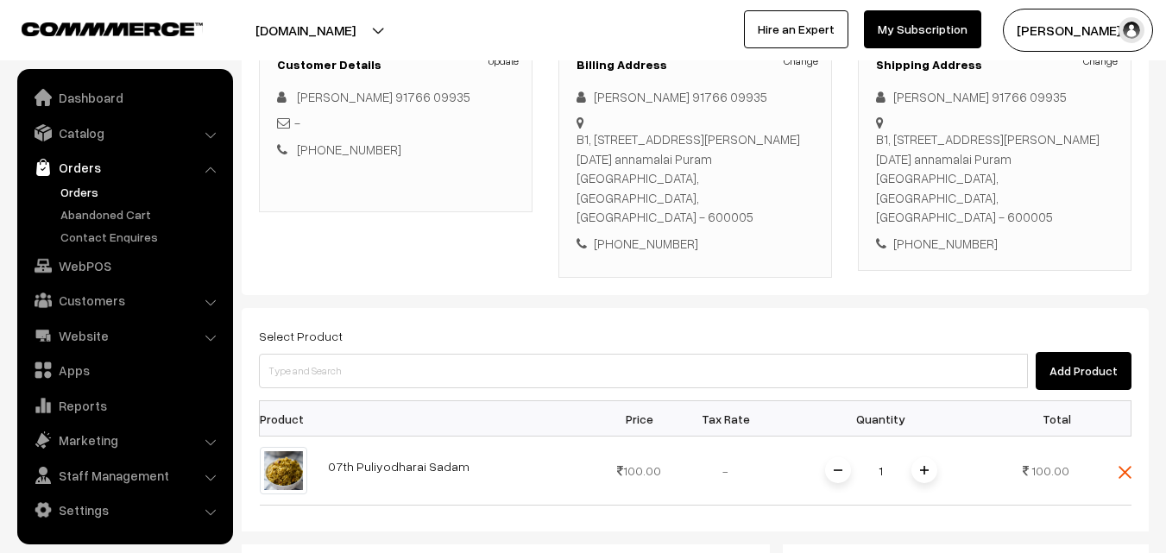
scroll to position [315, 0]
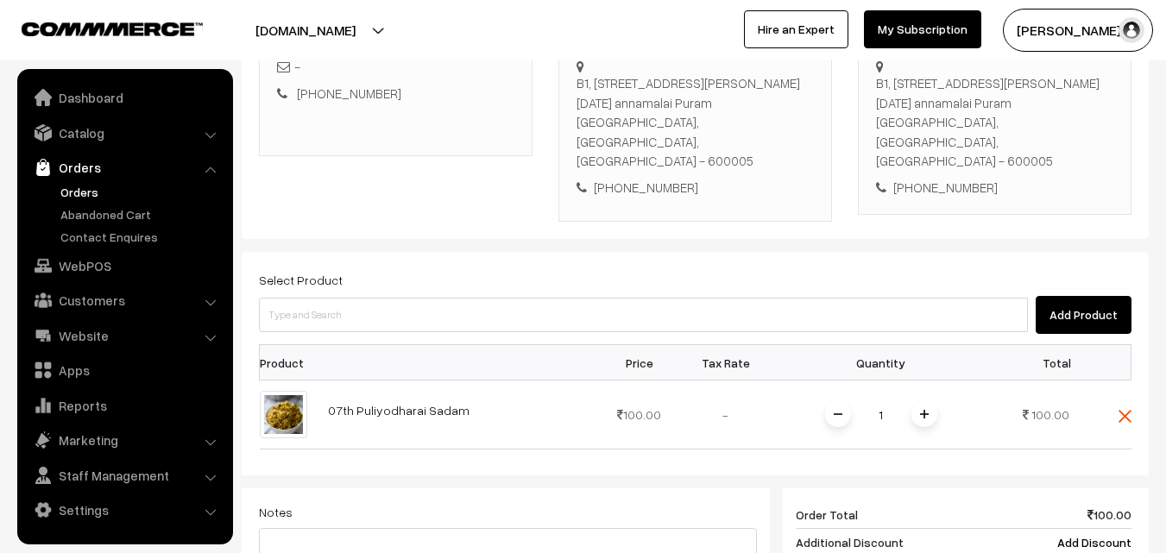
click at [919, 401] on span at bounding box center [924, 414] width 26 height 26
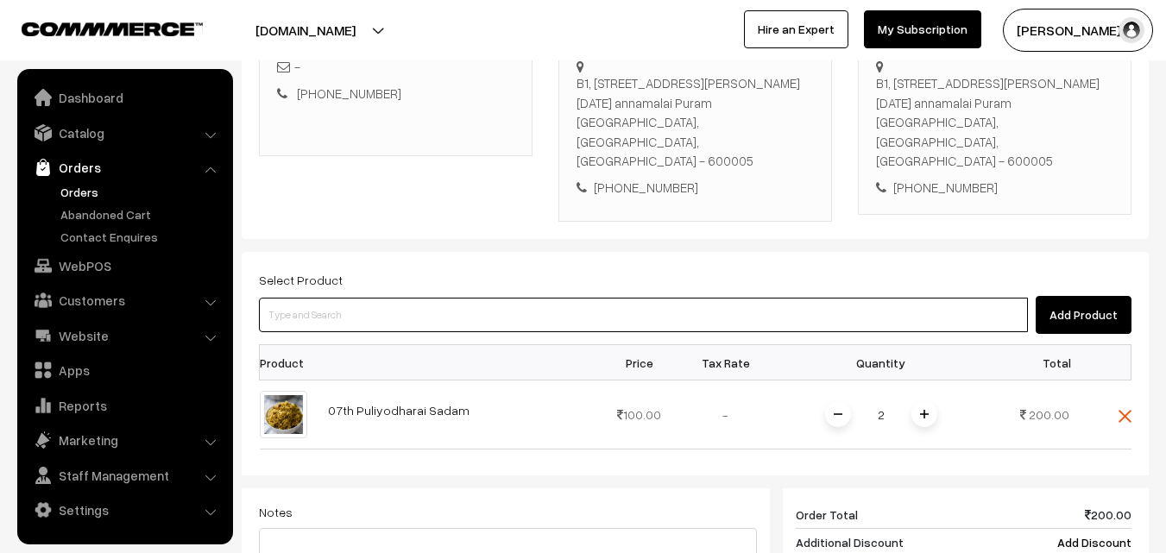
click at [356, 298] on input at bounding box center [643, 315] width 769 height 35
type input "curd va"
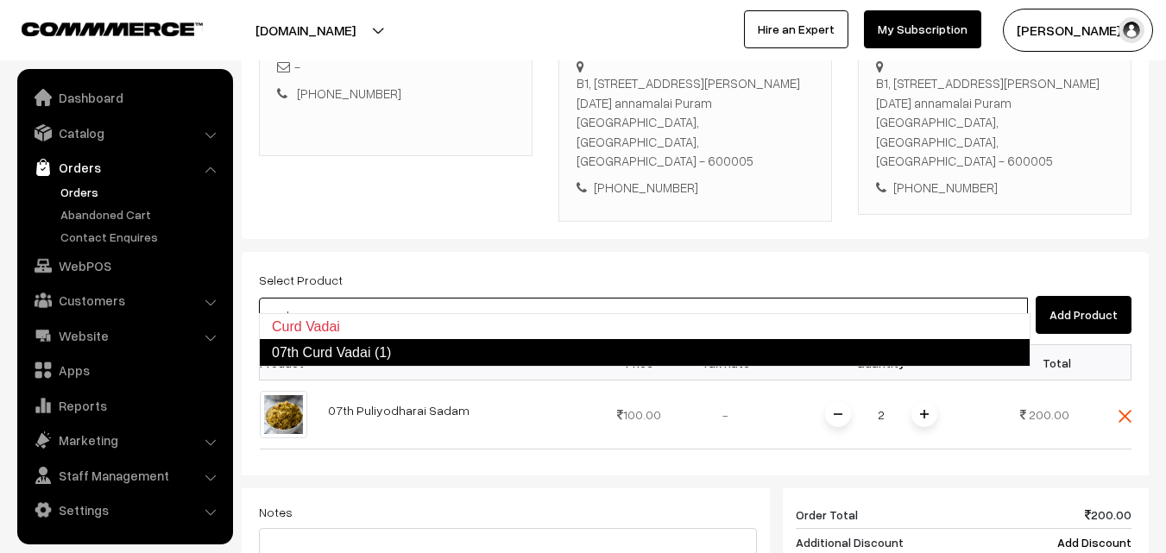
click at [342, 345] on link "07th Curd Vadai (1)" at bounding box center [645, 353] width 772 height 28
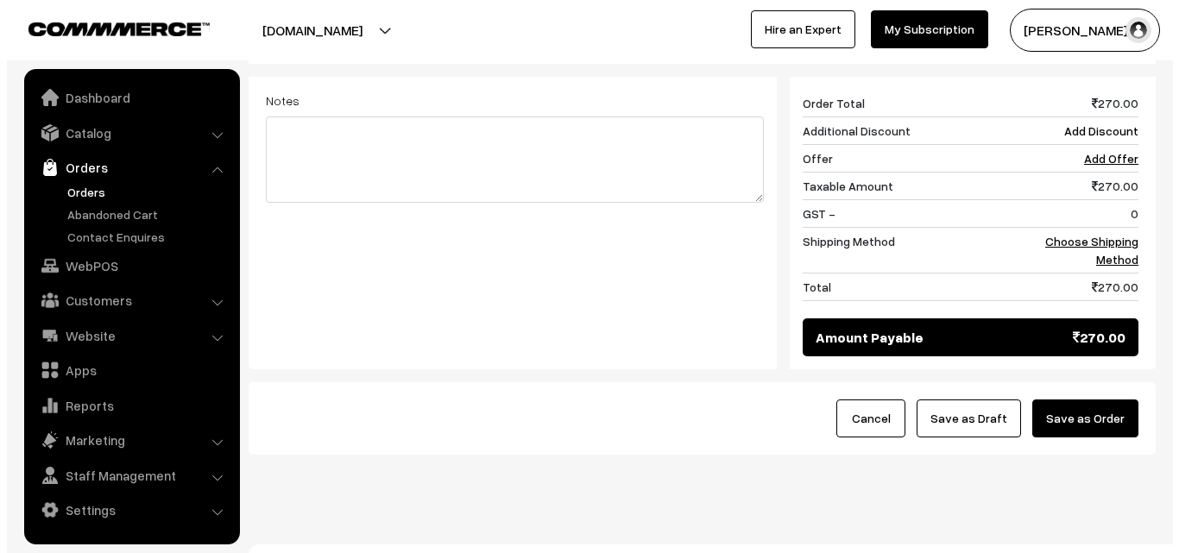
scroll to position [804, 0]
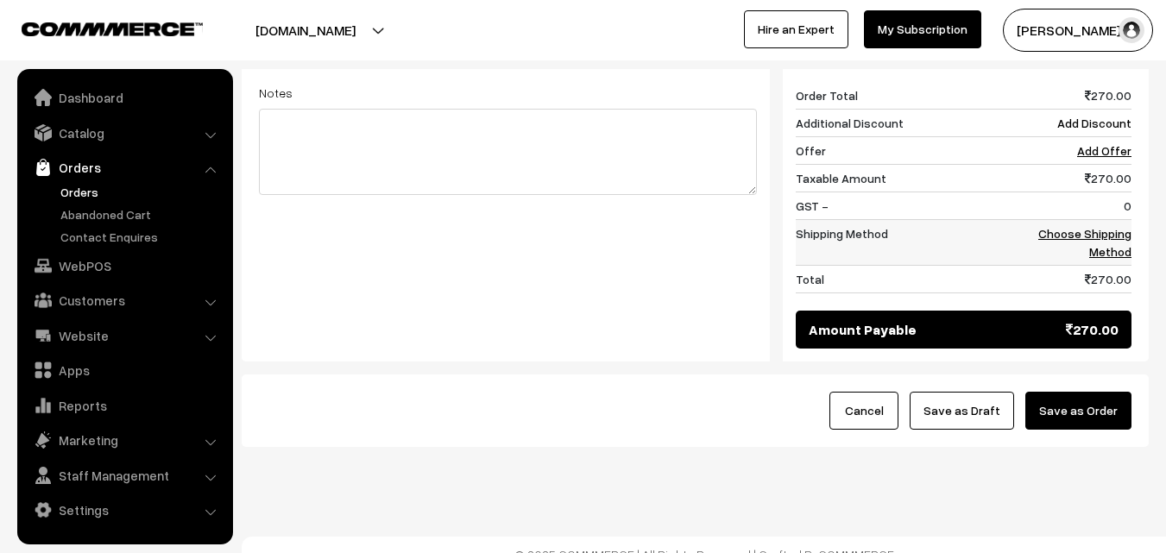
click at [1106, 233] on link "Choose Shipping Method" at bounding box center [1084, 242] width 93 height 33
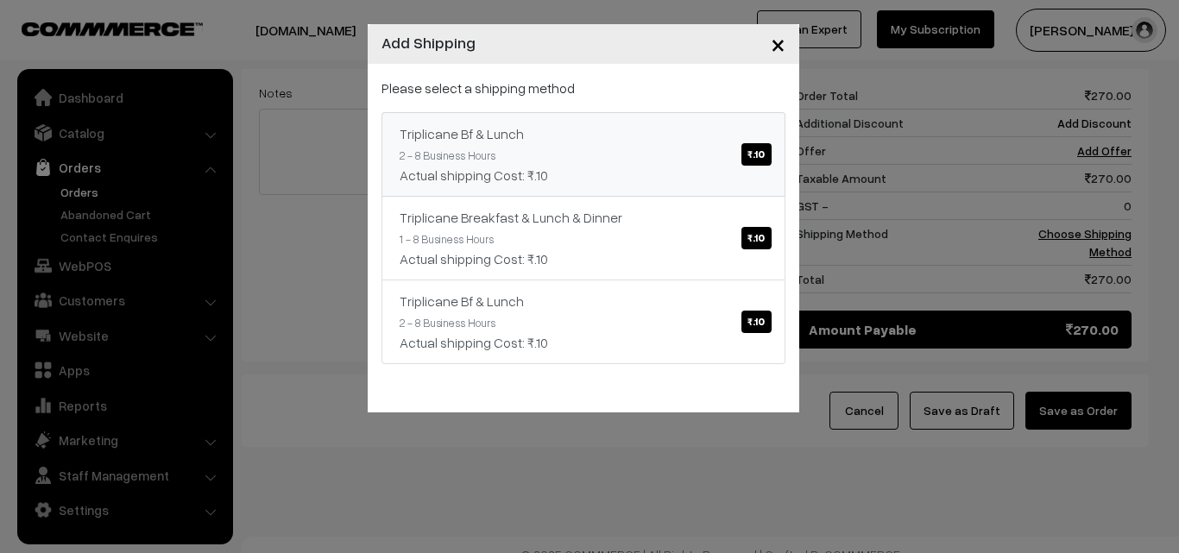
click at [748, 154] on span "₹.10" at bounding box center [755, 154] width 29 height 22
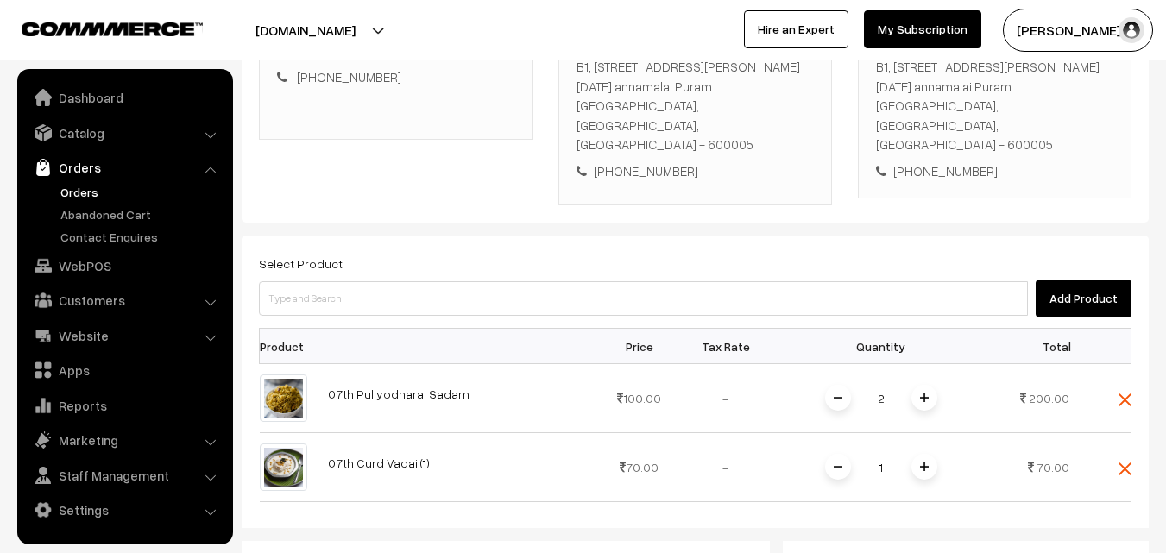
scroll to position [181, 0]
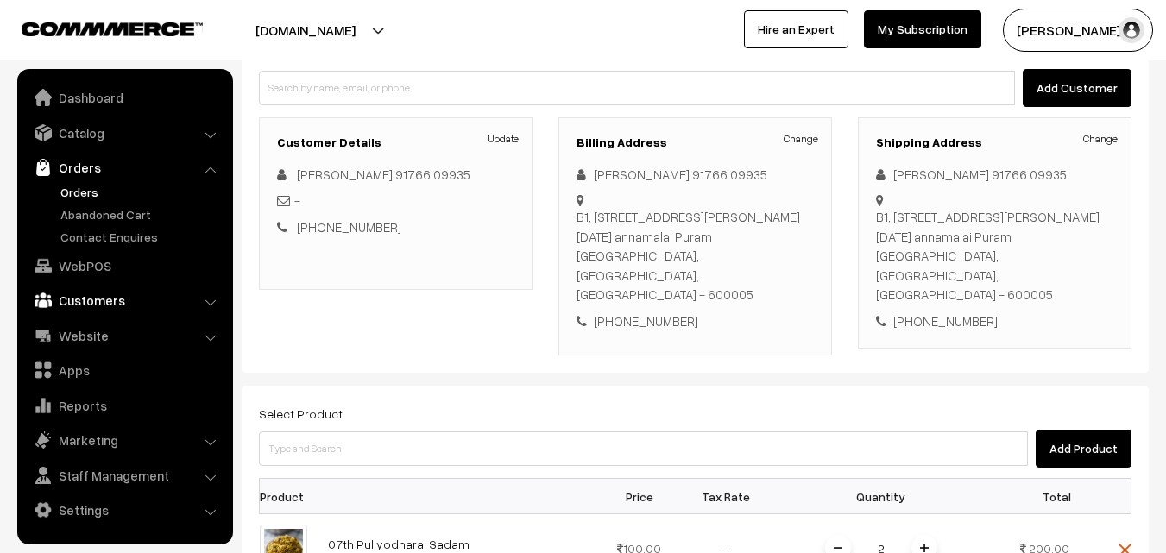
click at [84, 302] on link "Customers" at bounding box center [124, 300] width 205 height 31
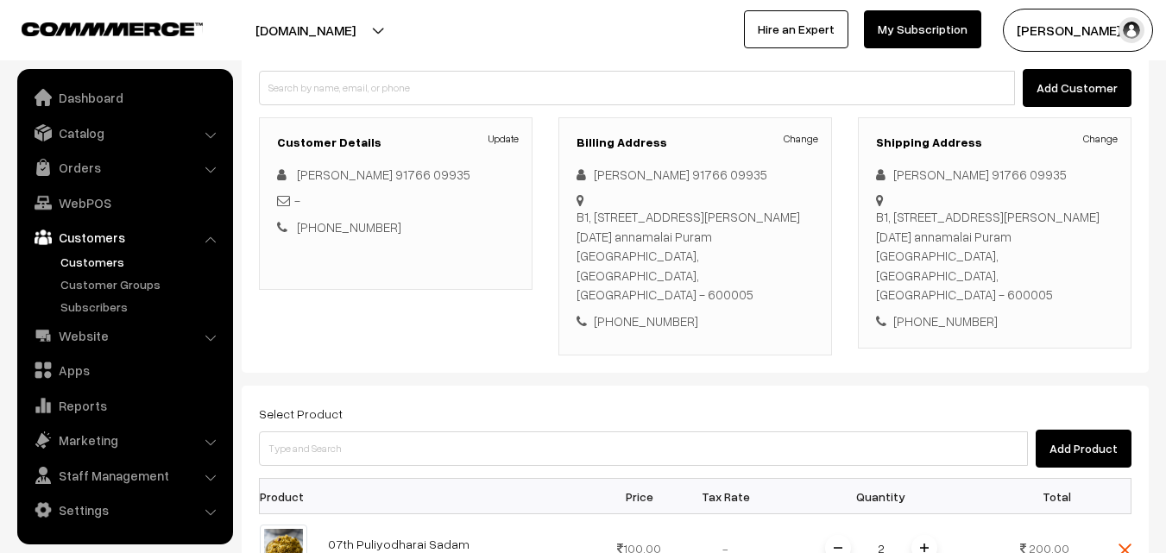
click at [96, 268] on link "Customers" at bounding box center [141, 262] width 171 height 18
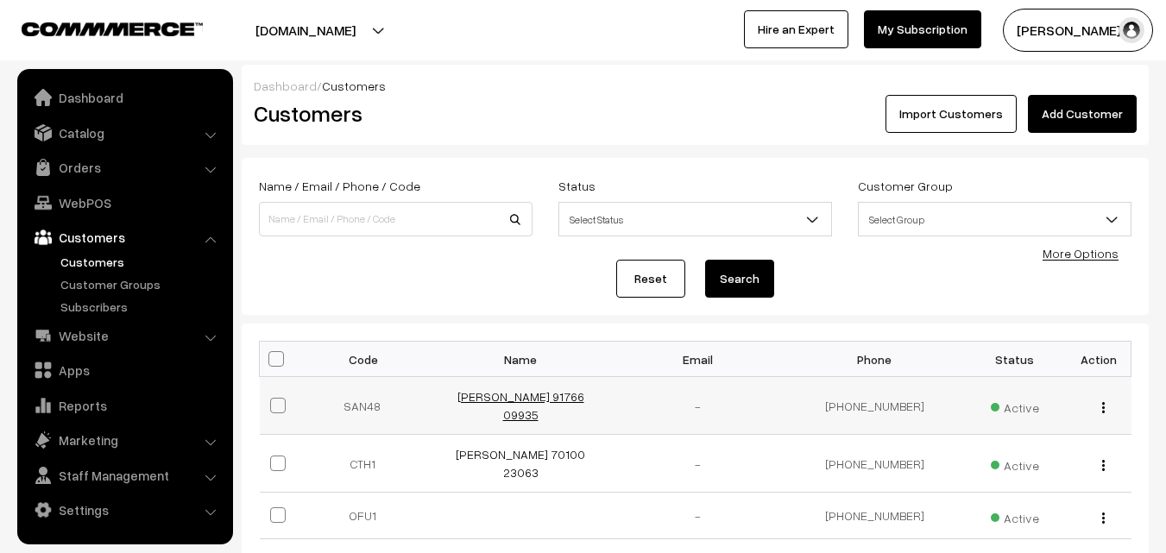
click at [510, 402] on link "[PERSON_NAME] 91766 09935" at bounding box center [520, 405] width 127 height 33
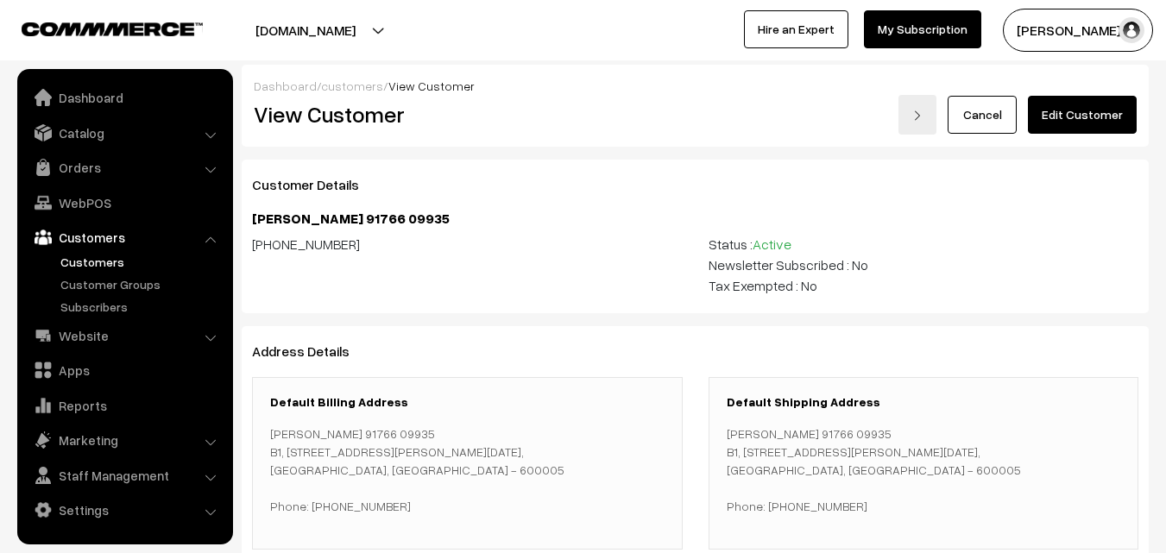
click at [1086, 112] on link "Edit Customer" at bounding box center [1082, 115] width 109 height 38
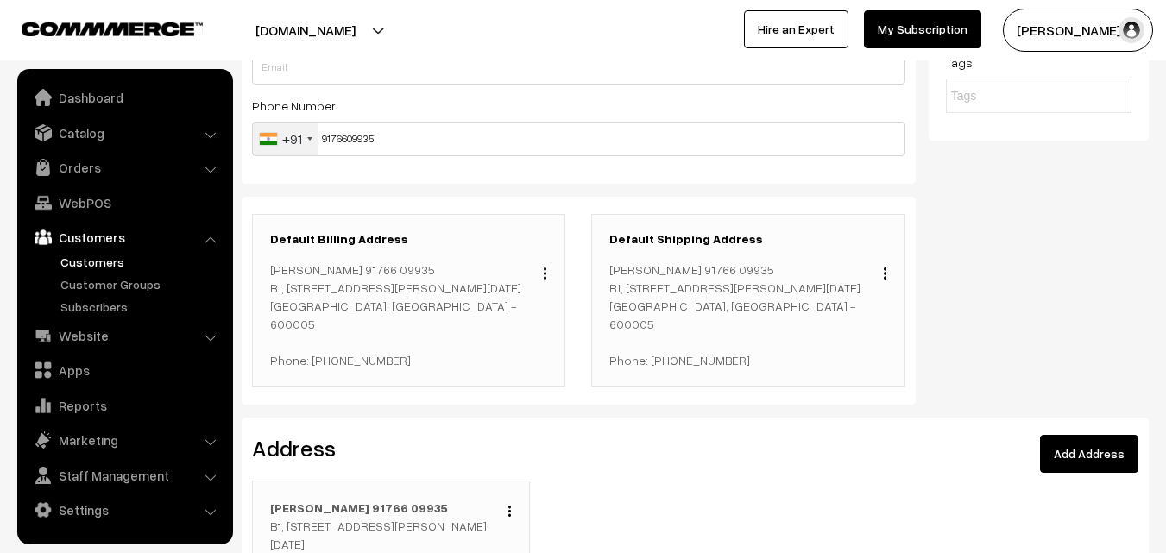
scroll to position [432, 0]
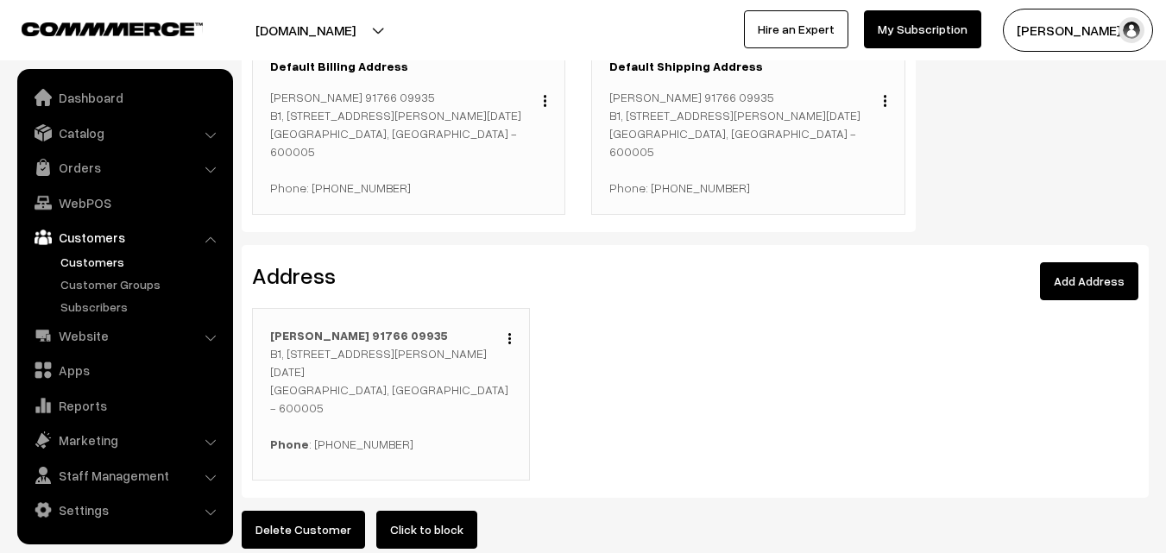
click at [508, 337] on button "button" at bounding box center [510, 338] width 4 height 14
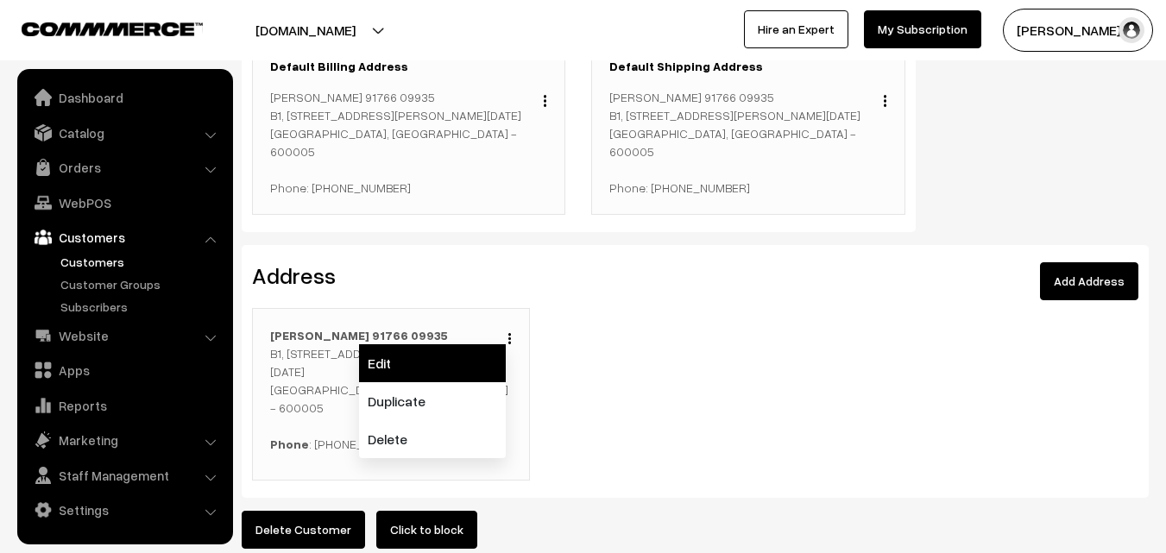
click at [476, 367] on link "Edit" at bounding box center [432, 363] width 147 height 38
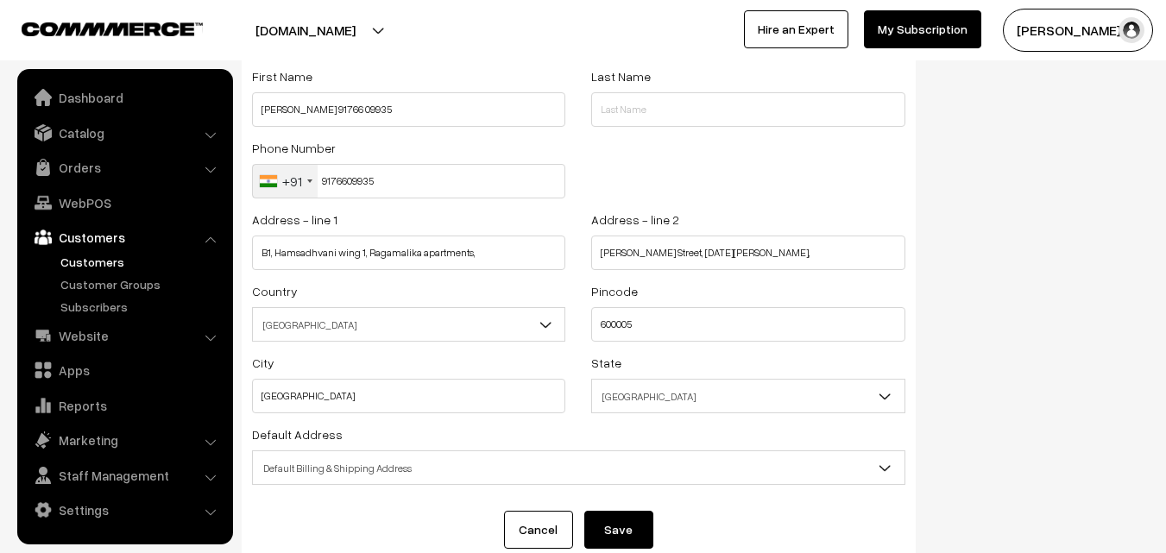
scroll to position [173, 0]
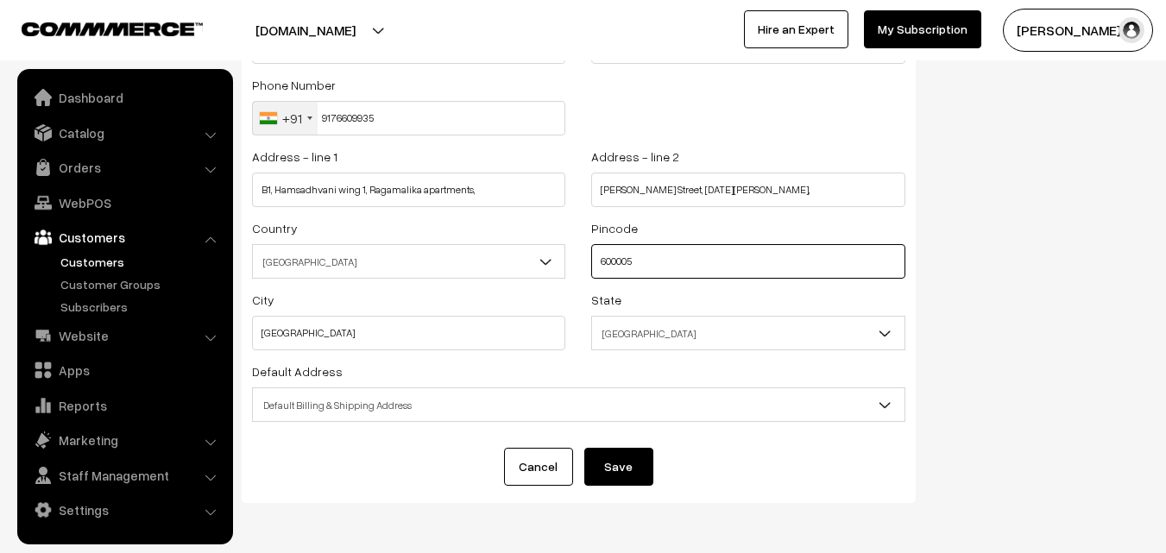
click at [652, 250] on input "600005" at bounding box center [747, 261] width 313 height 35
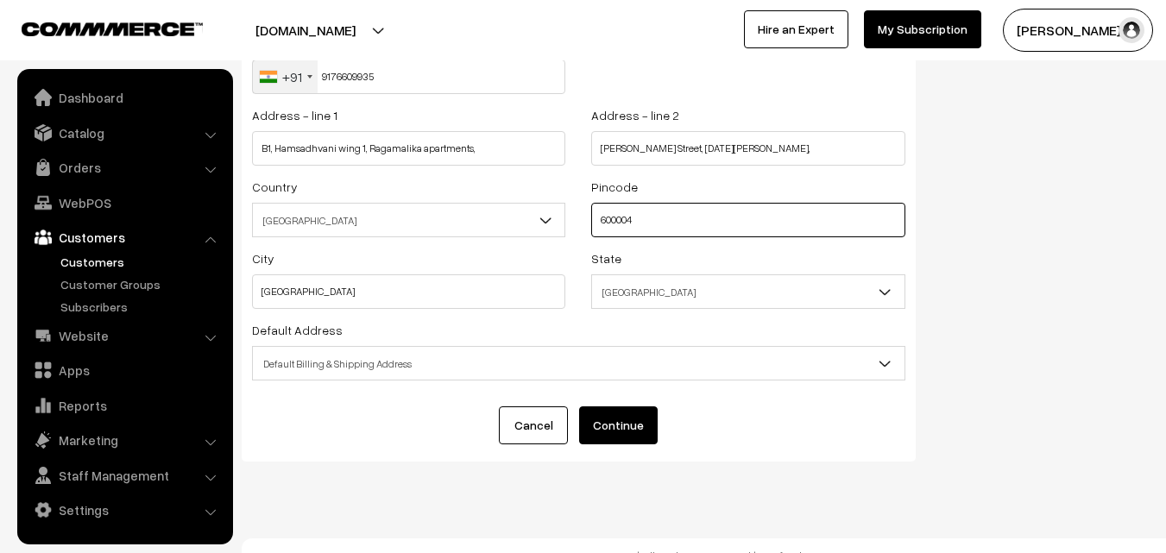
scroll to position [235, 0]
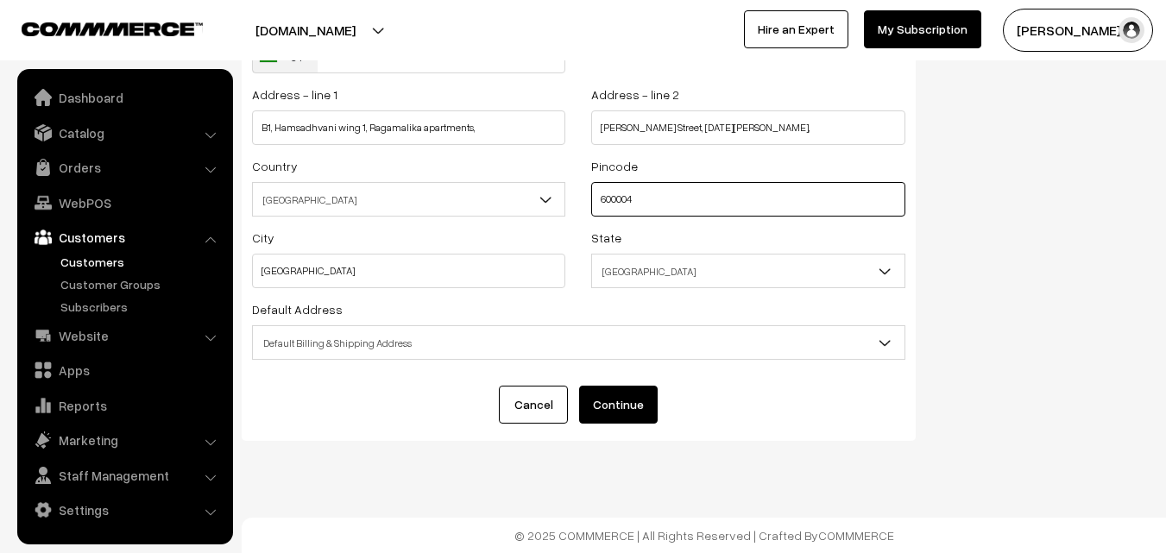
type input "600004"
click at [631, 399] on button "Continue" at bounding box center [618, 405] width 79 height 38
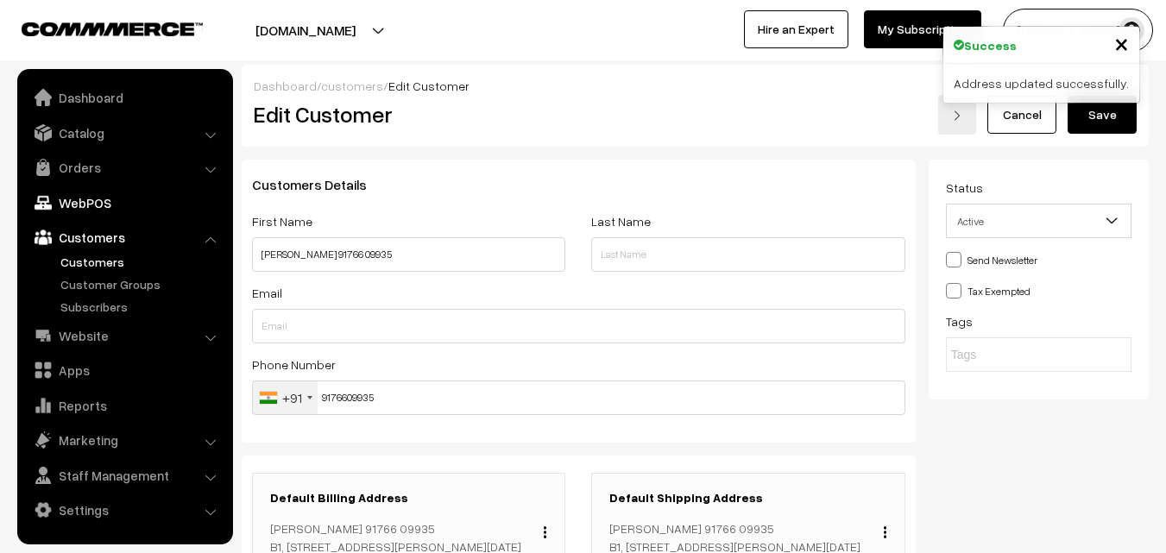
click at [92, 207] on link "WebPOS" at bounding box center [124, 202] width 205 height 31
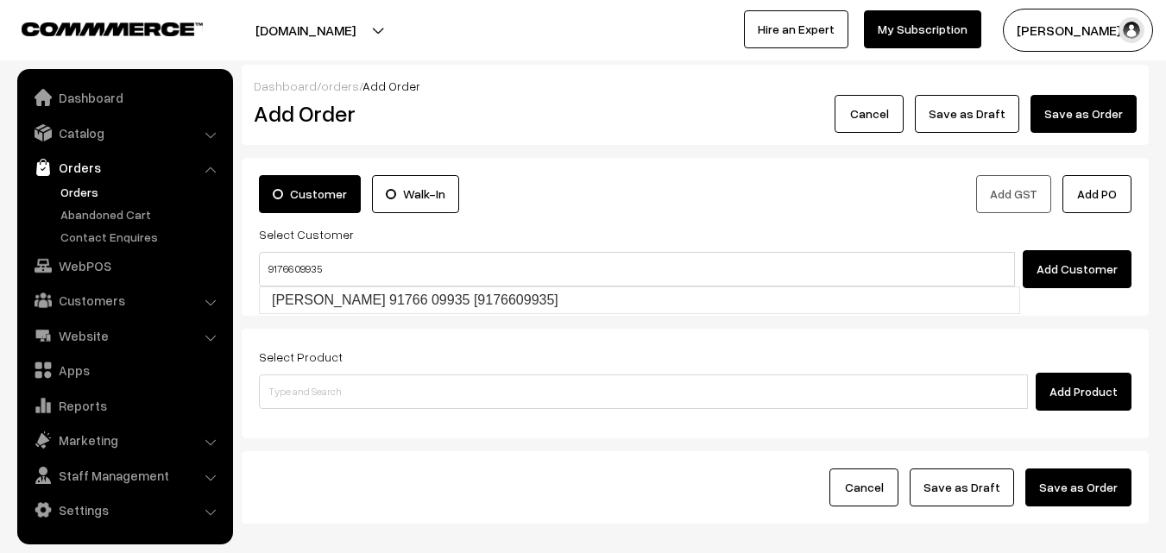
click at [296, 261] on input "91766 09935" at bounding box center [637, 269] width 756 height 35
click at [294, 289] on link "[PERSON_NAME] 91766 09935 [9176609935]" at bounding box center [640, 300] width 760 height 26
type input "91766 09935"
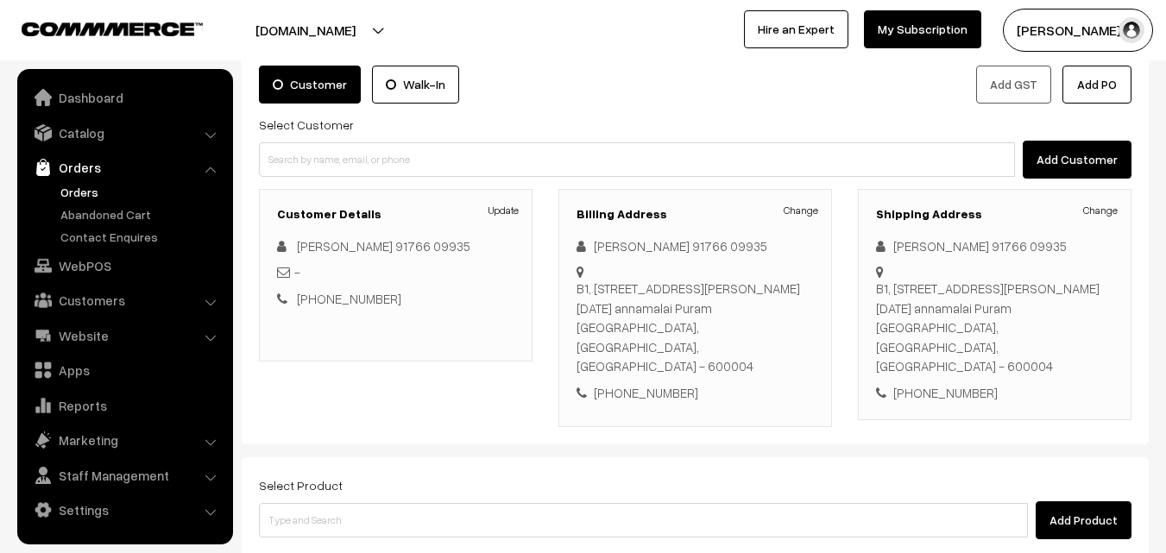
scroll to position [173, 0]
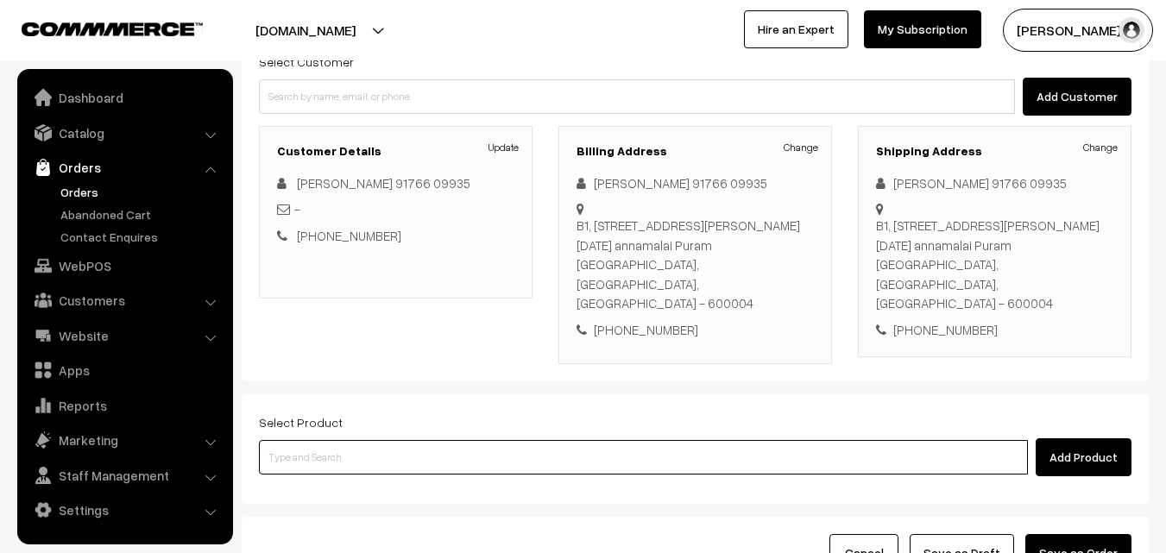
click at [331, 440] on input at bounding box center [643, 457] width 769 height 35
type input "puli"
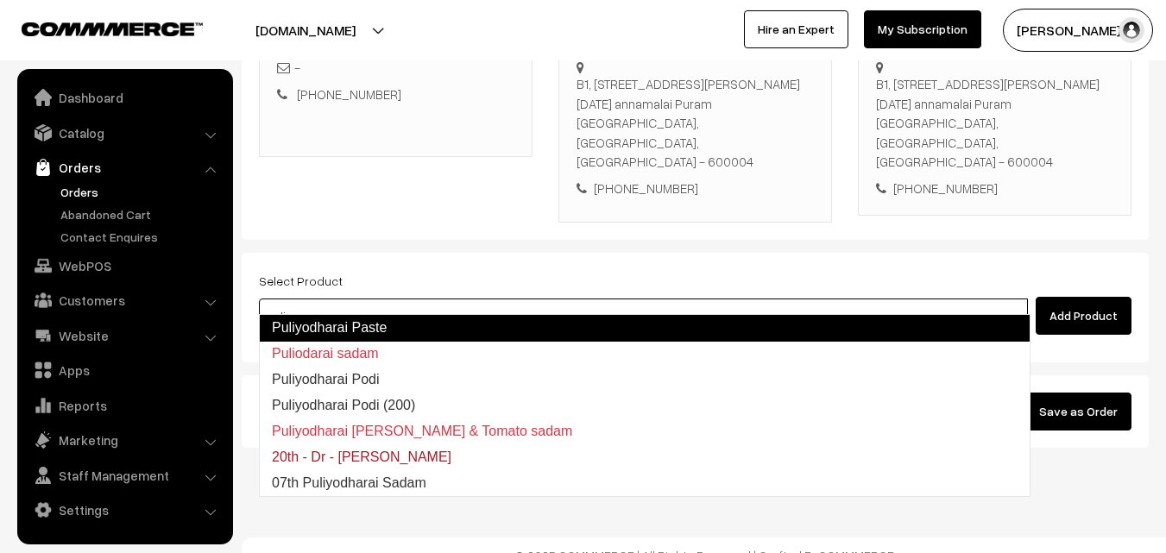
scroll to position [315, 0]
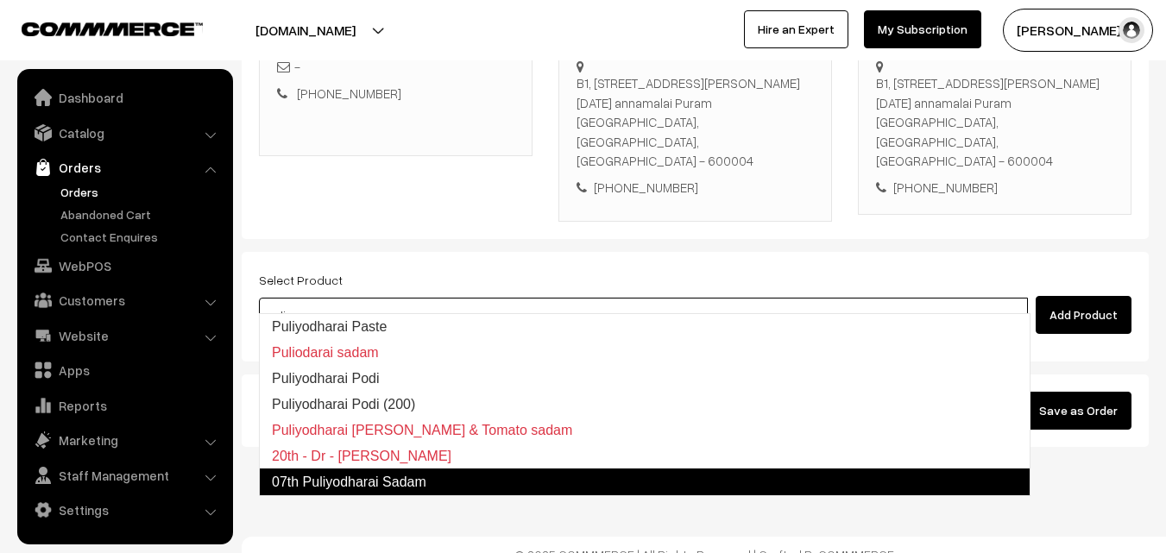
click at [393, 476] on link "07th Puliyodharai Sadam" at bounding box center [645, 483] width 772 height 28
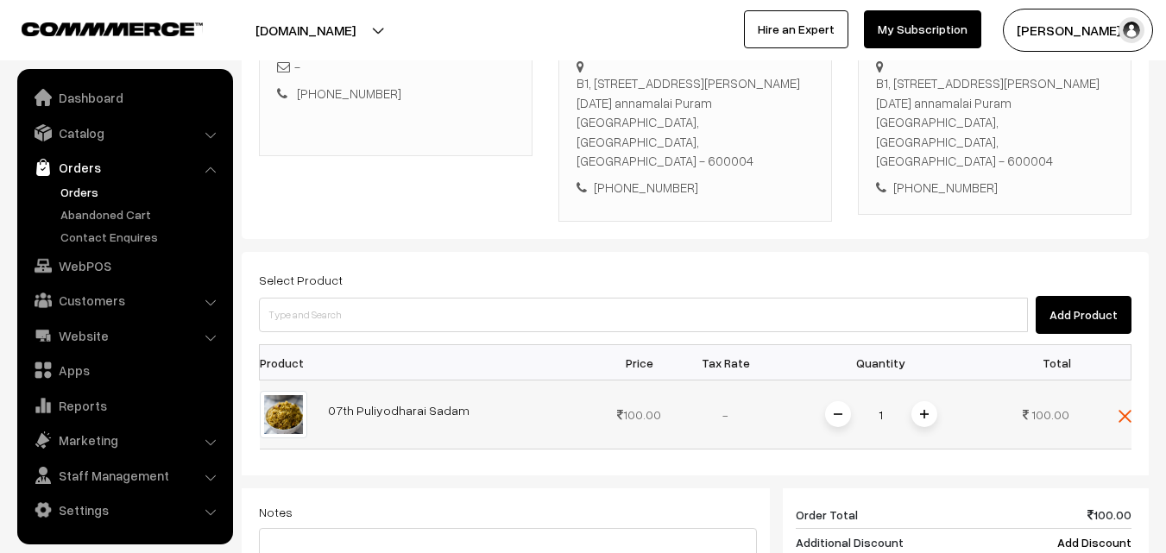
click at [926, 410] on img at bounding box center [924, 414] width 9 height 9
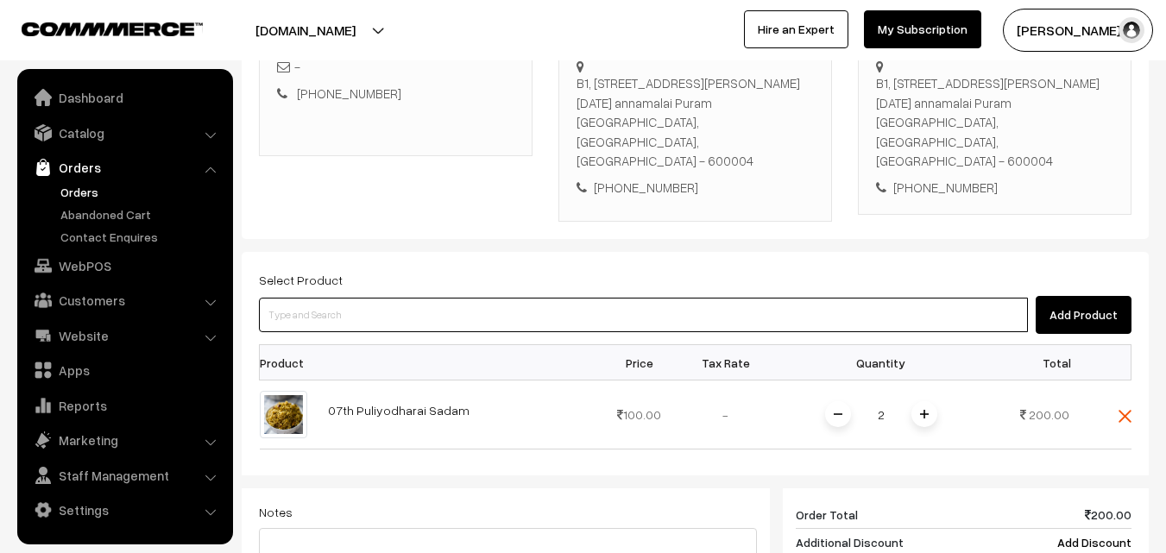
click at [315, 307] on input at bounding box center [643, 315] width 769 height 35
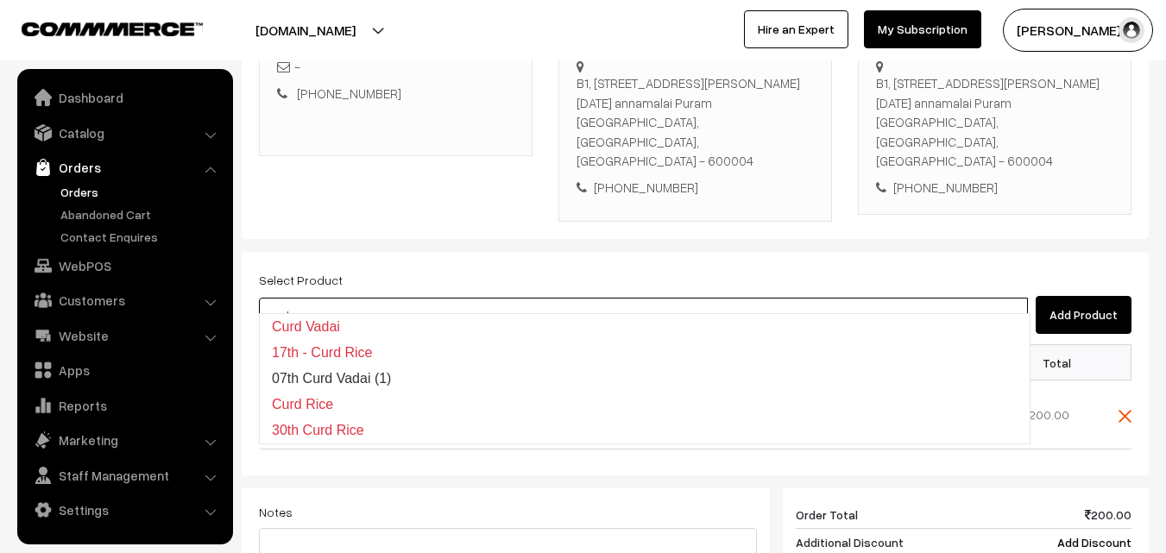
type input "curd va"
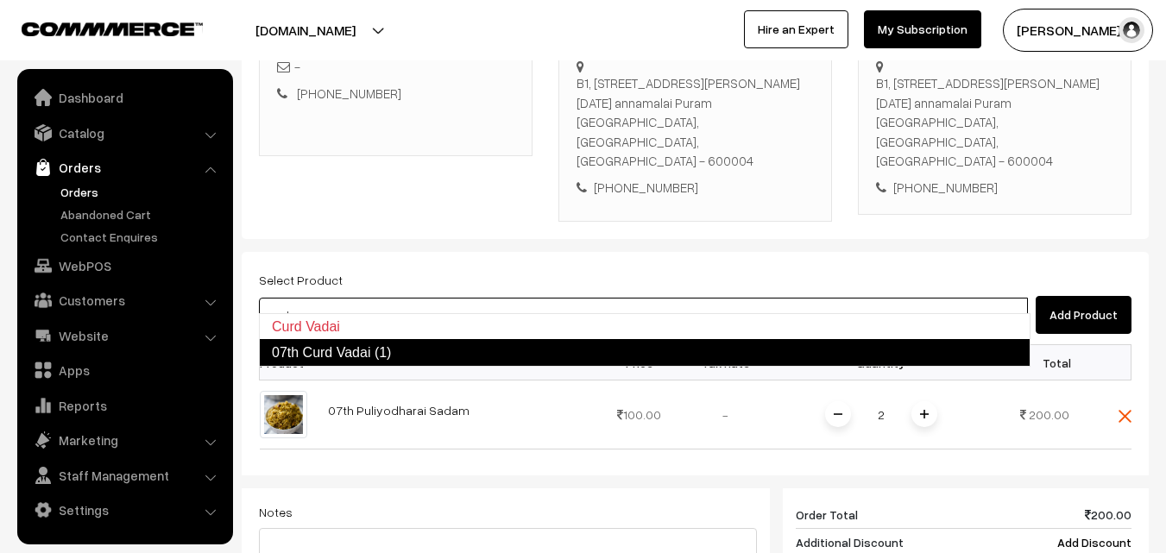
click at [326, 344] on link "07th Curd Vadai (1)" at bounding box center [645, 353] width 772 height 28
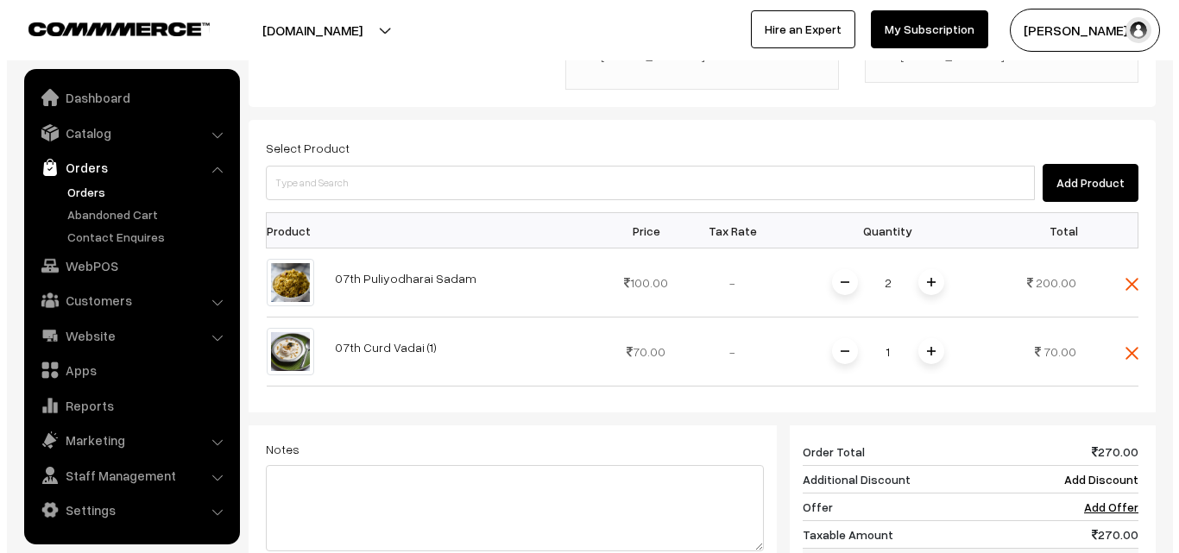
scroll to position [660, 0]
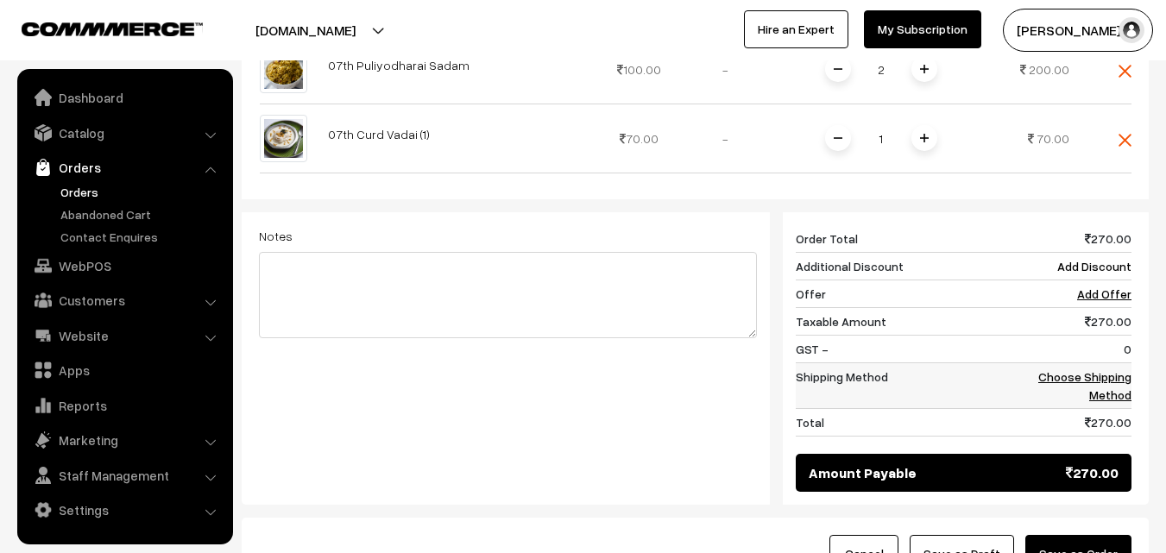
click at [1081, 369] on link "Choose Shipping Method" at bounding box center [1084, 385] width 93 height 33
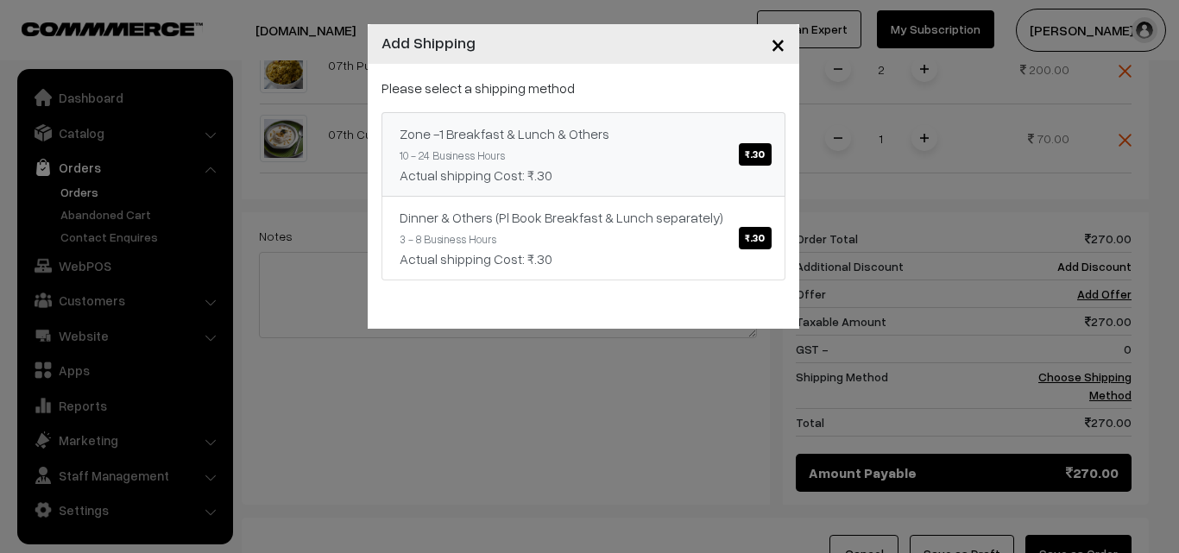
click at [750, 157] on span "₹.30" at bounding box center [755, 154] width 32 height 22
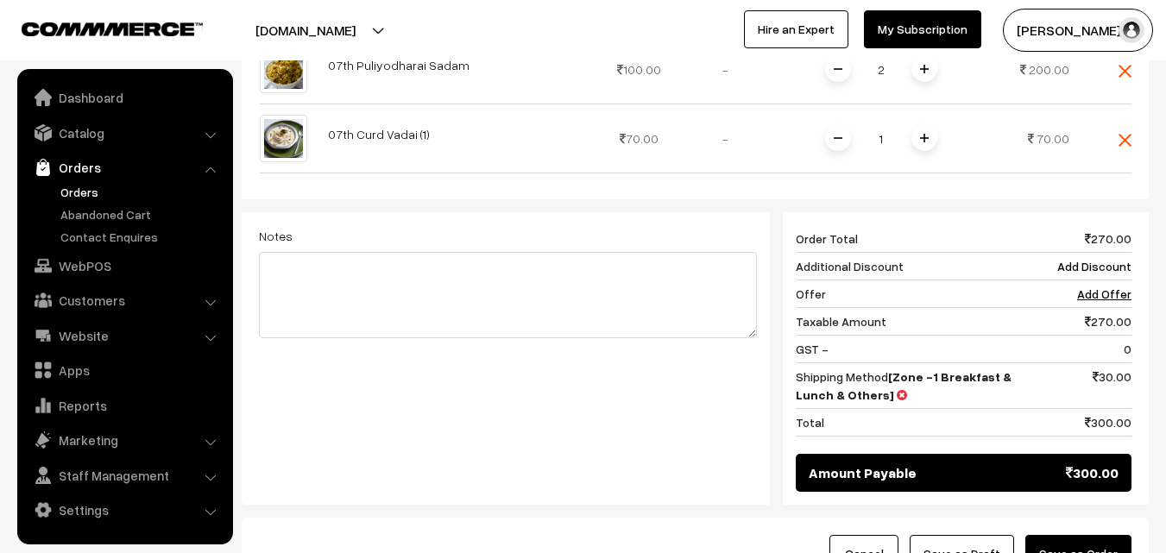
click at [1098, 535] on button "Save as Order" at bounding box center [1078, 554] width 106 height 38
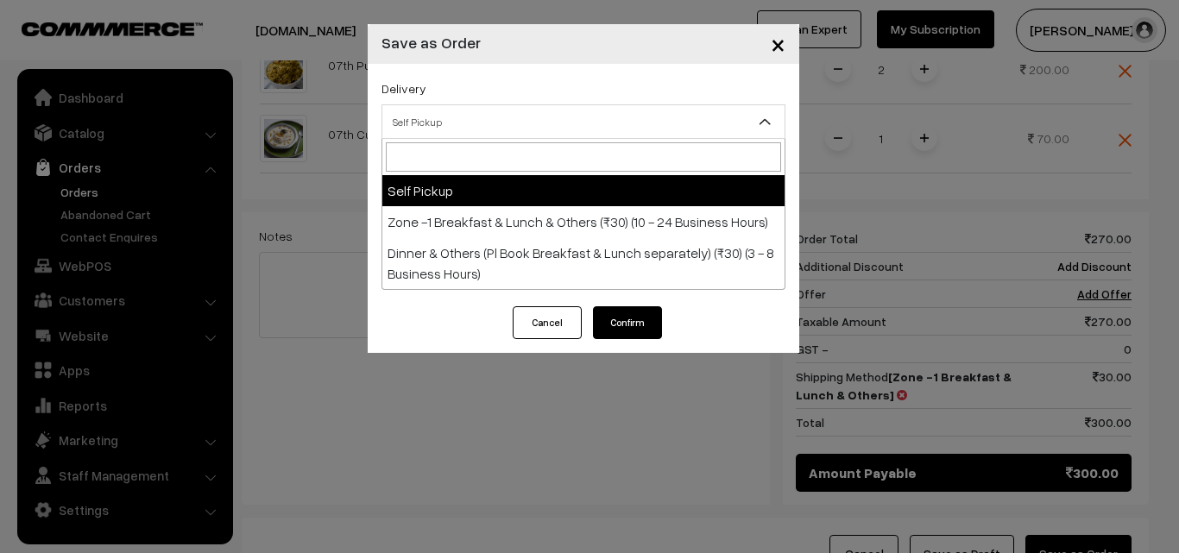
click at [460, 110] on span "Self Pickup" at bounding box center [583, 122] width 402 height 30
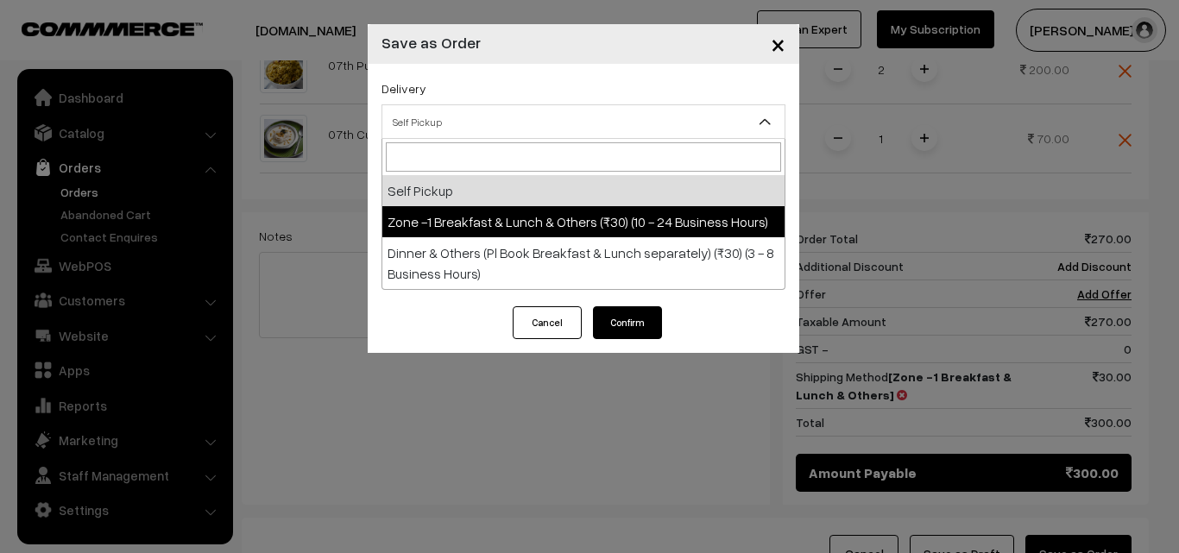
select select "ZON1"
select select "3"
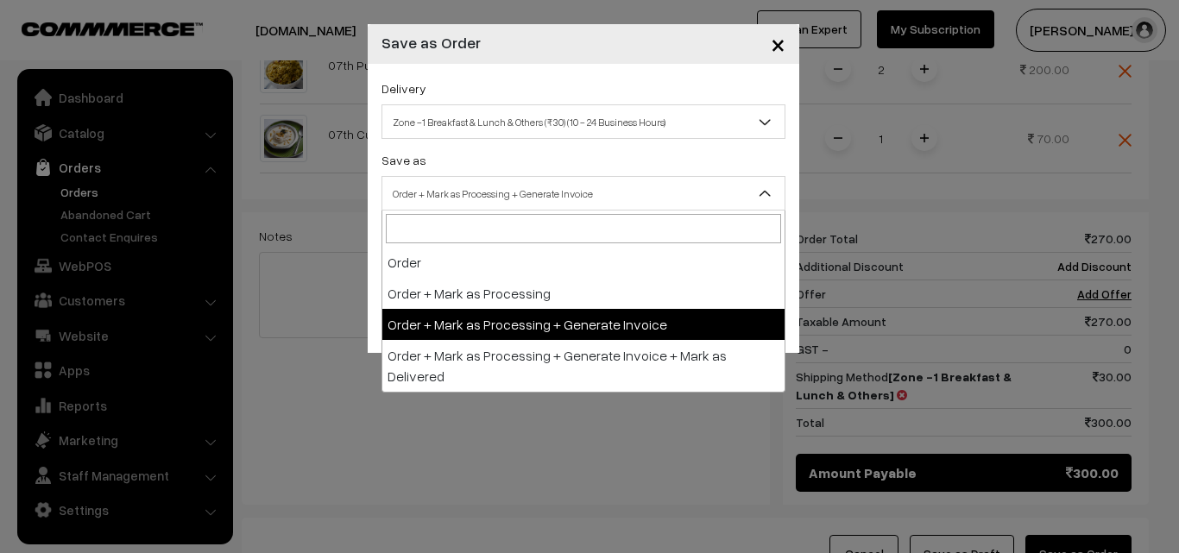
click at [490, 192] on span "Order + Mark as Processing + Generate Invoice" at bounding box center [583, 194] width 402 height 30
drag, startPoint x: 502, startPoint y: 317, endPoint x: 438, endPoint y: 274, distance: 77.1
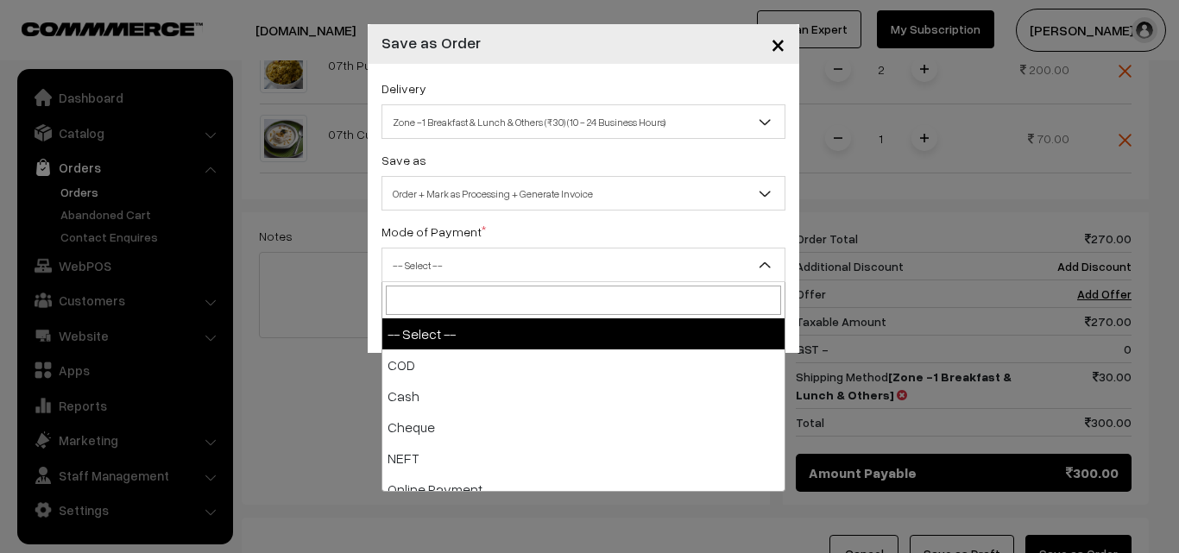
click at [435, 271] on span "-- Select --" at bounding box center [583, 265] width 402 height 30
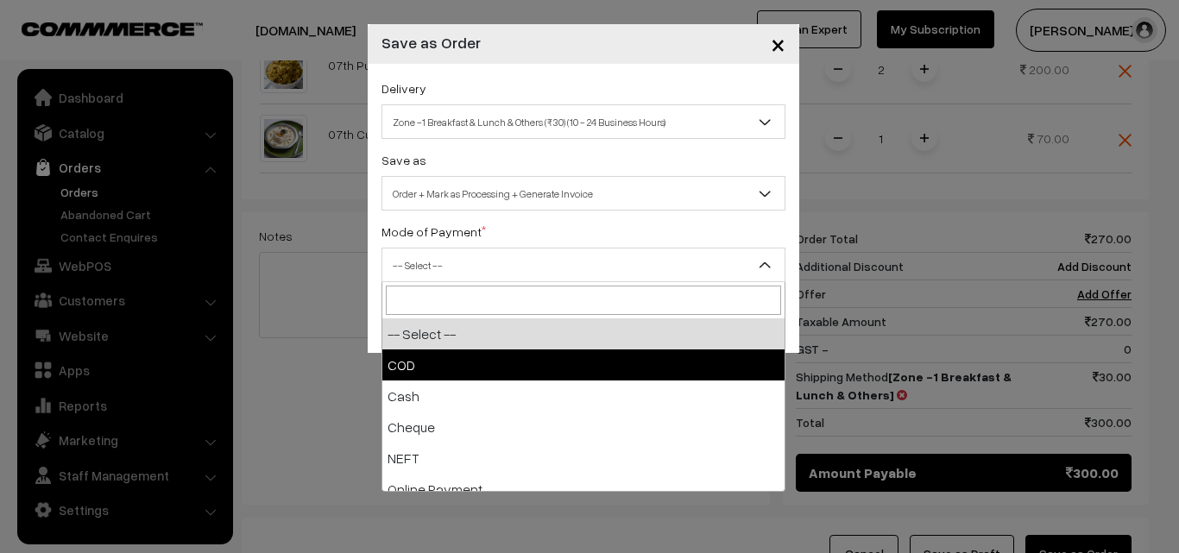
drag, startPoint x: 422, startPoint y: 358, endPoint x: 446, endPoint y: 356, distance: 24.2
select select "1"
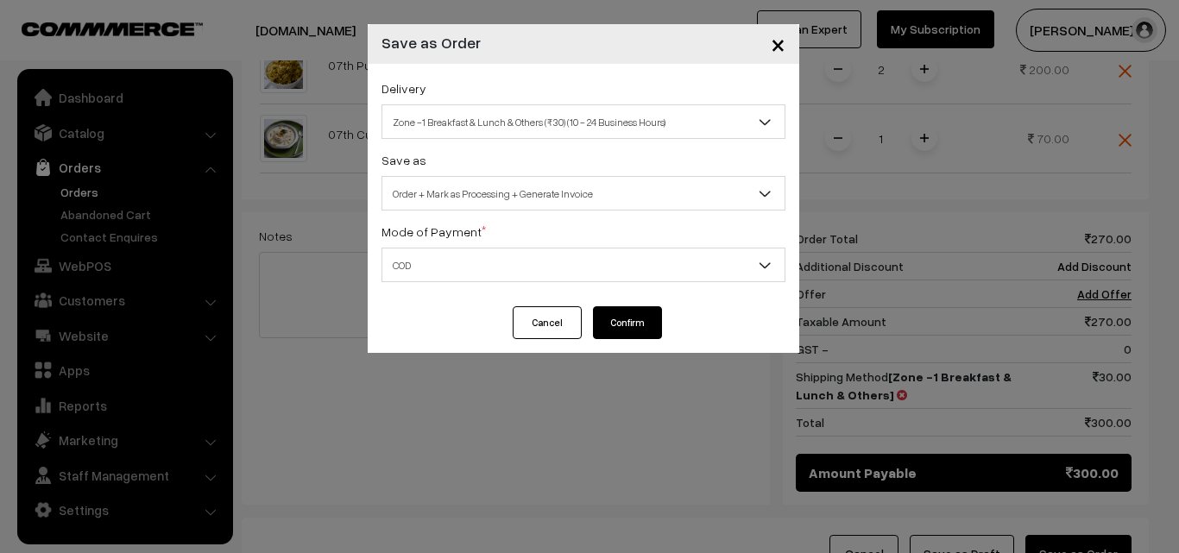
click at [607, 319] on button "Confirm" at bounding box center [627, 322] width 69 height 33
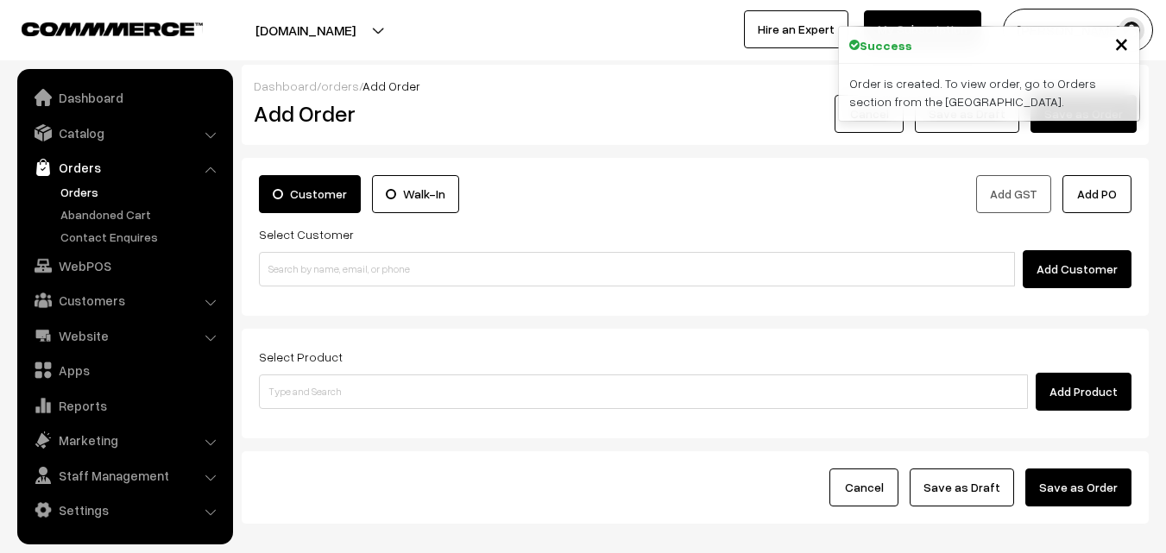
click at [87, 192] on link "Orders" at bounding box center [141, 192] width 171 height 18
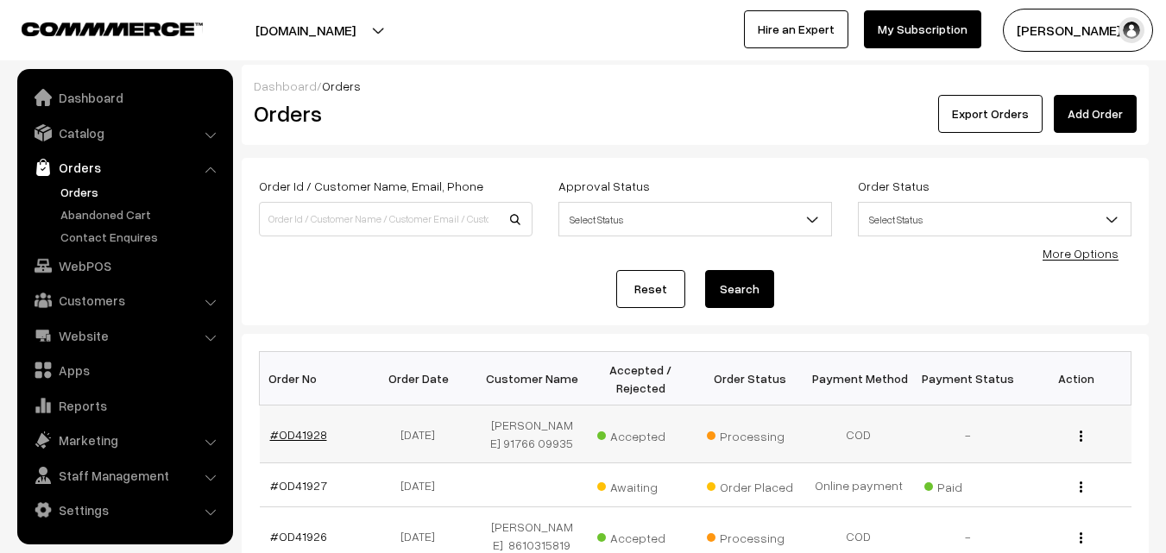
click at [293, 431] on link "#OD41928" at bounding box center [298, 434] width 57 height 15
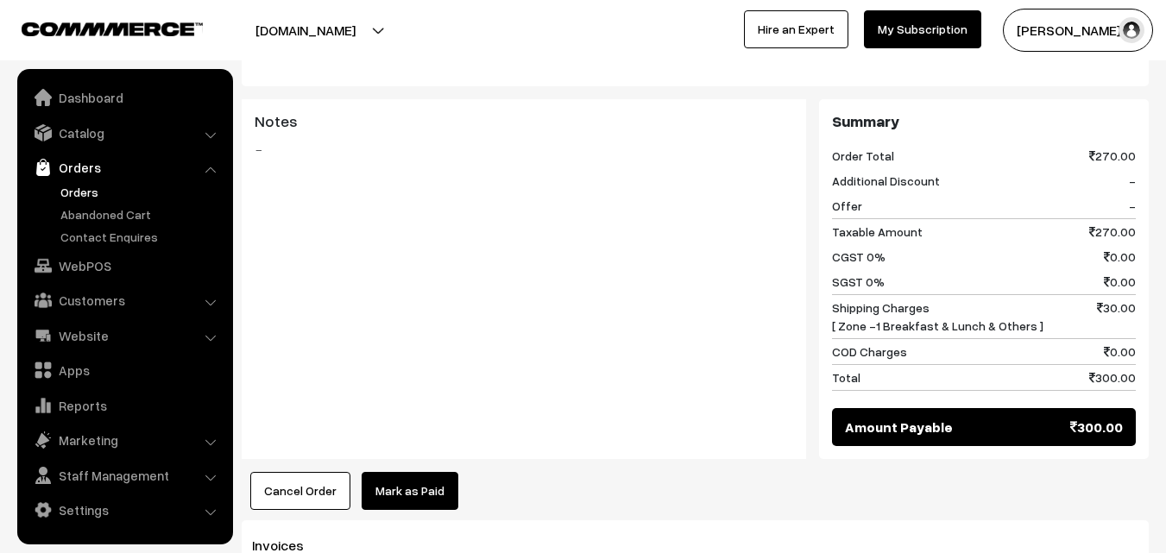
scroll to position [863, 0]
